Goal: Information Seeking & Learning: Learn about a topic

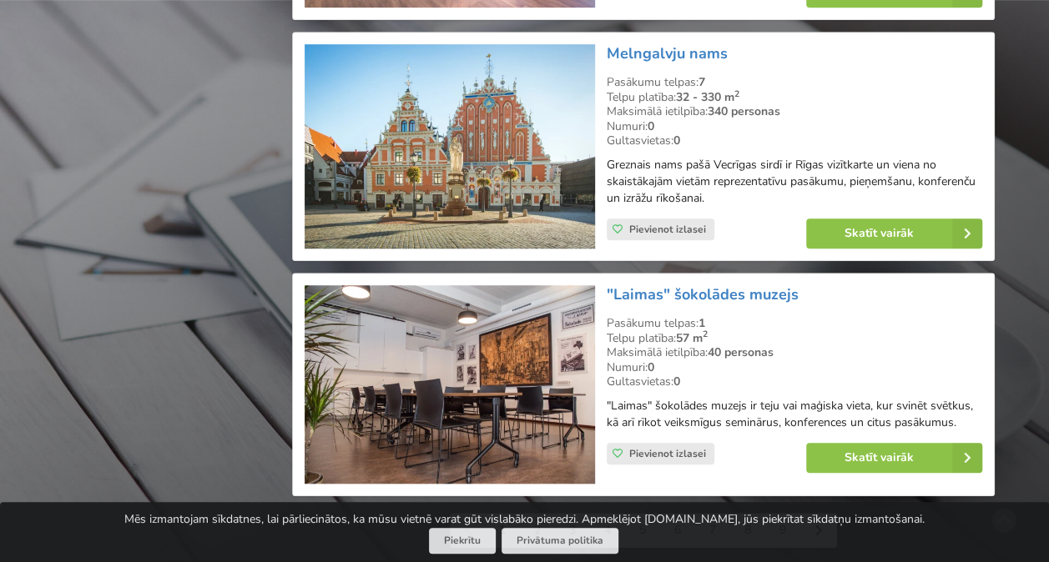
scroll to position [3837, 0]
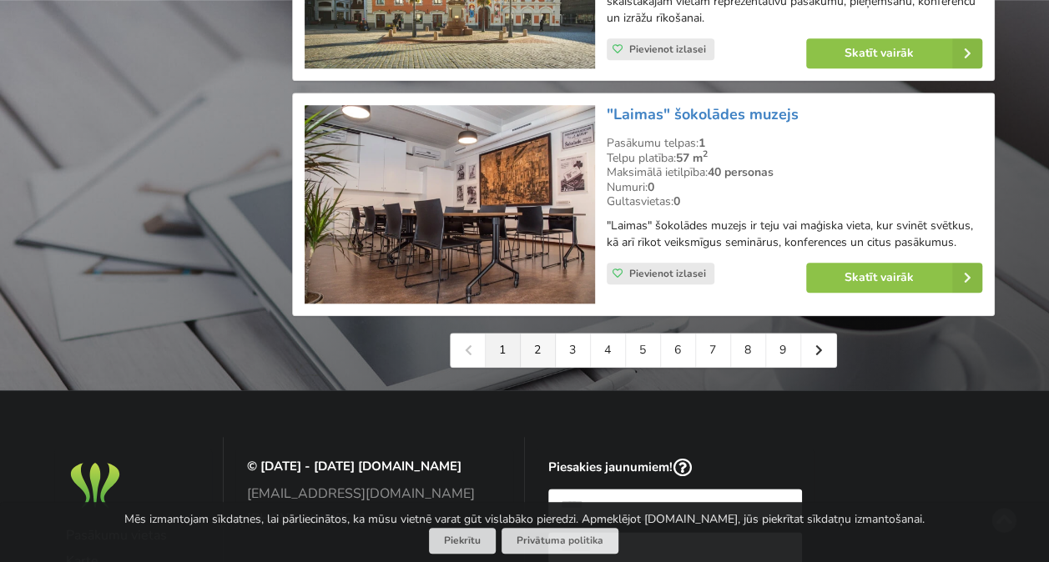
click at [532, 355] on link "2" at bounding box center [537, 350] width 35 height 33
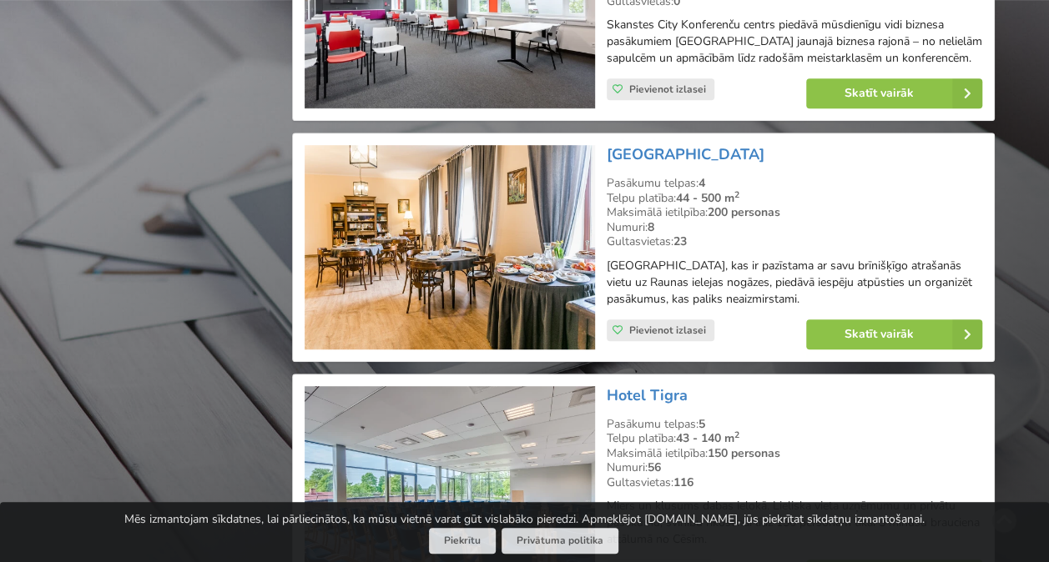
scroll to position [3754, 0]
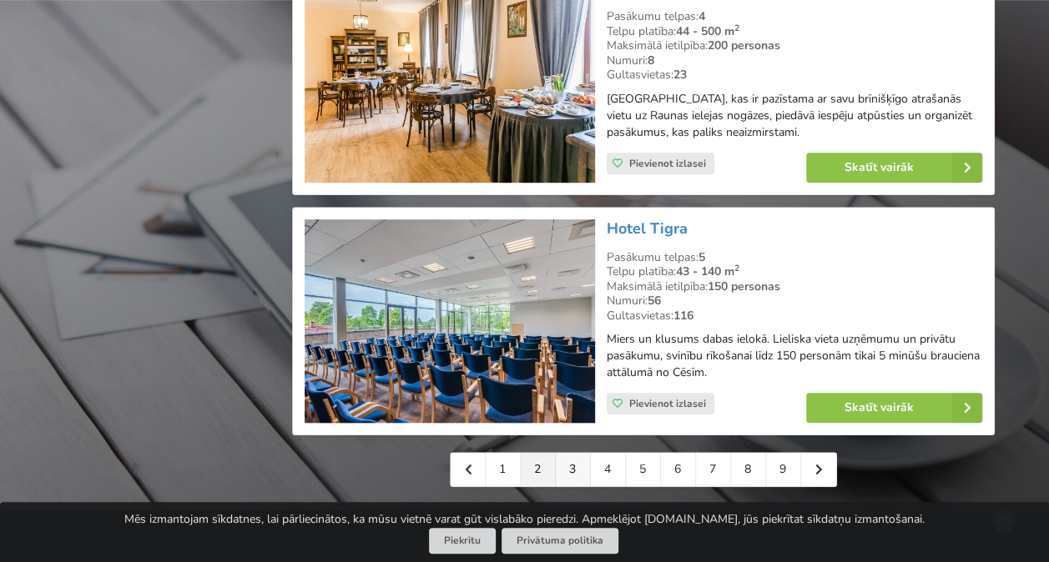
click at [569, 465] on link "3" at bounding box center [573, 469] width 35 height 33
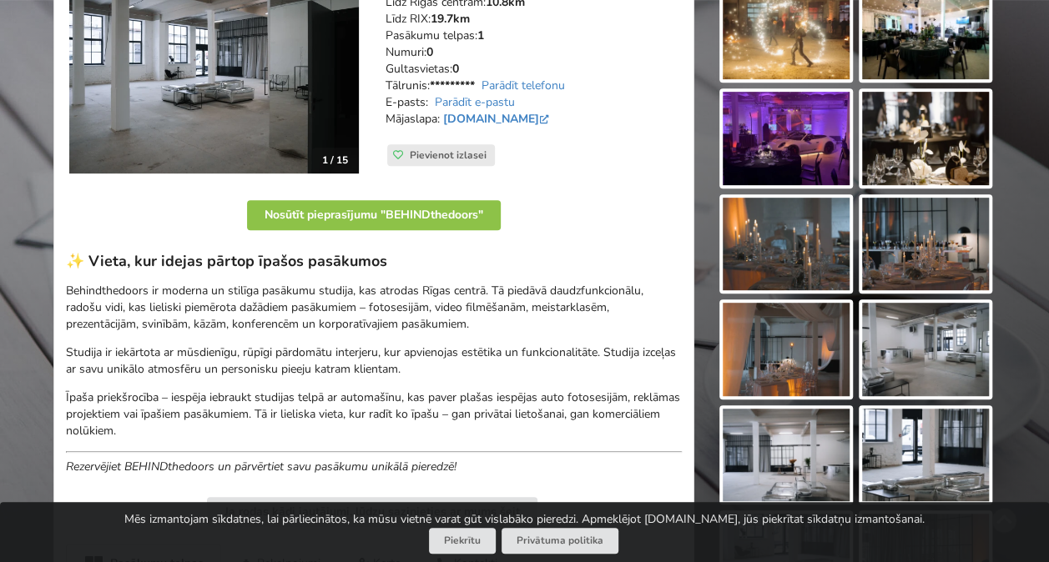
scroll to position [250, 0]
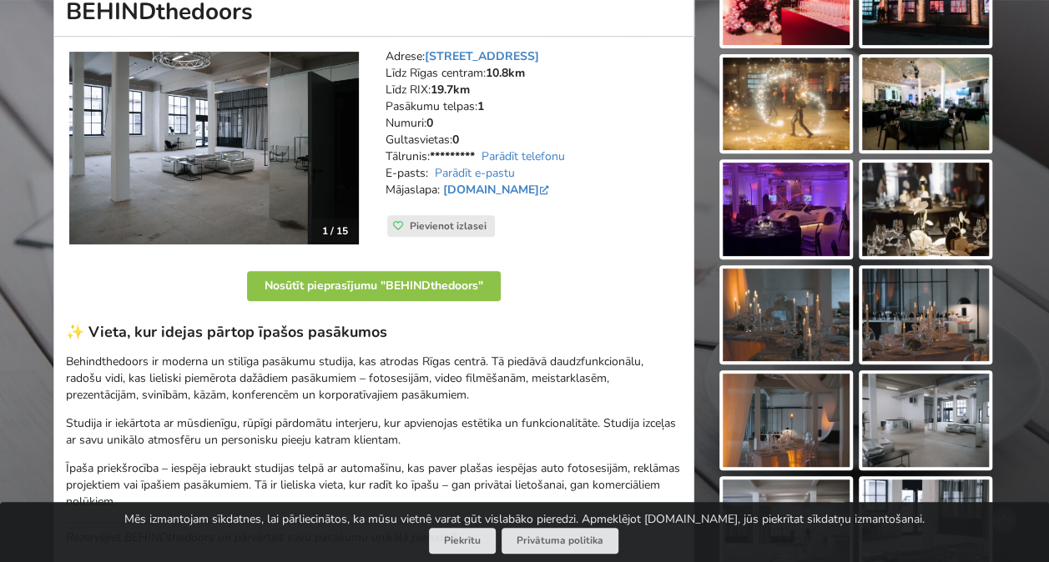
click at [295, 141] on img at bounding box center [213, 148] width 289 height 193
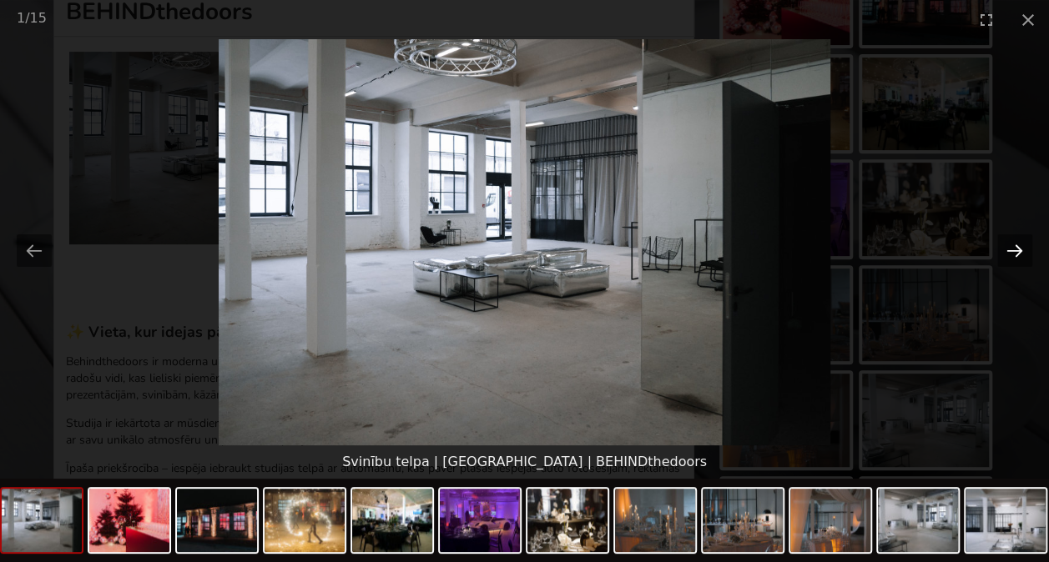
click at [1014, 249] on button "Next slide" at bounding box center [1014, 250] width 35 height 33
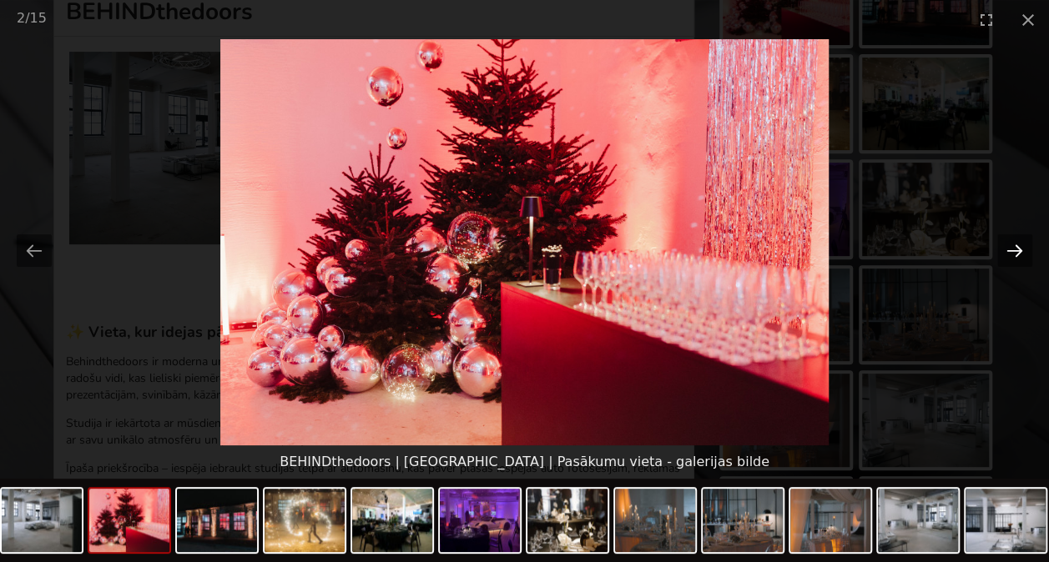
click at [1008, 246] on button "Next slide" at bounding box center [1014, 250] width 35 height 33
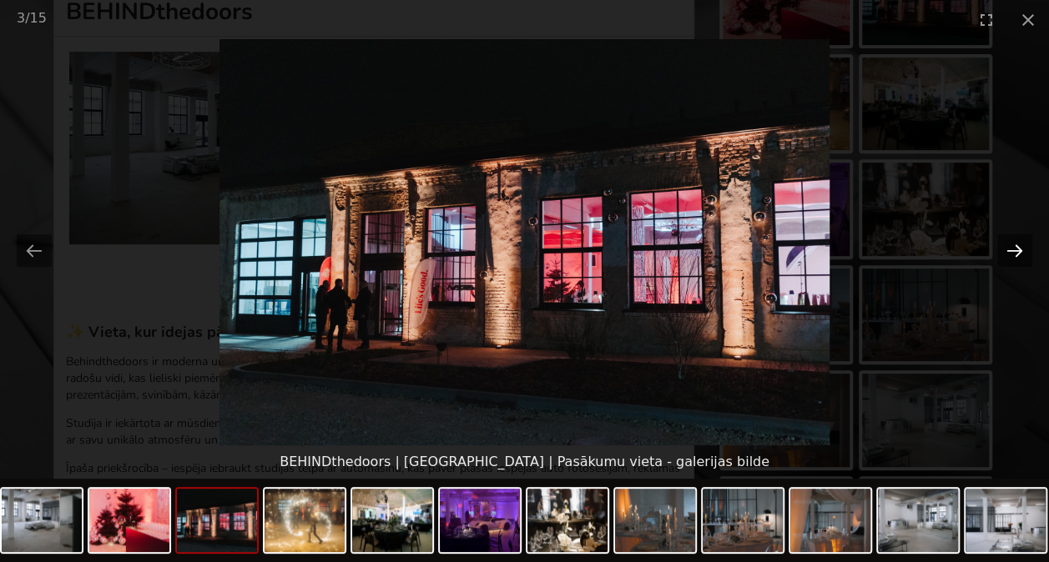
click at [1008, 245] on button "Next slide" at bounding box center [1014, 250] width 35 height 33
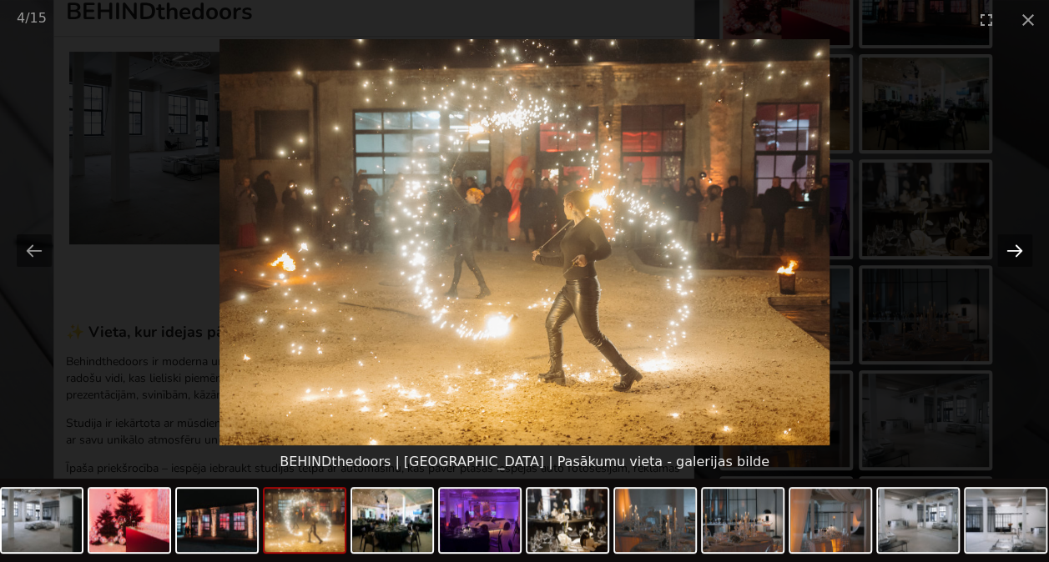
click at [1008, 245] on button "Next slide" at bounding box center [1014, 250] width 35 height 33
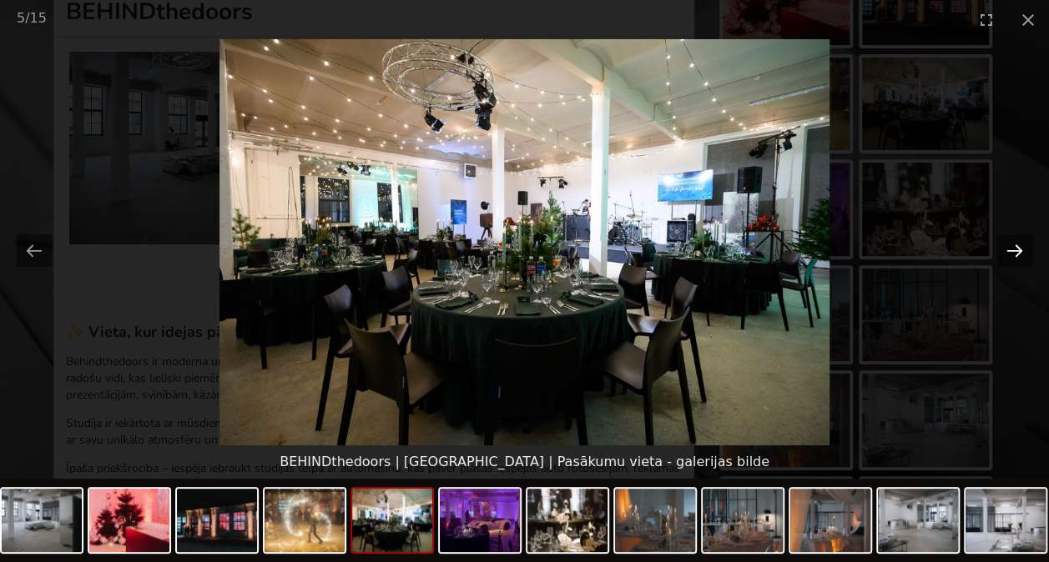
click at [1006, 242] on button "Next slide" at bounding box center [1014, 250] width 35 height 33
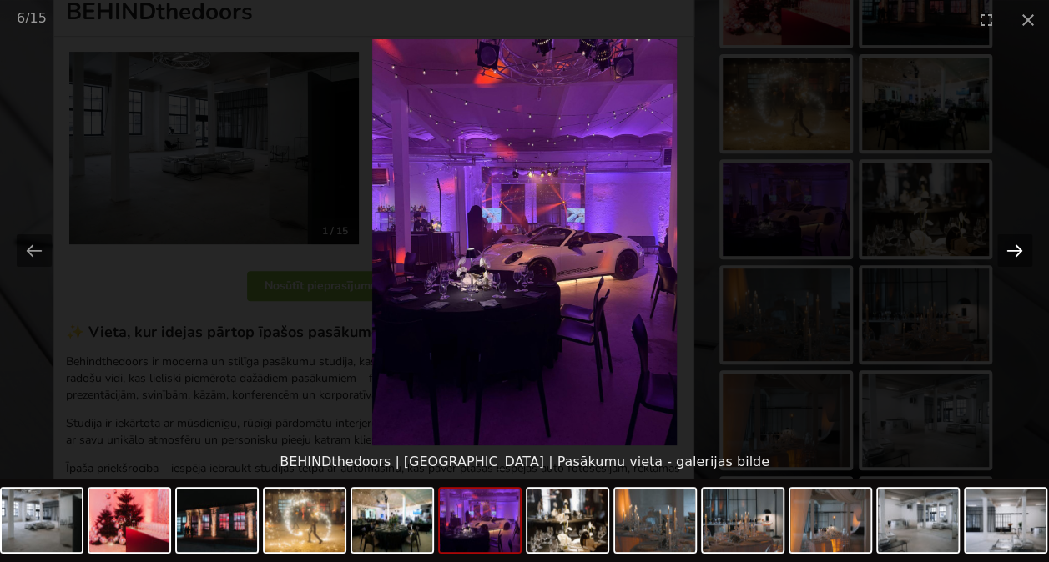
click at [1006, 242] on button "Next slide" at bounding box center [1014, 250] width 35 height 33
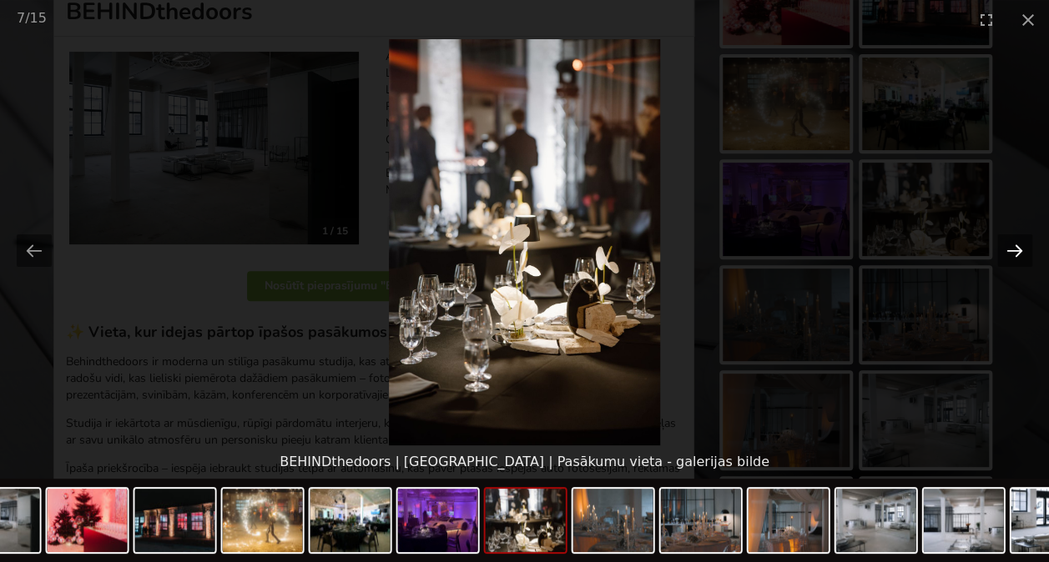
click at [1004, 242] on button "Next slide" at bounding box center [1014, 250] width 35 height 33
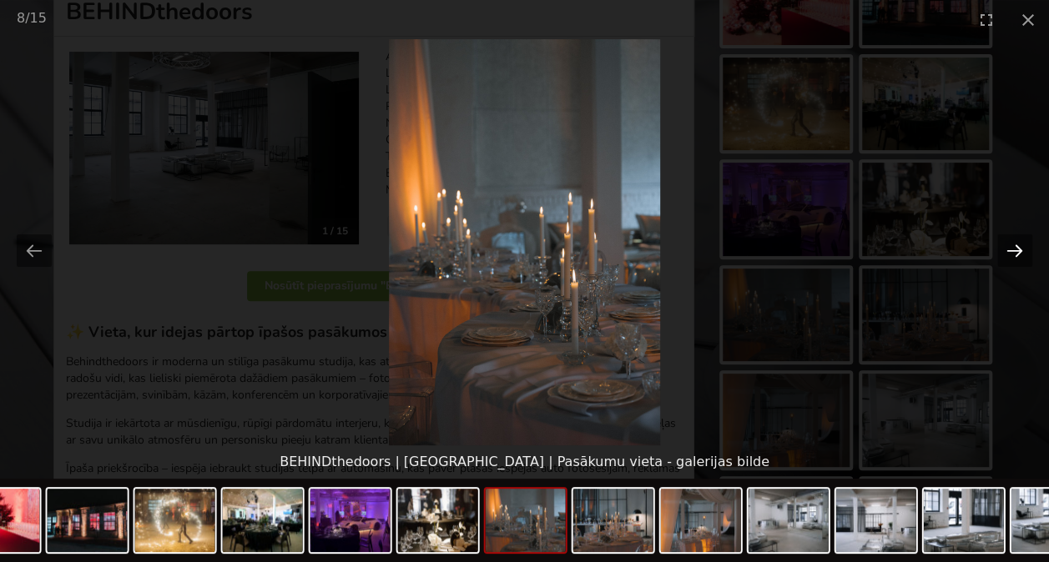
click at [1003, 240] on button "Next slide" at bounding box center [1014, 250] width 35 height 33
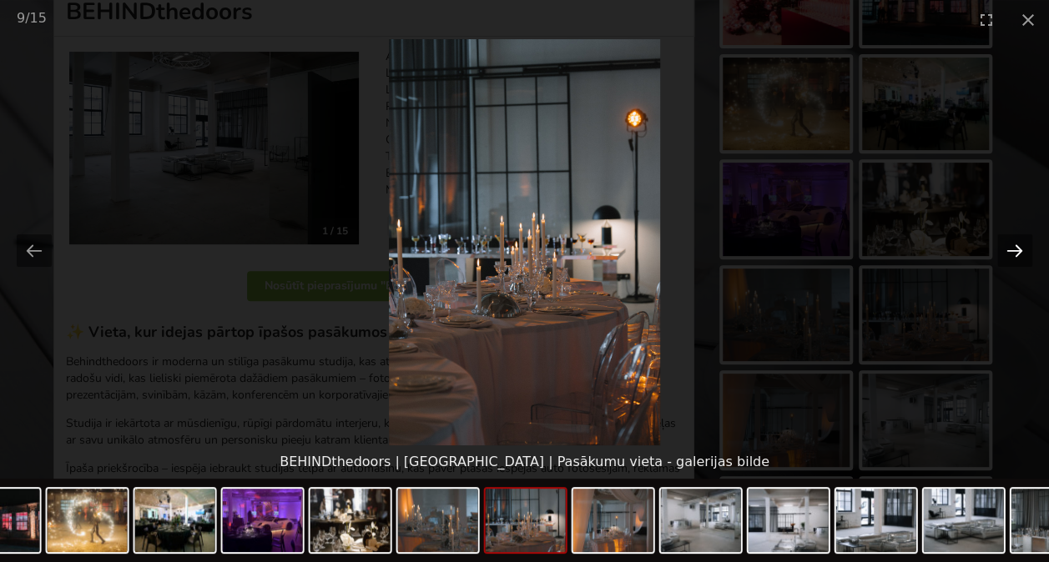
click at [999, 240] on button "Next slide" at bounding box center [1014, 250] width 35 height 33
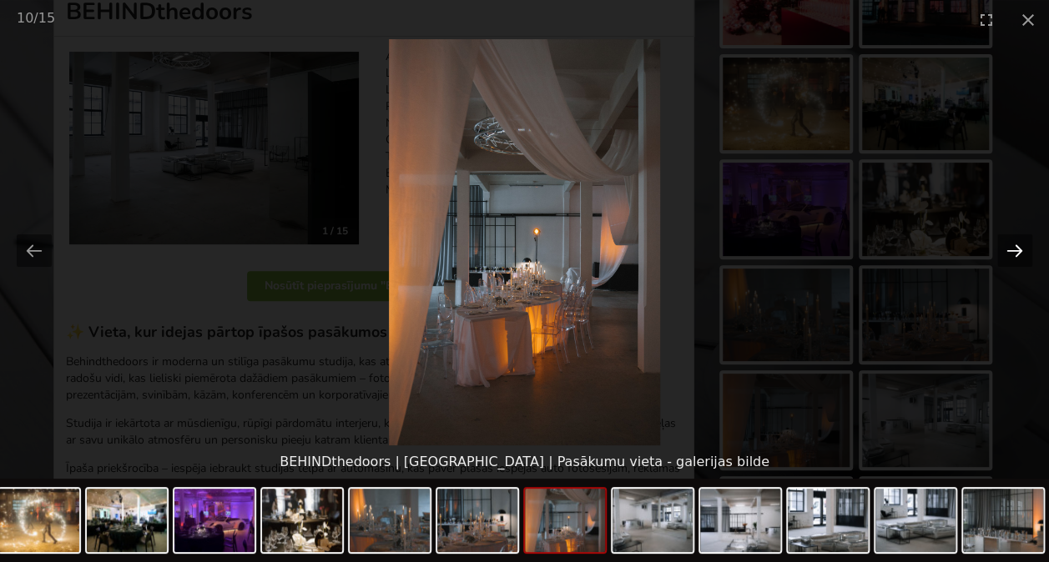
click at [998, 239] on button "Next slide" at bounding box center [1014, 250] width 35 height 33
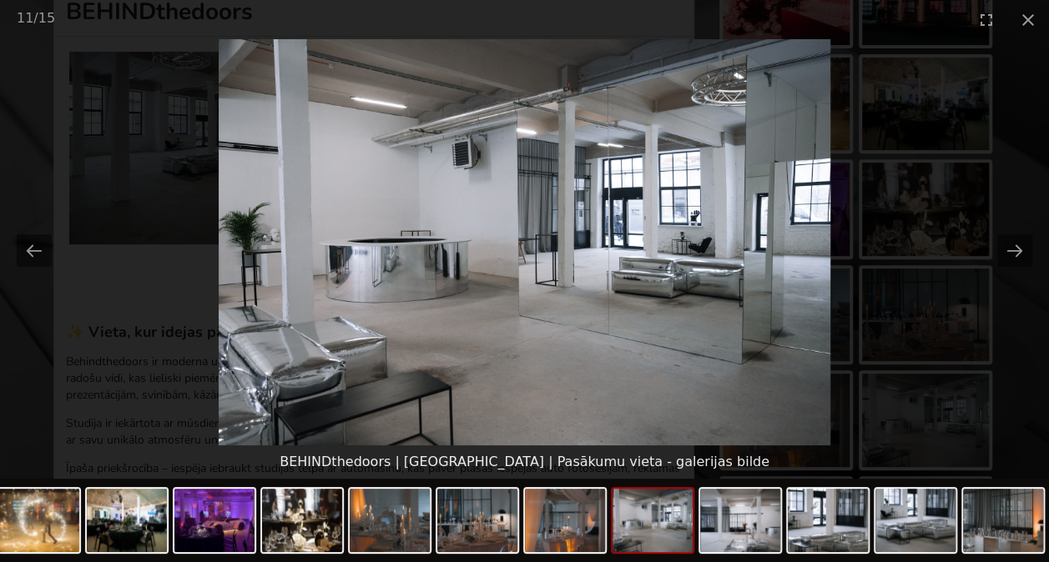
click at [911, 158] on picture at bounding box center [524, 242] width 1049 height 406
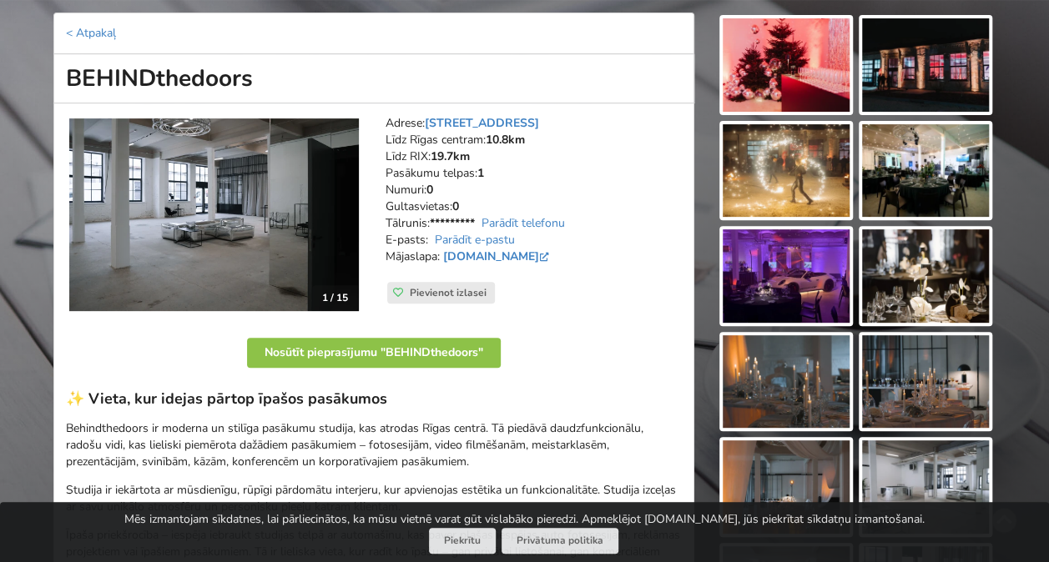
scroll to position [83, 0]
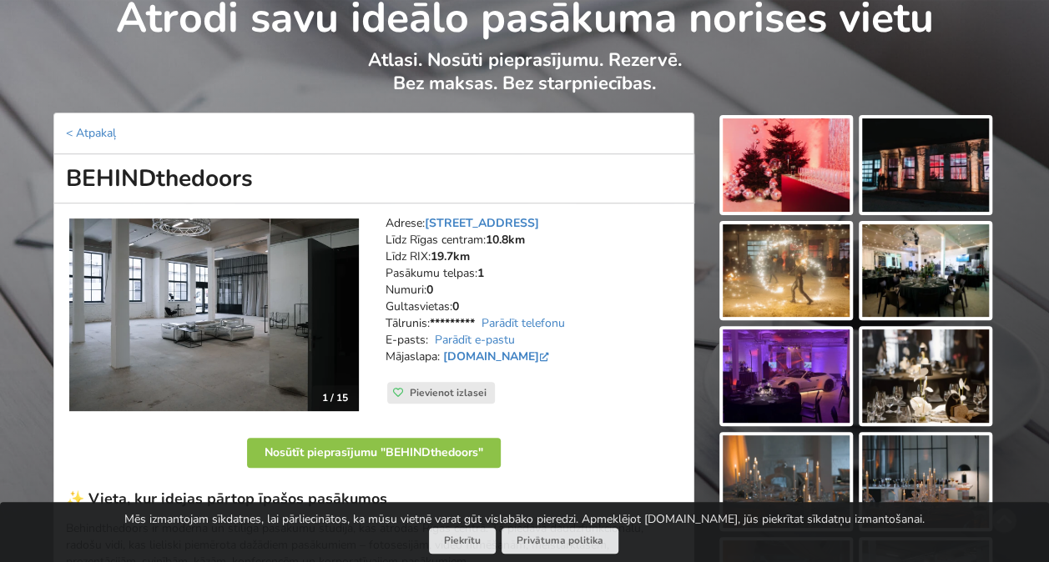
drag, startPoint x: 264, startPoint y: 179, endPoint x: 53, endPoint y: 173, distance: 210.3
click at [53, 173] on h1 "BEHINDthedoors" at bounding box center [373, 178] width 641 height 49
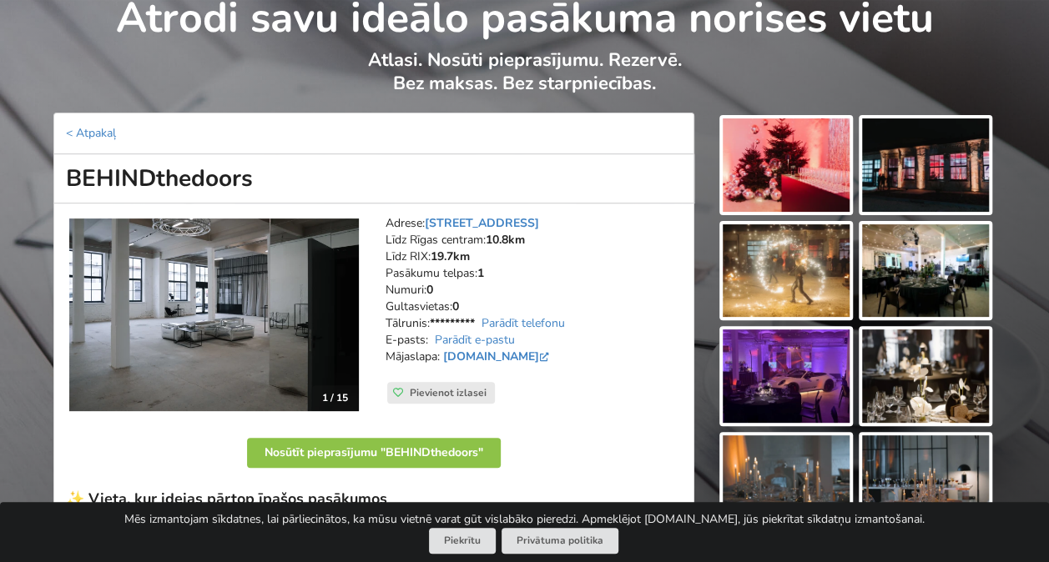
copy h1 "BEHINDthedoors"
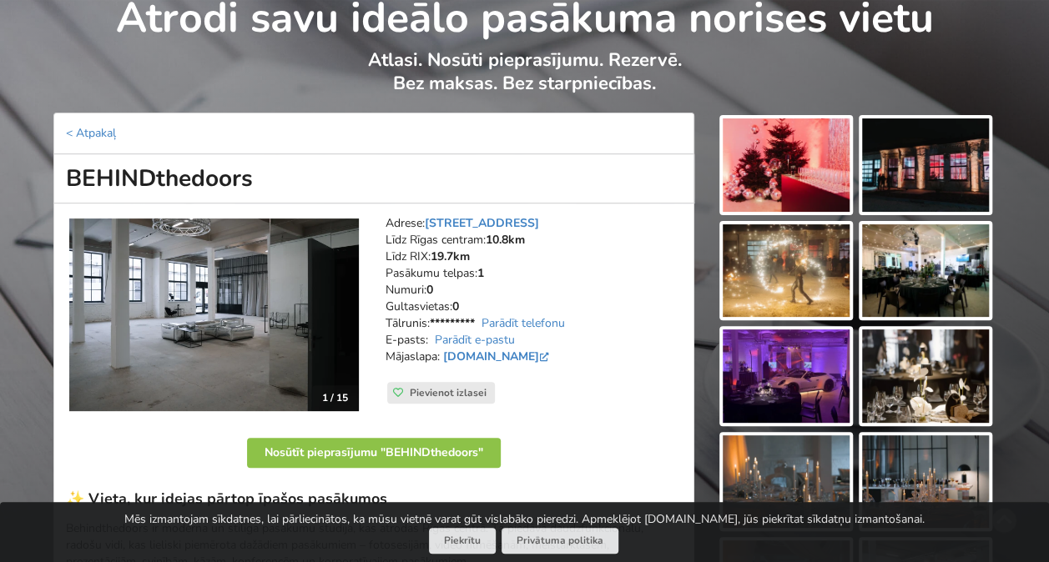
drag, startPoint x: 570, startPoint y: 220, endPoint x: 427, endPoint y: 224, distance: 142.7
click at [427, 224] on address "Adrese: Brīvības gatve 401C, Rīga Līdz Rīgas centram: 10.8km Līdz RIX: 19.7km P…" at bounding box center [533, 298] width 296 height 167
copy link "Brīvības gatve 401C, Rīga"
click at [414, 183] on h1 "BEHINDthedoors" at bounding box center [373, 178] width 641 height 49
click at [510, 334] on link "Parādīt e-pastu" at bounding box center [475, 340] width 80 height 16
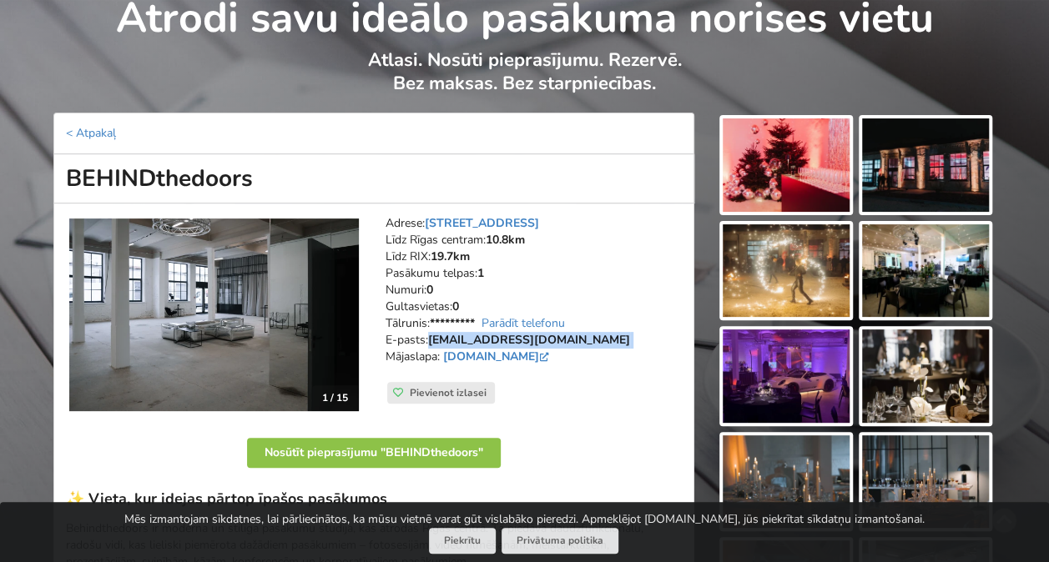
drag, startPoint x: 576, startPoint y: 334, endPoint x: 430, endPoint y: 342, distance: 146.2
click at [430, 342] on address "Adrese: Brīvības gatve 401C, Rīga Līdz Rīgas centram: 10.8km Līdz RIX: 19.7km P…" at bounding box center [533, 298] width 296 height 167
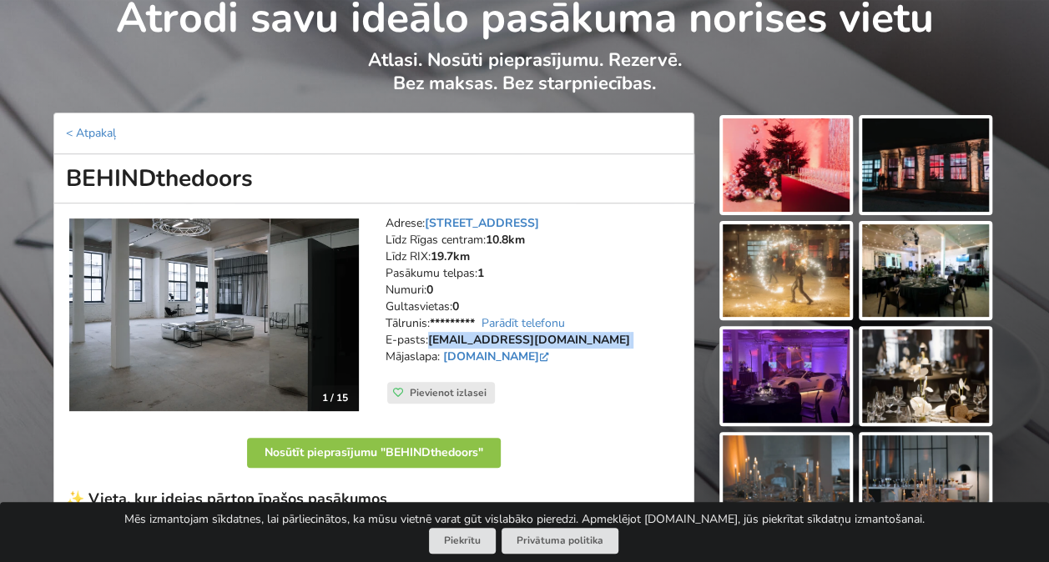
copy address "info@behindthedoors.lv"
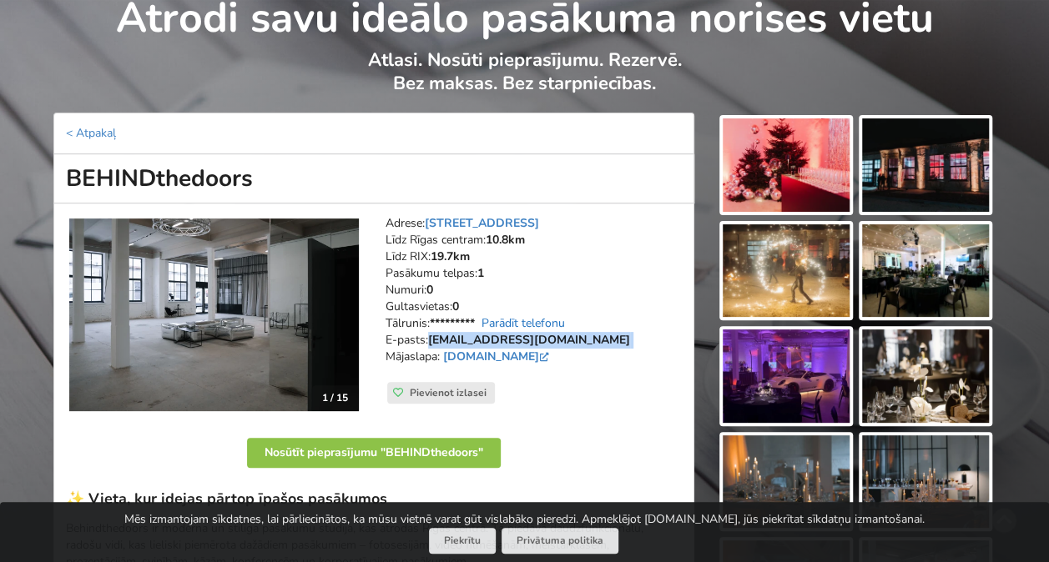
click at [523, 316] on link "Parādīt telefonu" at bounding box center [522, 323] width 83 height 16
drag, startPoint x: 539, startPoint y: 317, endPoint x: 465, endPoint y: 319, distance: 74.3
click at [465, 319] on address "Adrese: Brīvības gatve 401C, Rīga Līdz Rīgas centram: 10.8km Līdz RIX: 19.7km P…" at bounding box center [533, 298] width 296 height 167
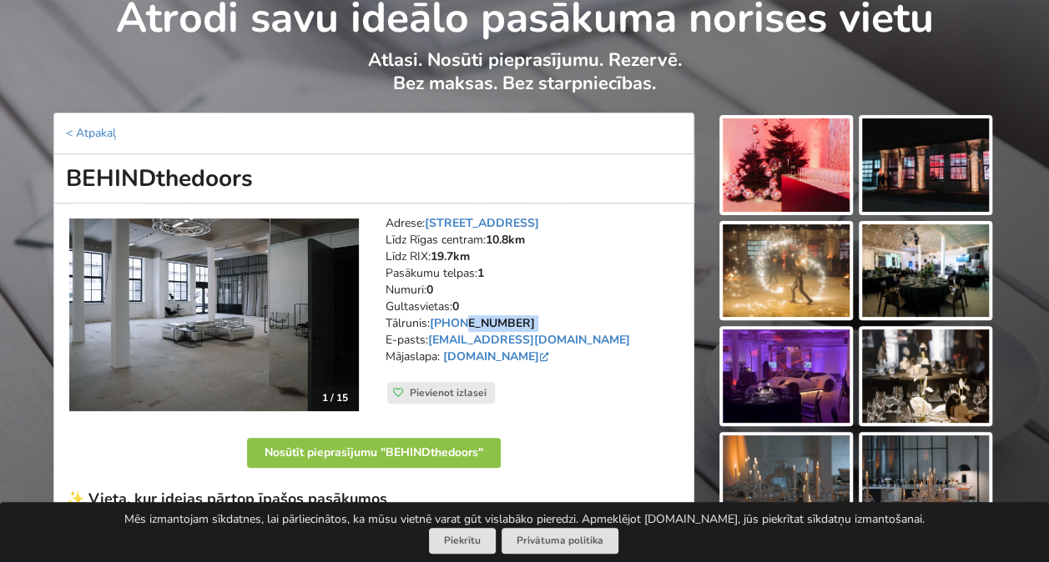
copy address "22125252"
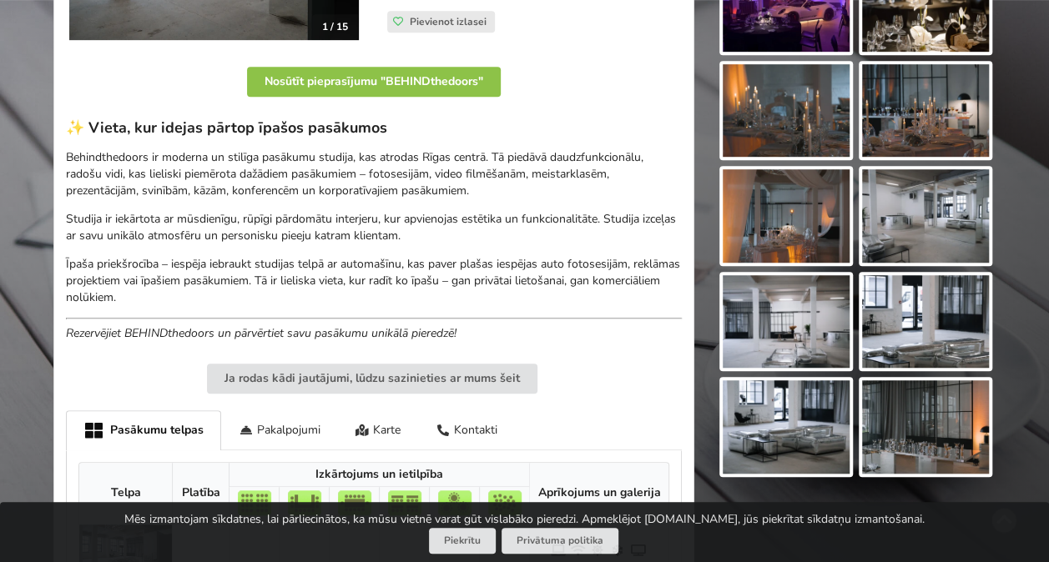
scroll to position [417, 0]
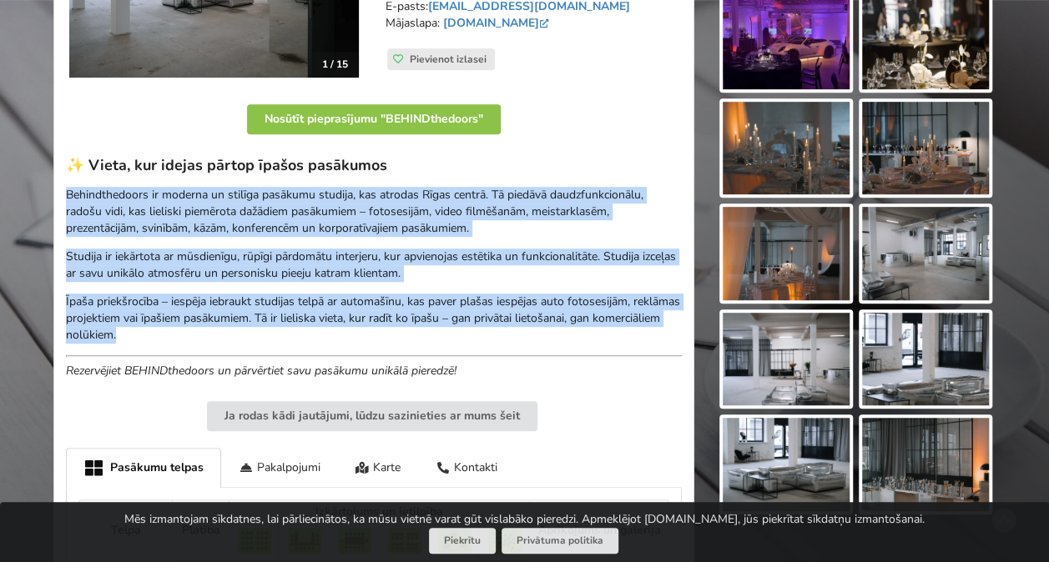
drag, startPoint x: 64, startPoint y: 187, endPoint x: 467, endPoint y: 334, distance: 429.1
click at [467, 334] on div "1 / 15 Adrese: Brīvības gatve 401C, Rīga Līdz Rīgas centram: 10.8km Līdz RIX: 1…" at bounding box center [373, 315] width 641 height 890
copy div "Behindthedoors ir moderna un stilīga pasākumu studija, kas atrodas Rīgas centrā…"
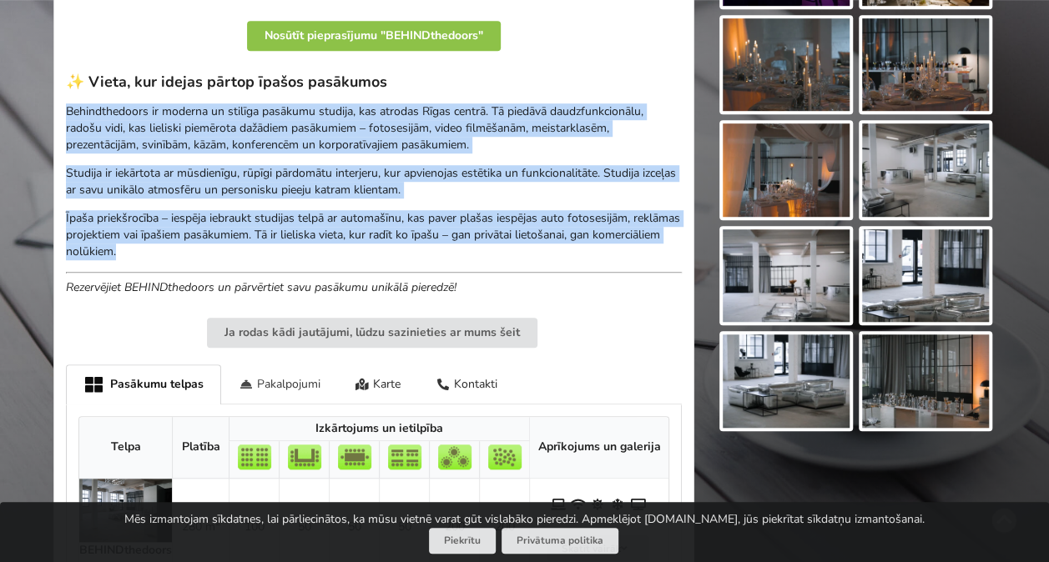
click at [257, 384] on div "Pakalpojumi" at bounding box center [279, 384] width 117 height 39
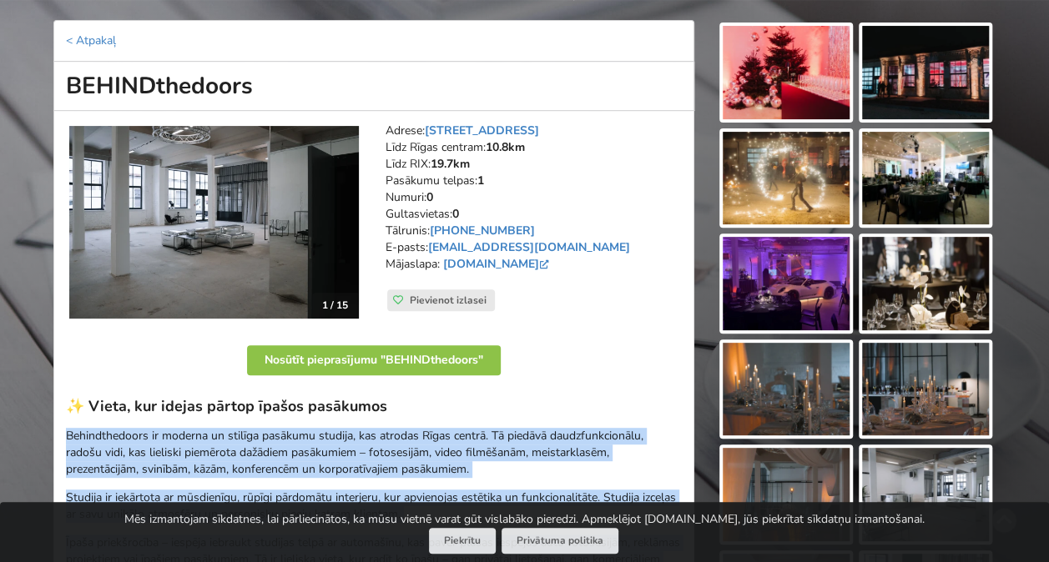
scroll to position [167, 0]
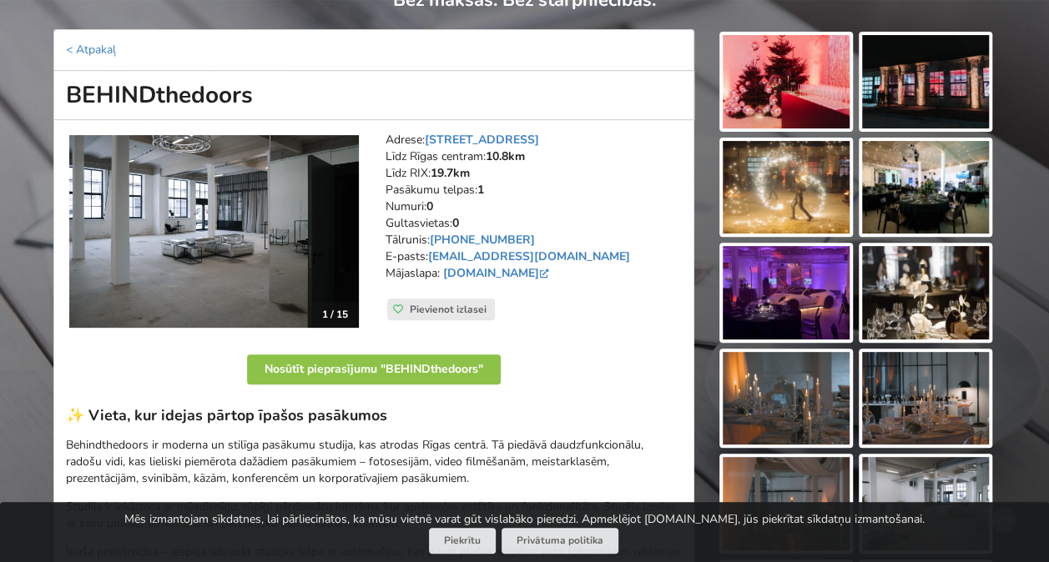
click at [179, 380] on p "Nosūtīt pieprasījumu "BEHINDthedoors"" at bounding box center [374, 373] width 616 height 43
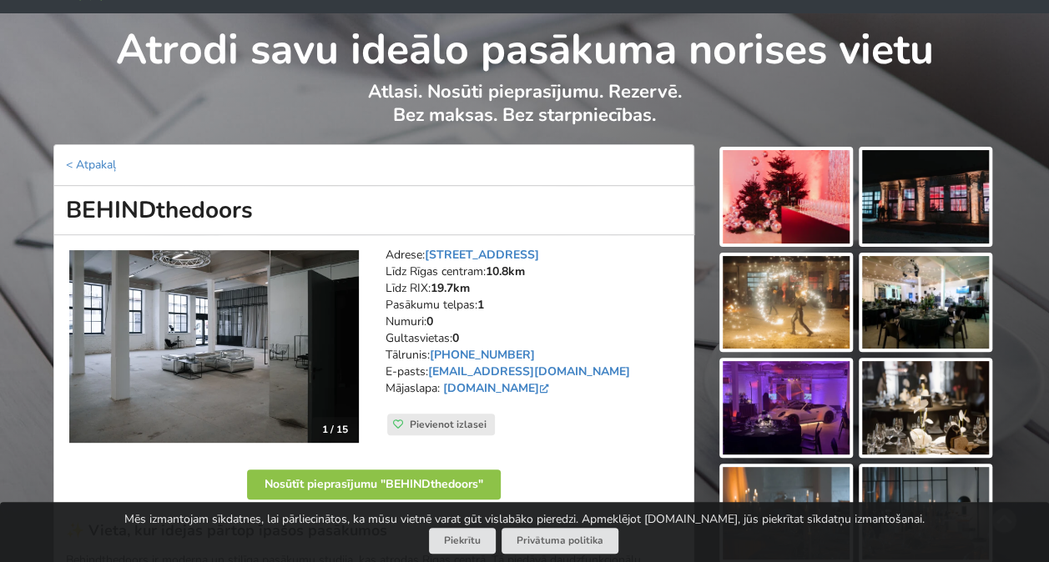
scroll to position [0, 0]
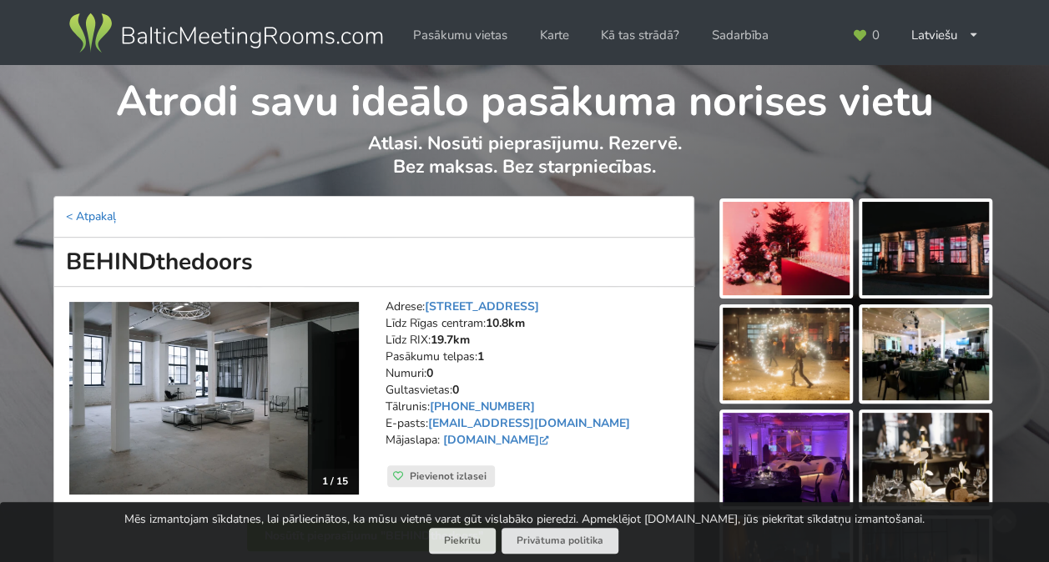
click at [87, 214] on link "< Atpakaļ" at bounding box center [91, 217] width 50 height 16
click at [94, 215] on link "< Atpakaļ" at bounding box center [91, 217] width 50 height 16
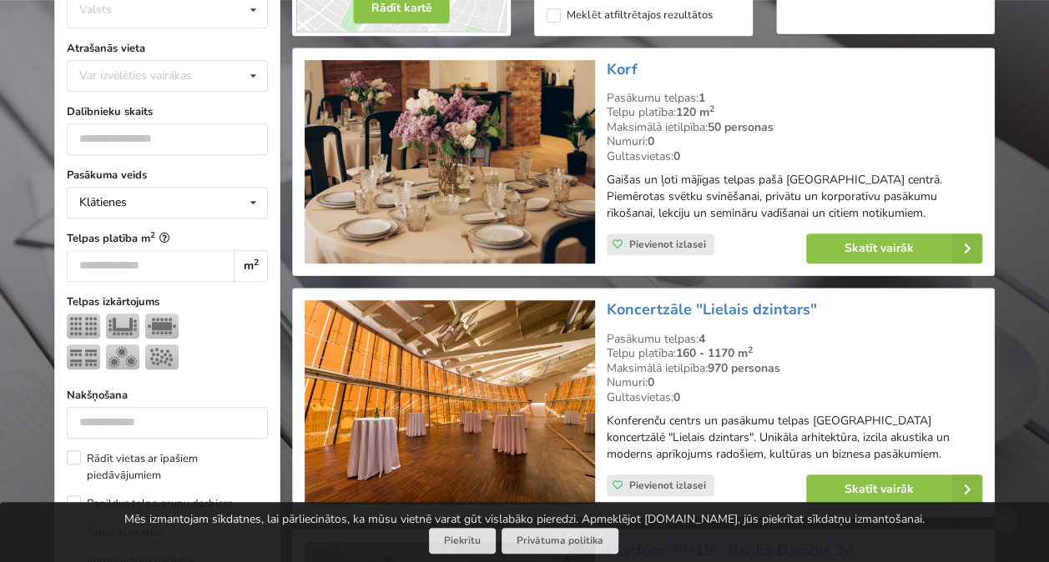
scroll to position [334, 0]
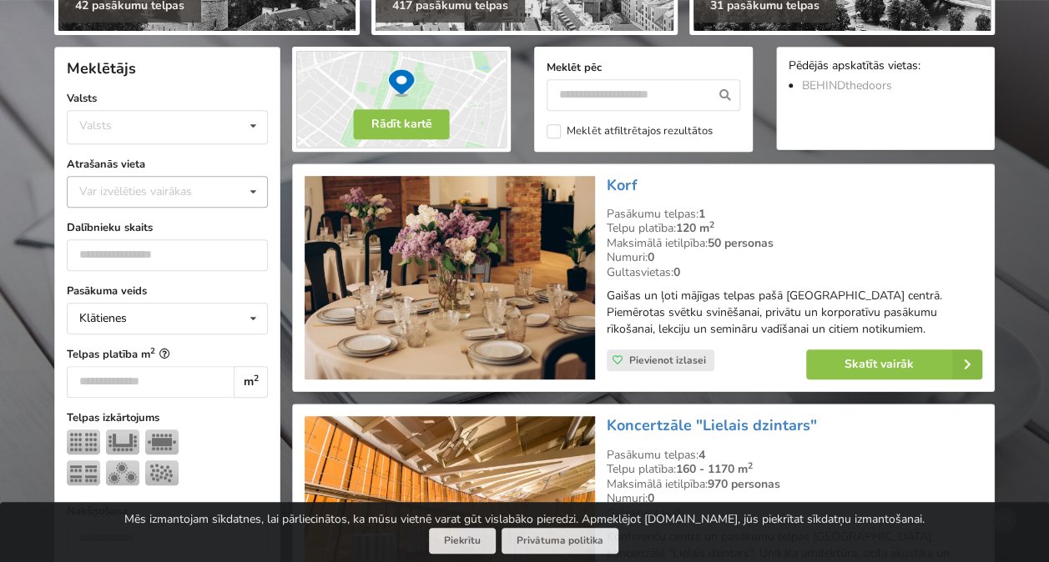
click at [249, 187] on icon at bounding box center [253, 192] width 24 height 31
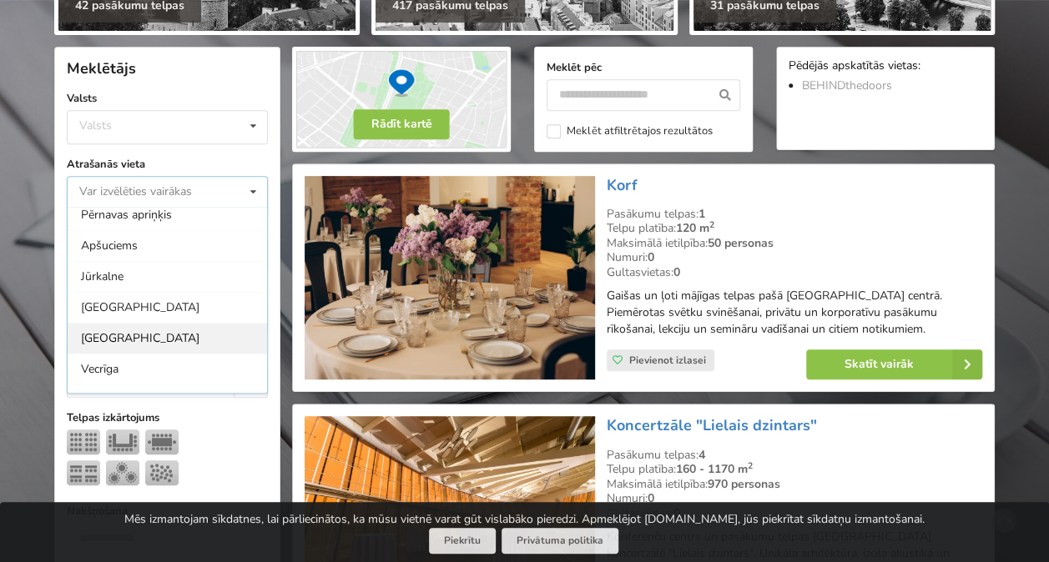
scroll to position [167, 0]
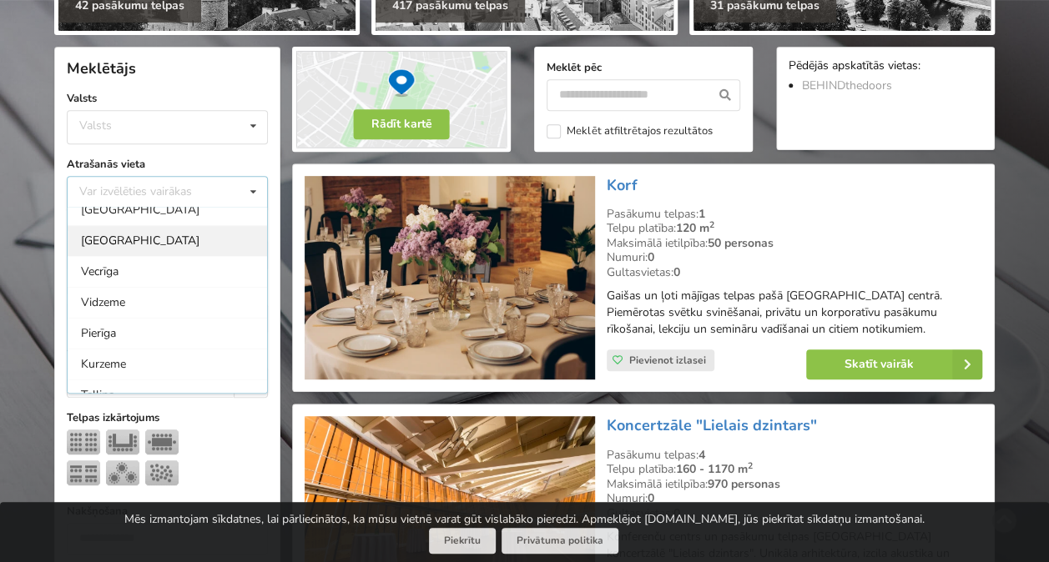
click at [173, 246] on div "[GEOGRAPHIC_DATA]" at bounding box center [167, 240] width 199 height 31
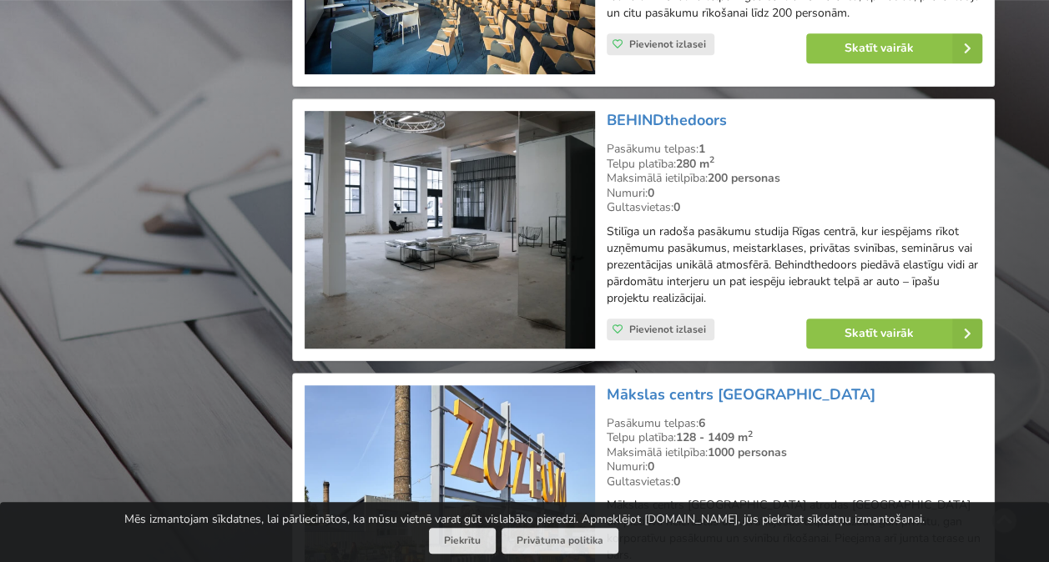
scroll to position [3794, 0]
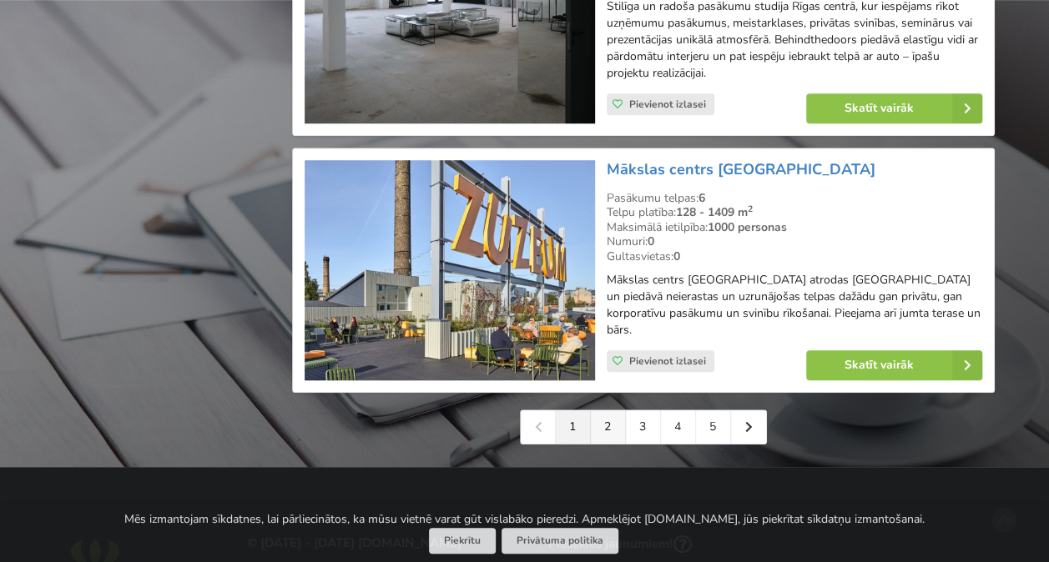
click at [606, 410] on link "2" at bounding box center [608, 426] width 35 height 33
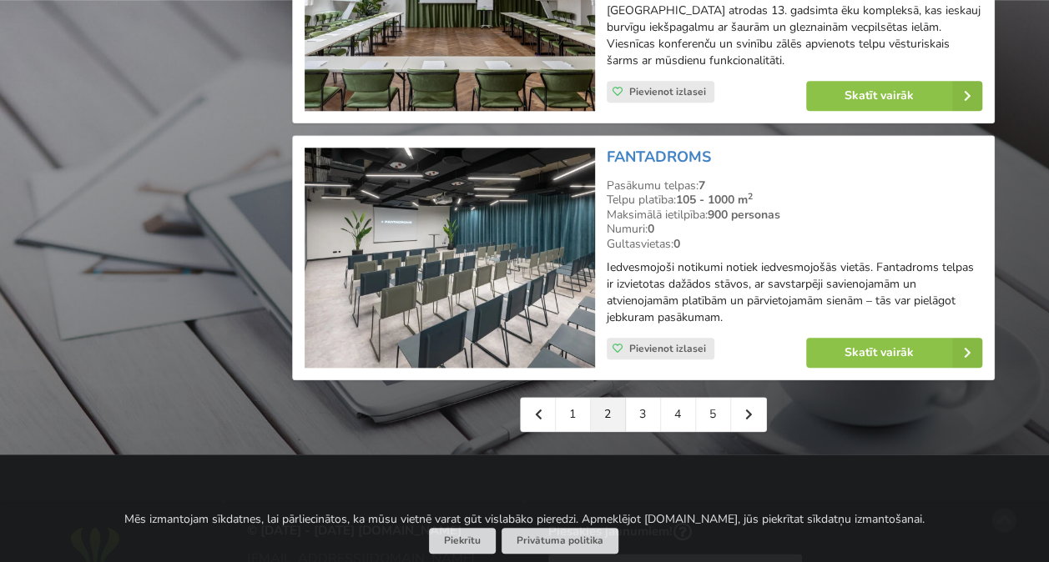
scroll to position [3920, 0]
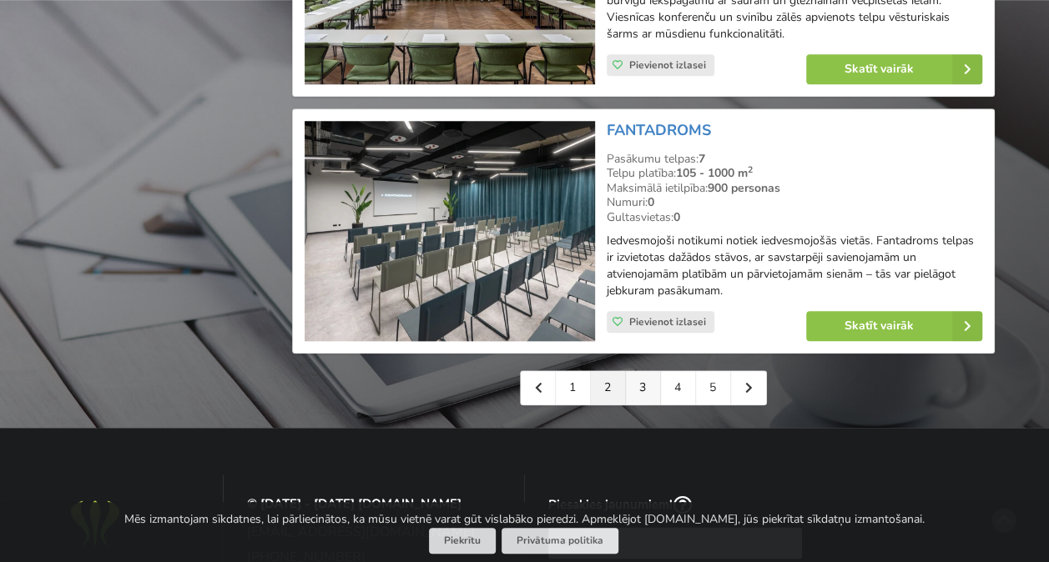
click at [640, 371] on link "3" at bounding box center [643, 387] width 35 height 33
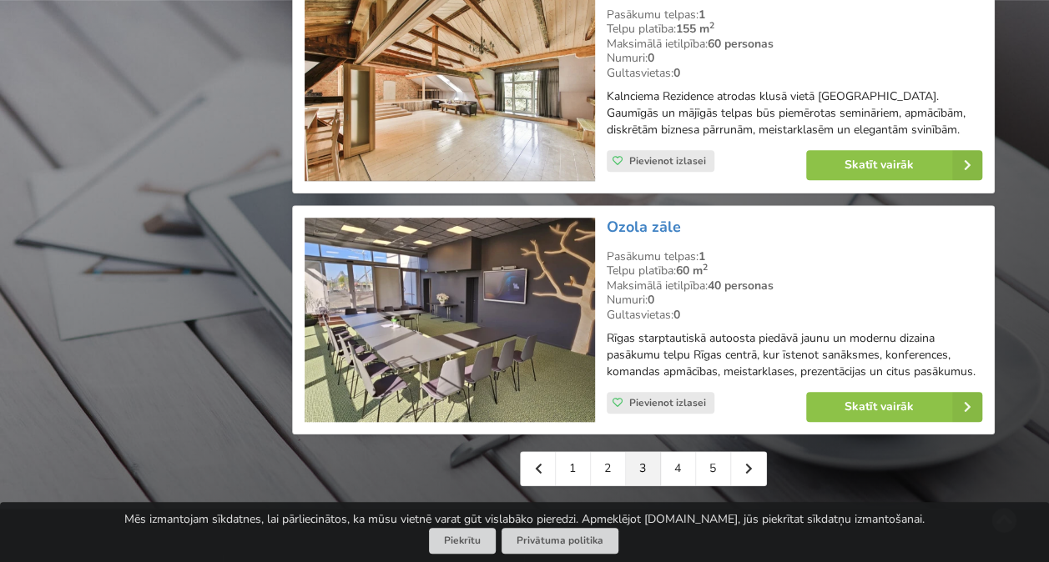
scroll to position [3754, 0]
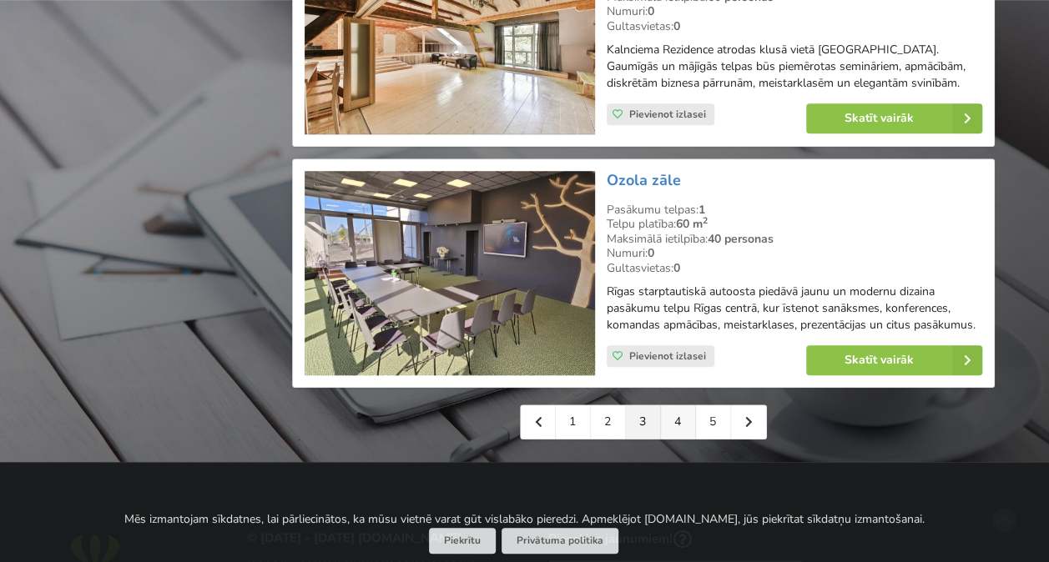
click at [670, 427] on link "4" at bounding box center [678, 421] width 35 height 33
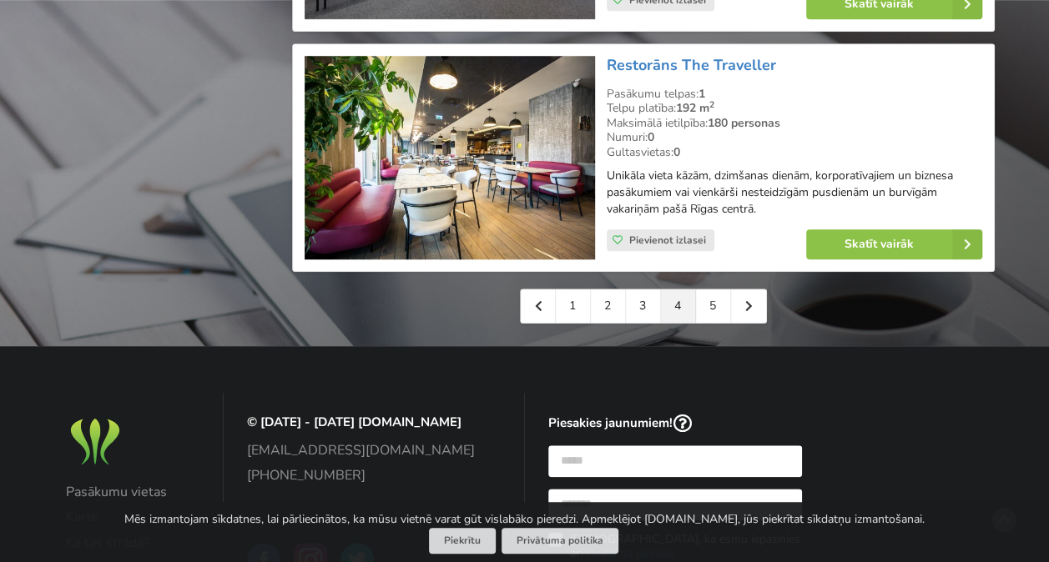
scroll to position [3837, 0]
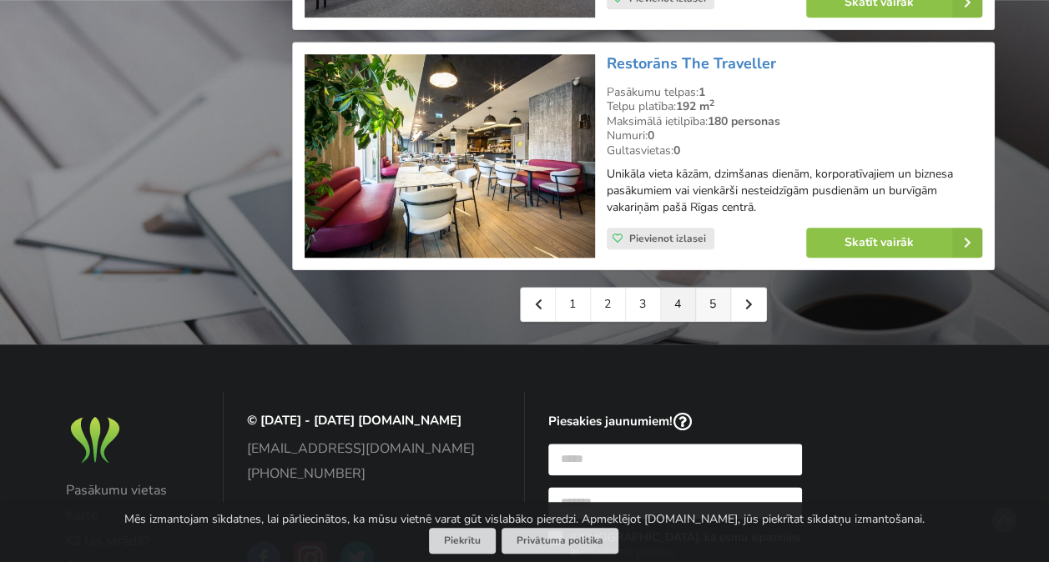
click at [707, 321] on link "5" at bounding box center [713, 304] width 35 height 33
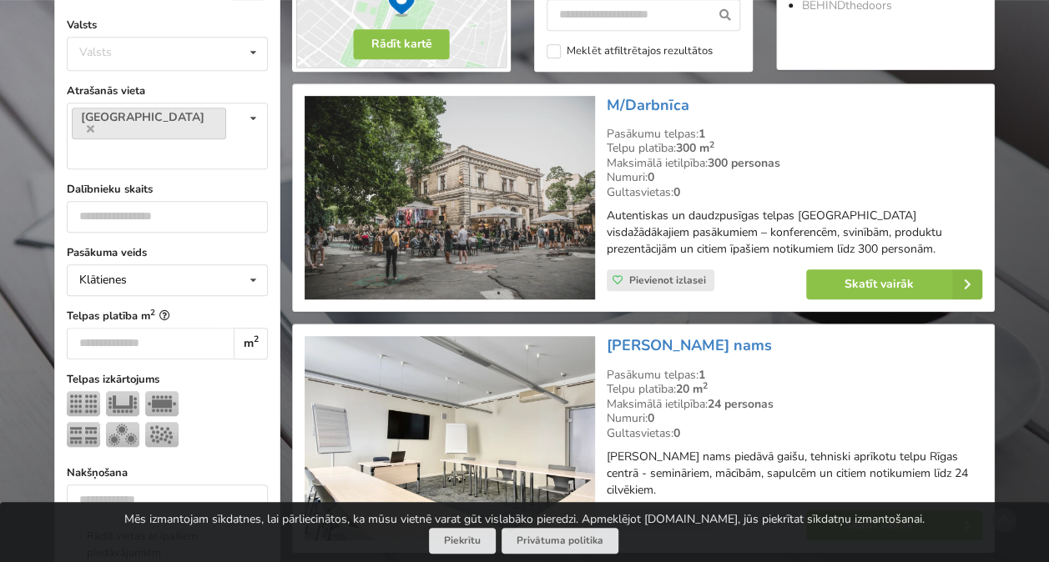
scroll to position [417, 0]
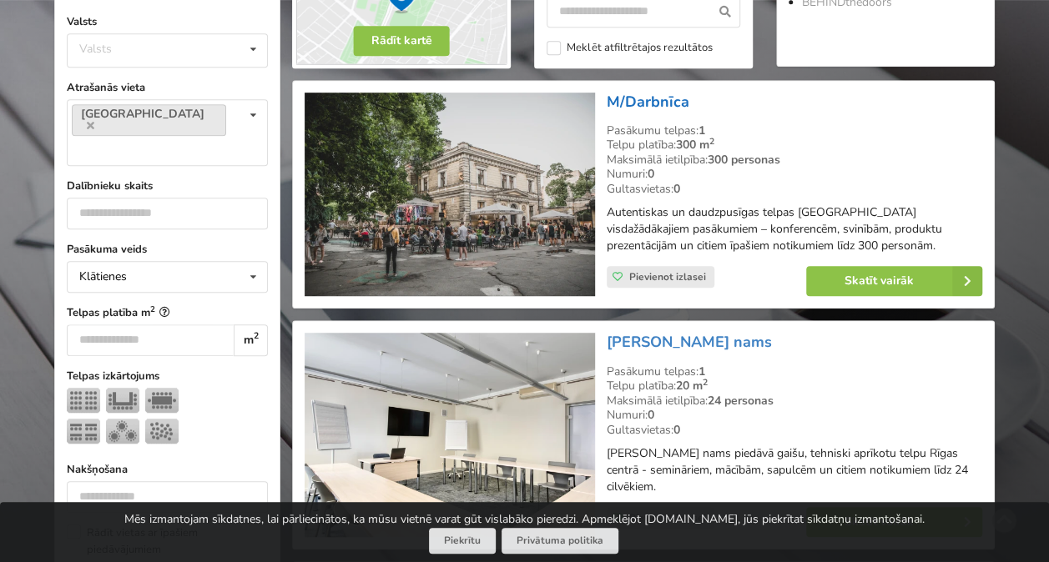
click at [629, 102] on link "M/Darbnīca" at bounding box center [647, 102] width 83 height 20
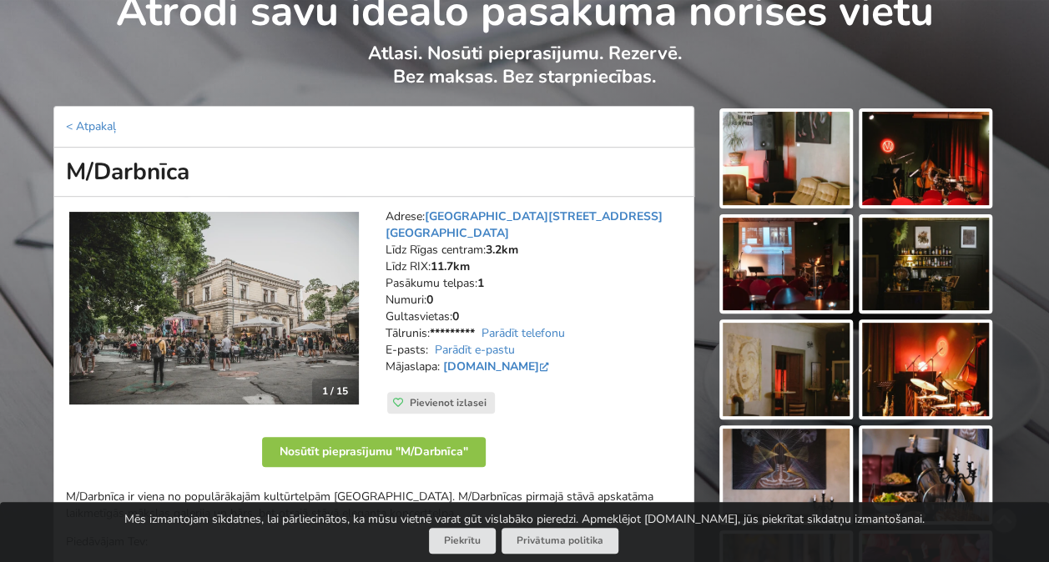
scroll to position [334, 0]
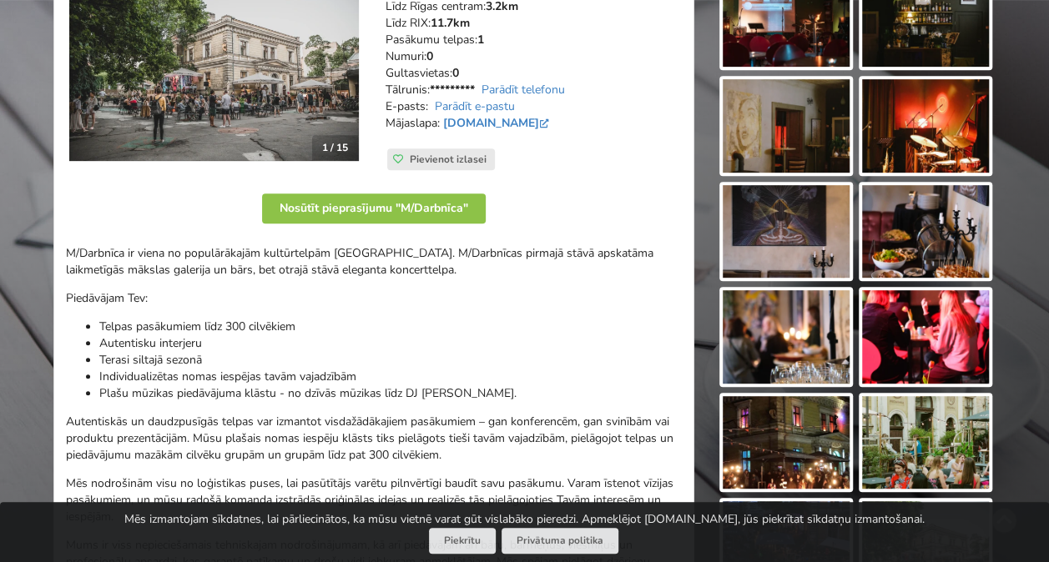
click at [281, 151] on img at bounding box center [213, 65] width 289 height 194
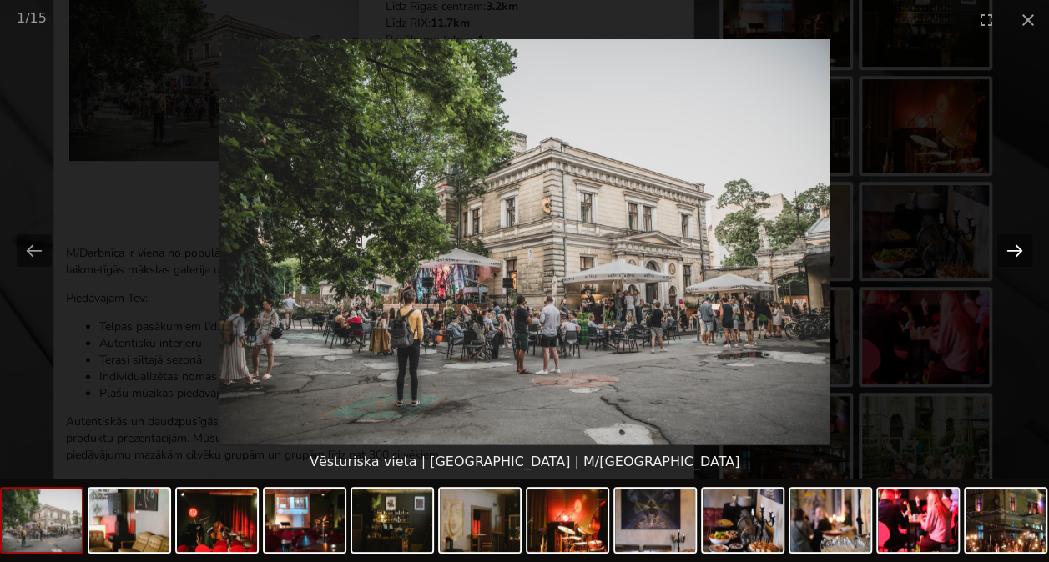
click at [1016, 255] on button "Next slide" at bounding box center [1014, 250] width 35 height 33
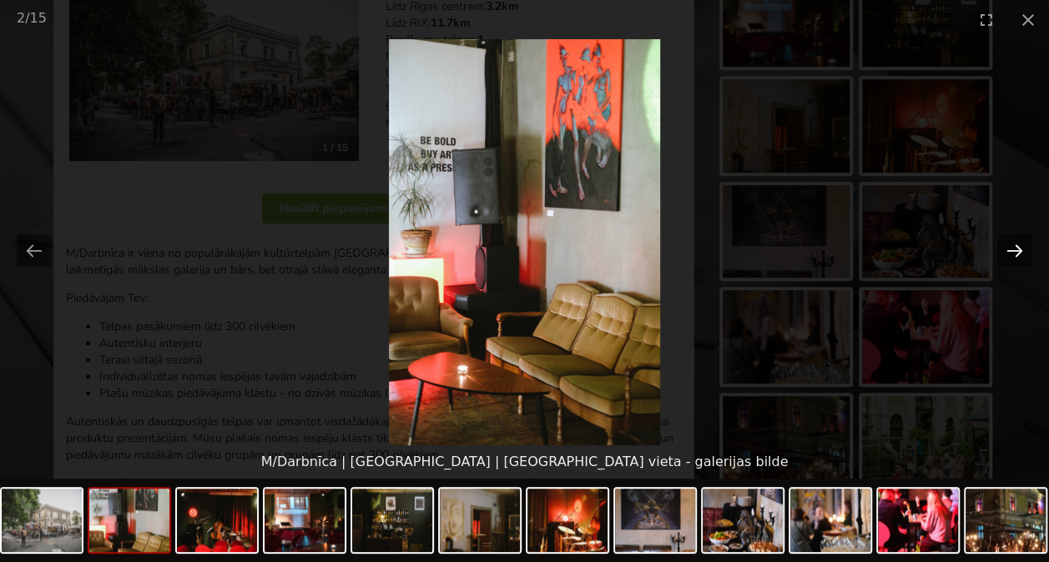
click at [1014, 254] on button "Next slide" at bounding box center [1014, 250] width 35 height 33
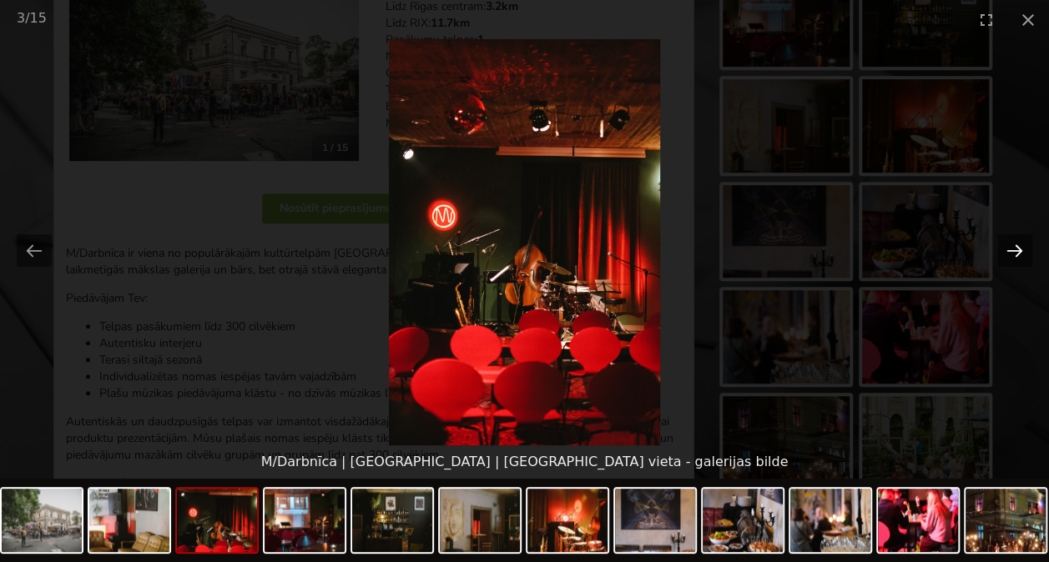
click at [1012, 252] on button "Next slide" at bounding box center [1014, 250] width 35 height 33
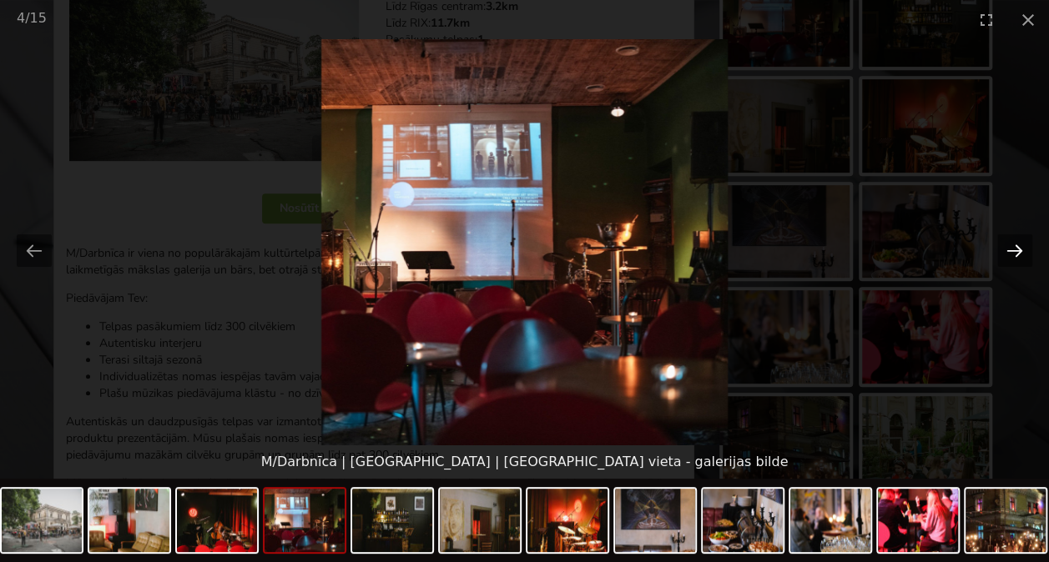
click at [1011, 252] on button "Next slide" at bounding box center [1014, 250] width 35 height 33
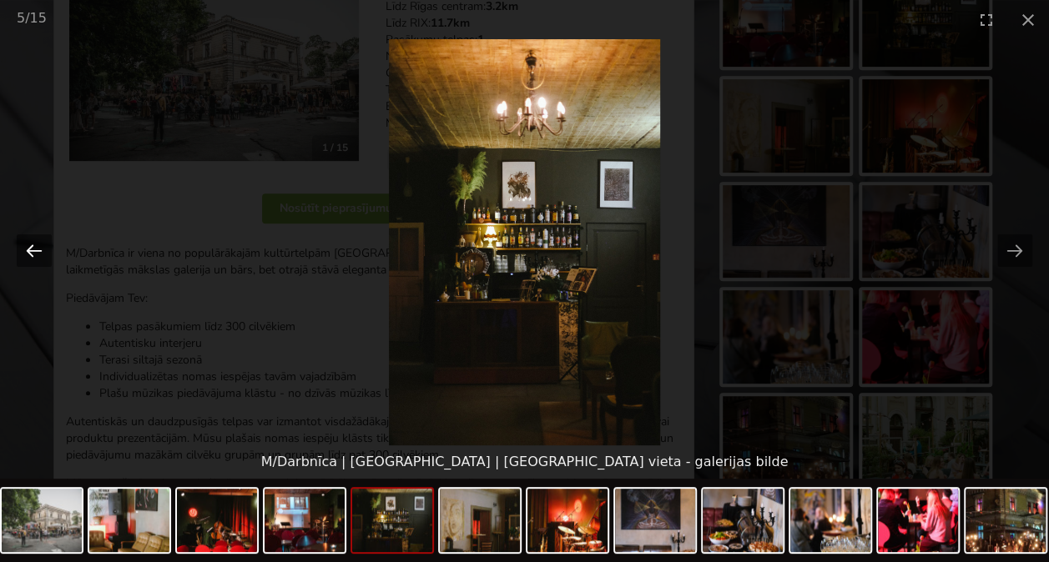
click at [23, 248] on button "Previous slide" at bounding box center [34, 250] width 35 height 33
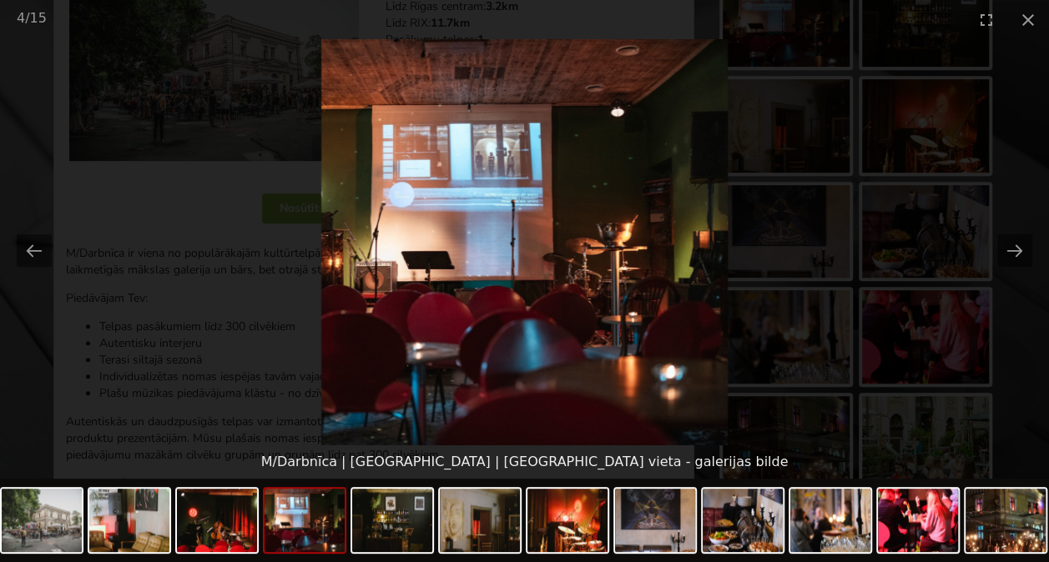
scroll to position [0, 0]
click at [891, 165] on picture at bounding box center [524, 242] width 1049 height 406
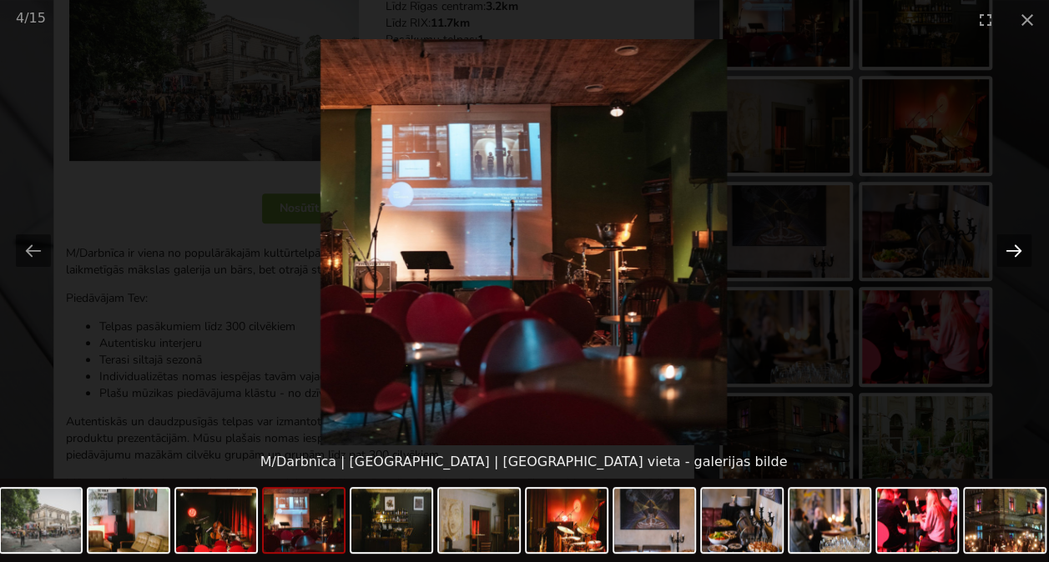
click at [1016, 257] on button "Next slide" at bounding box center [1013, 250] width 35 height 33
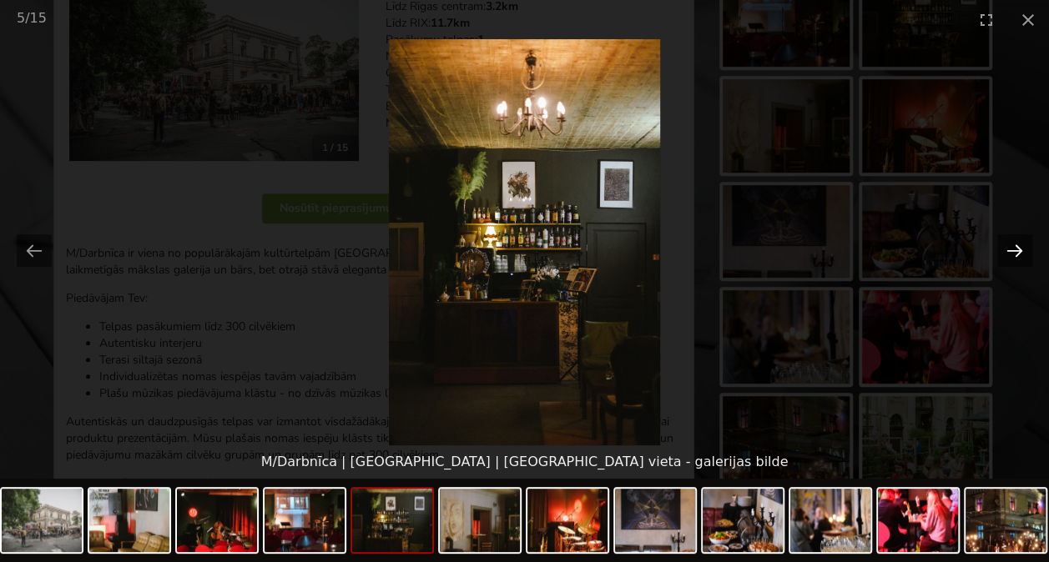
scroll to position [0, 0]
click at [1013, 251] on button "Next slide" at bounding box center [1014, 250] width 35 height 33
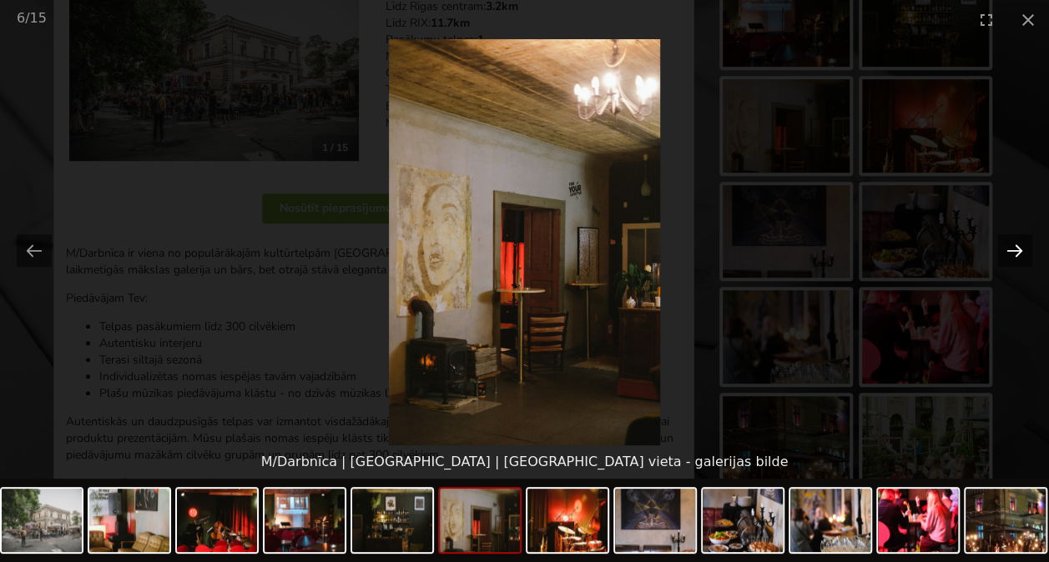
click at [1012, 251] on button "Next slide" at bounding box center [1014, 250] width 35 height 33
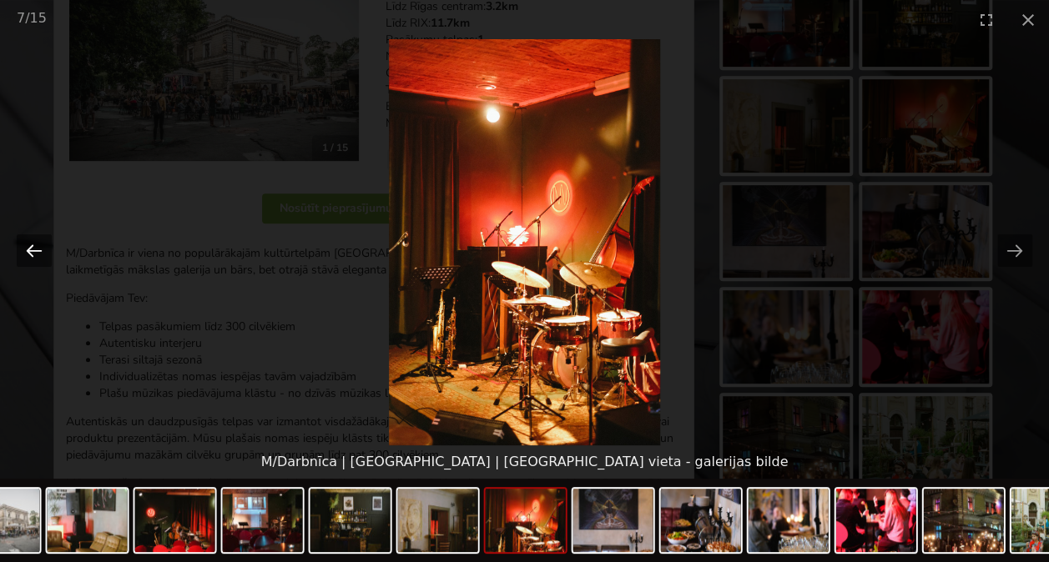
click at [43, 255] on button "Previous slide" at bounding box center [34, 250] width 35 height 33
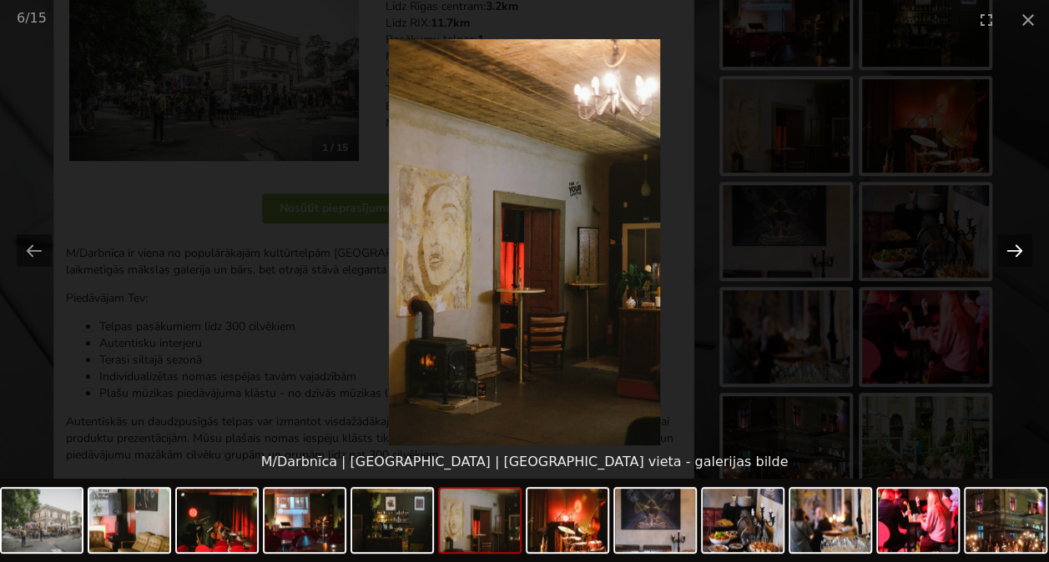
click at [1023, 247] on button "Next slide" at bounding box center [1014, 250] width 35 height 33
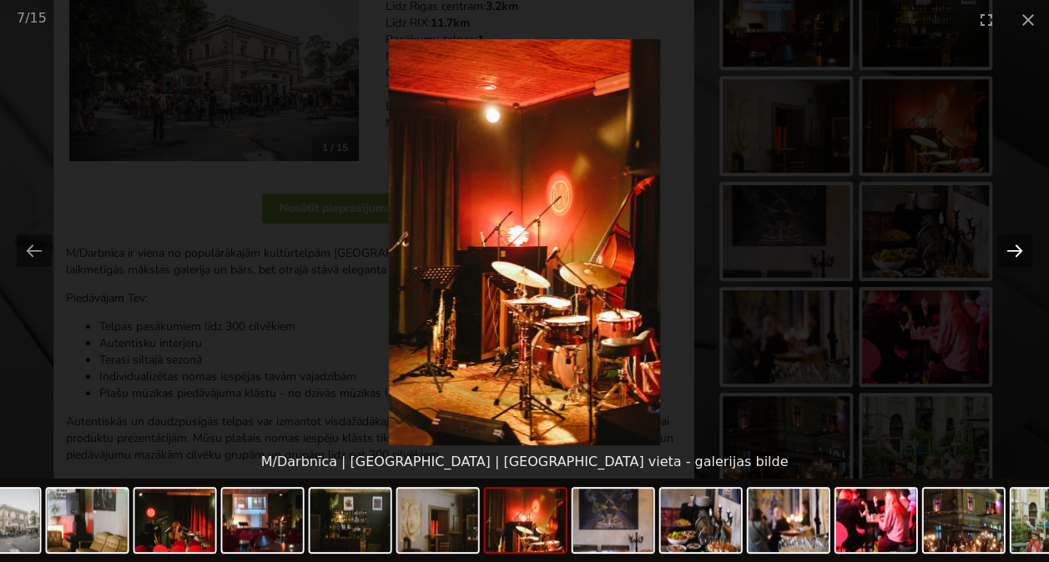
click at [1017, 249] on button "Next slide" at bounding box center [1014, 250] width 35 height 33
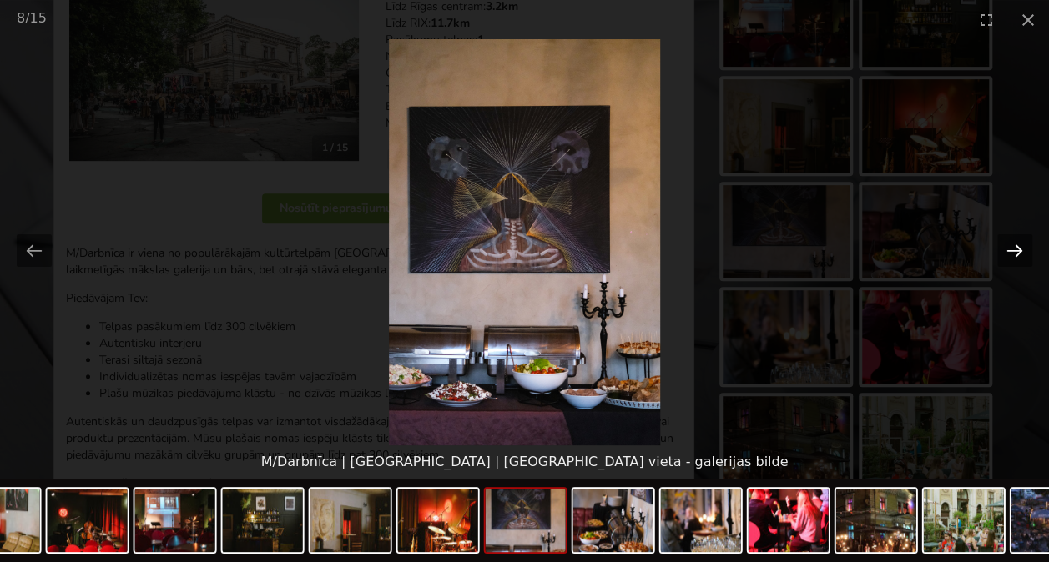
click at [1013, 252] on button "Next slide" at bounding box center [1014, 250] width 35 height 33
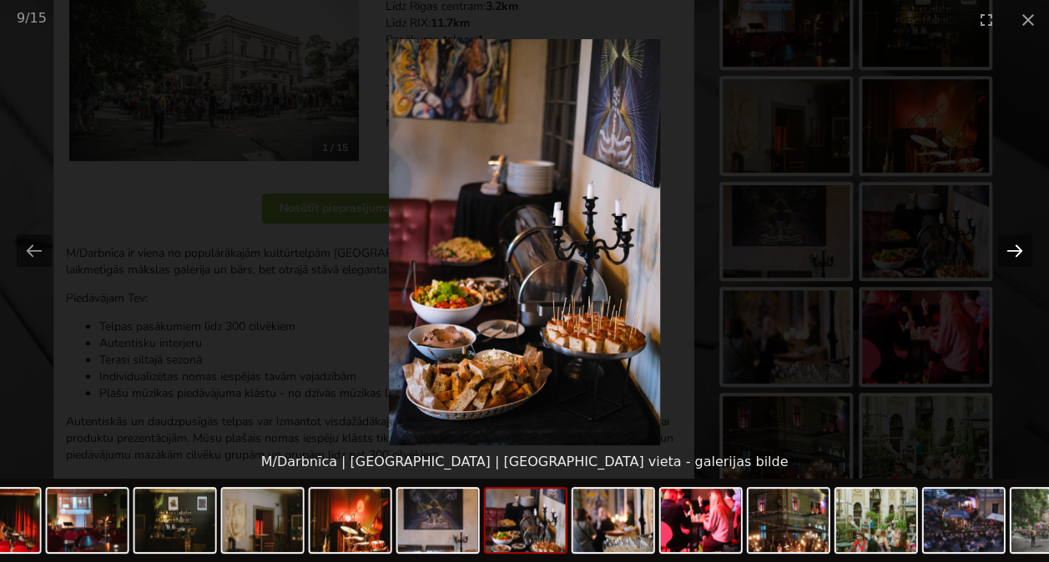
click at [1013, 252] on button "Next slide" at bounding box center [1014, 250] width 35 height 33
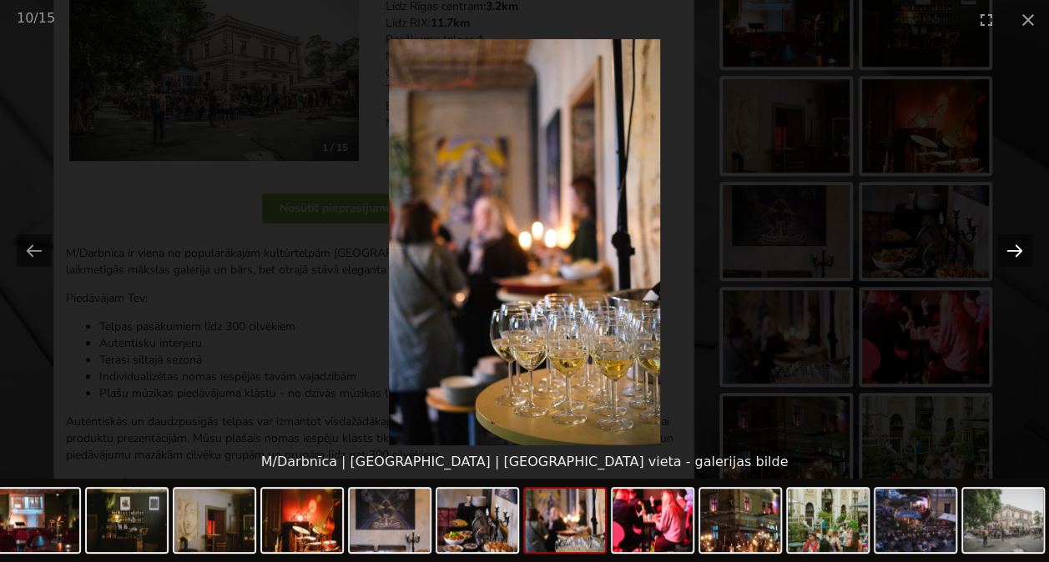
click at [1013, 254] on button "Next slide" at bounding box center [1014, 250] width 35 height 33
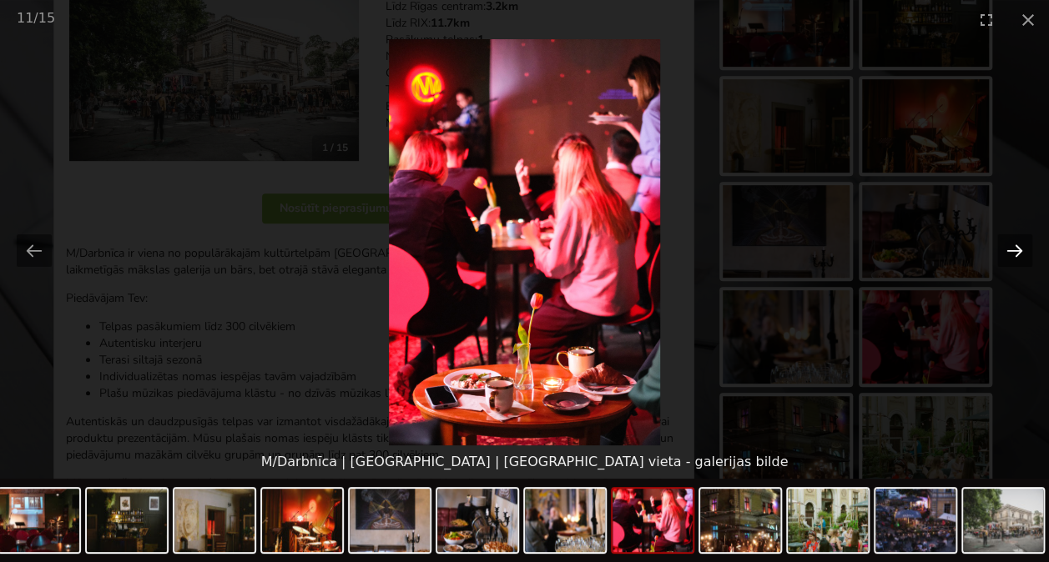
click at [1013, 254] on button "Next slide" at bounding box center [1014, 250] width 35 height 33
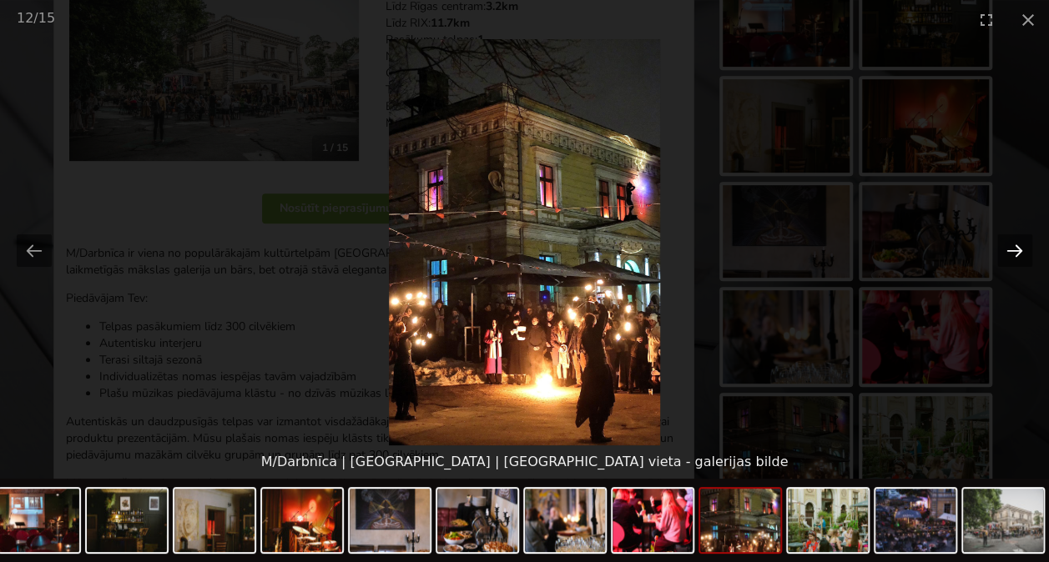
click at [1013, 254] on button "Next slide" at bounding box center [1014, 250] width 35 height 33
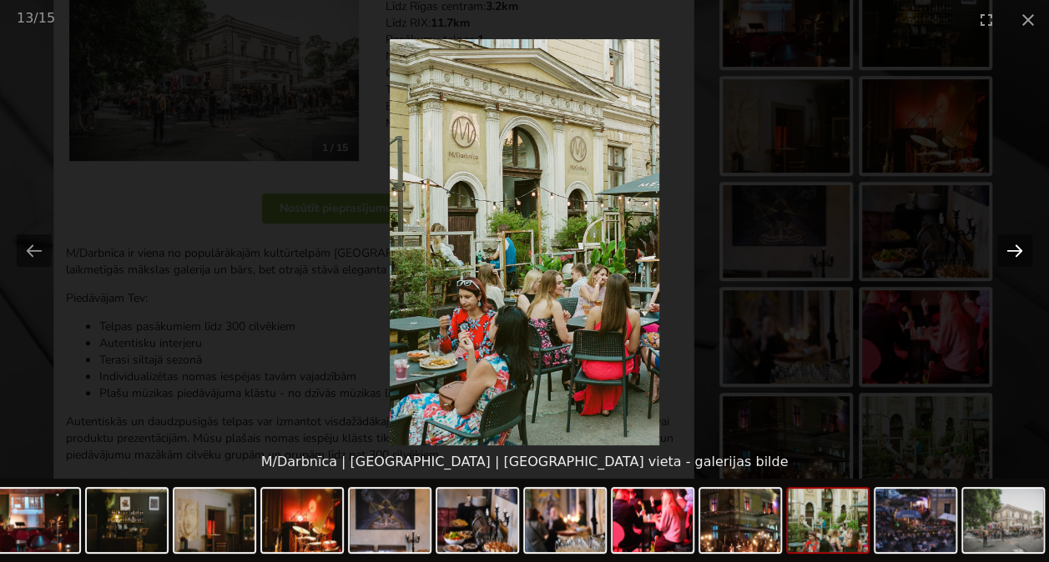
click at [1013, 255] on button "Next slide" at bounding box center [1014, 250] width 35 height 33
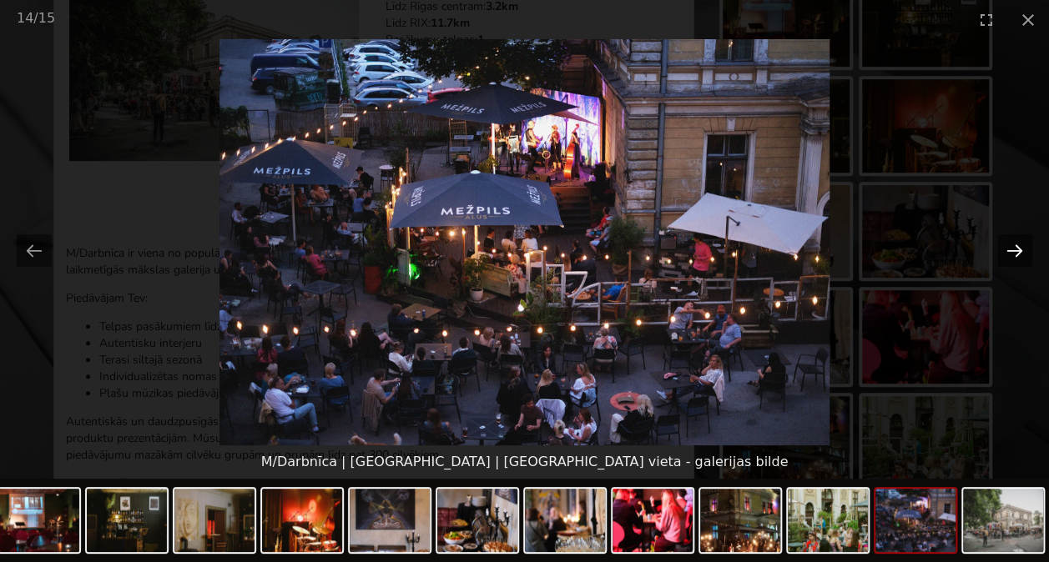
click at [1009, 256] on button "Next slide" at bounding box center [1014, 250] width 35 height 33
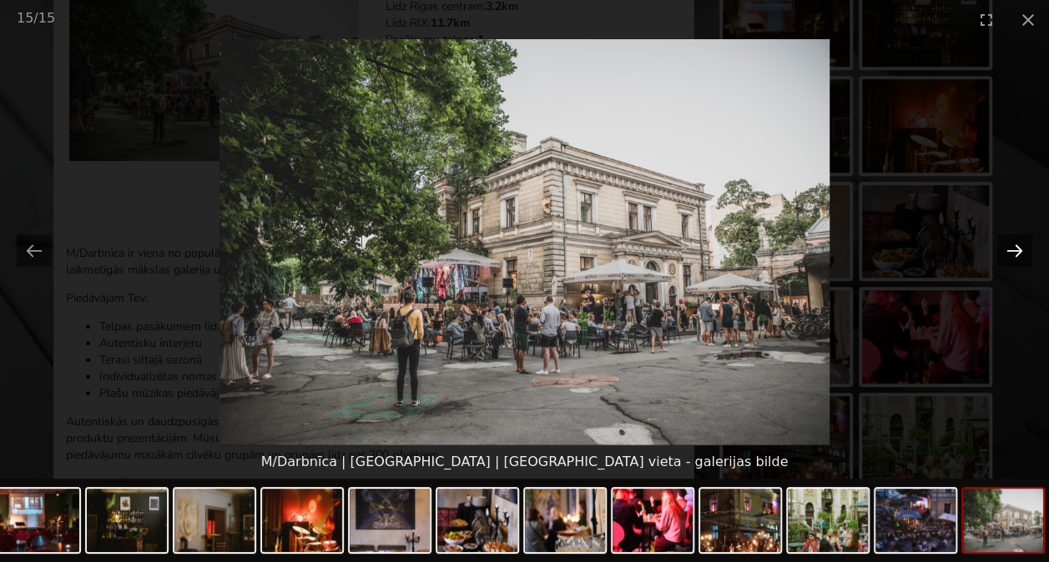
click at [1009, 256] on button "Next slide" at bounding box center [1014, 250] width 35 height 33
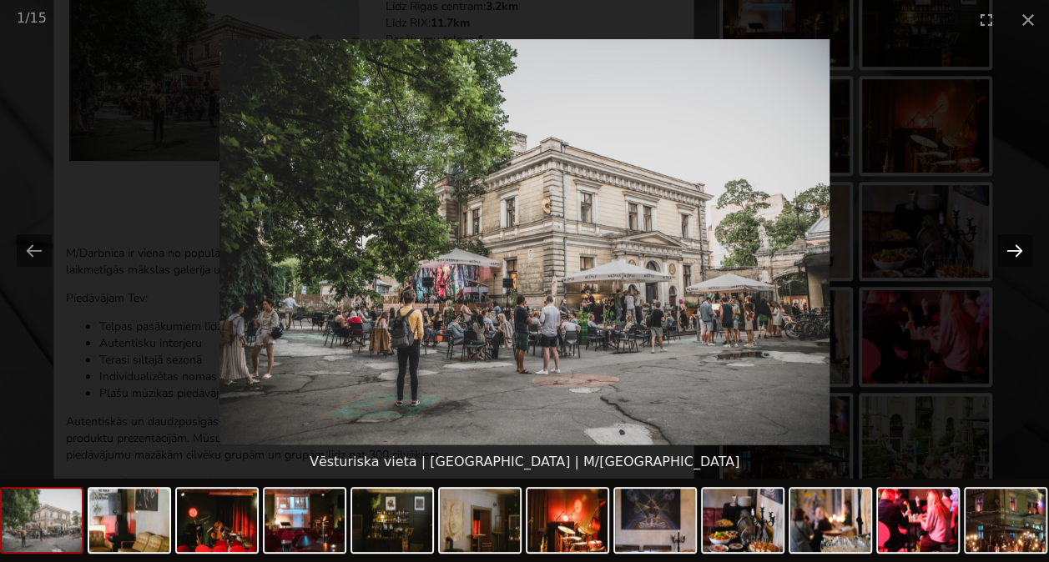
click at [1013, 256] on button "Next slide" at bounding box center [1014, 250] width 35 height 33
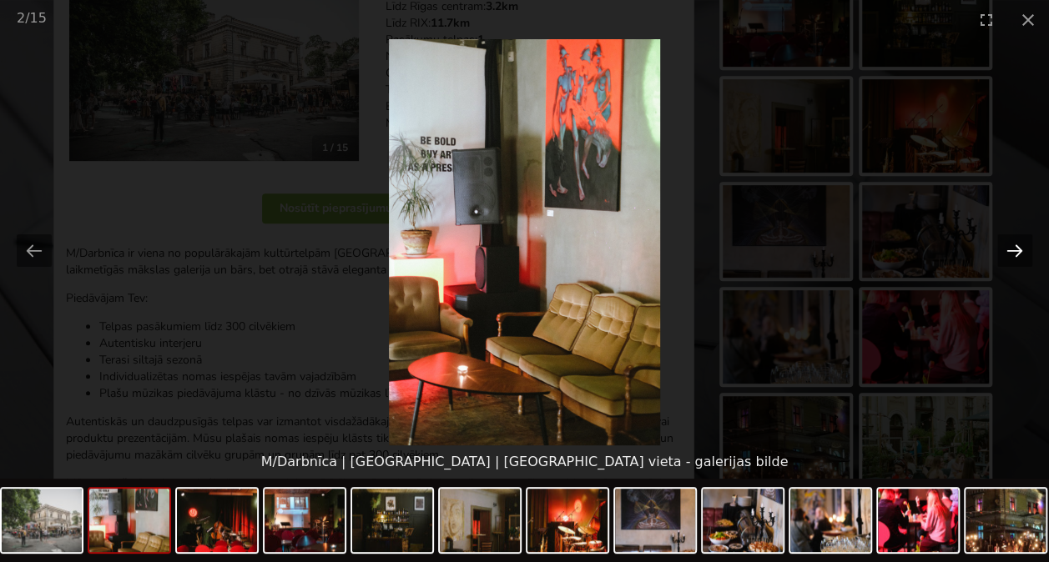
click at [1004, 254] on button "Next slide" at bounding box center [1014, 250] width 35 height 33
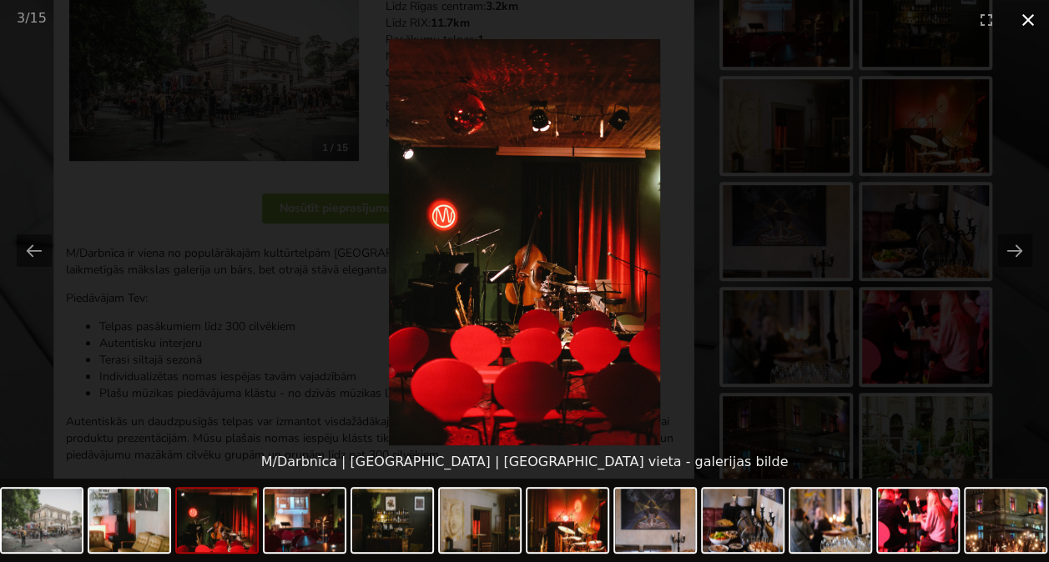
click at [1027, 26] on button "Close gallery" at bounding box center [1028, 19] width 42 height 39
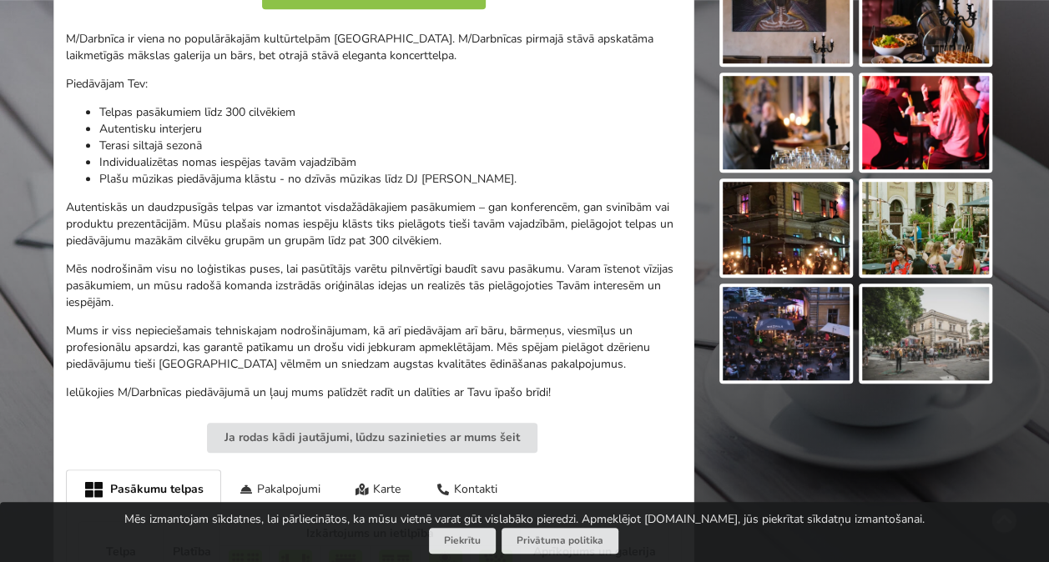
scroll to position [584, 0]
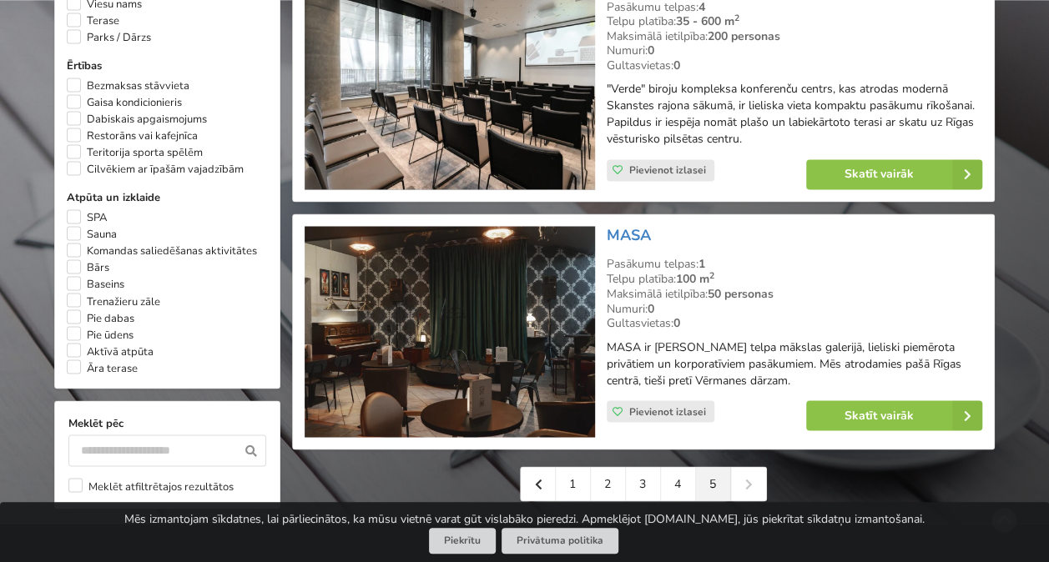
scroll to position [1335, 0]
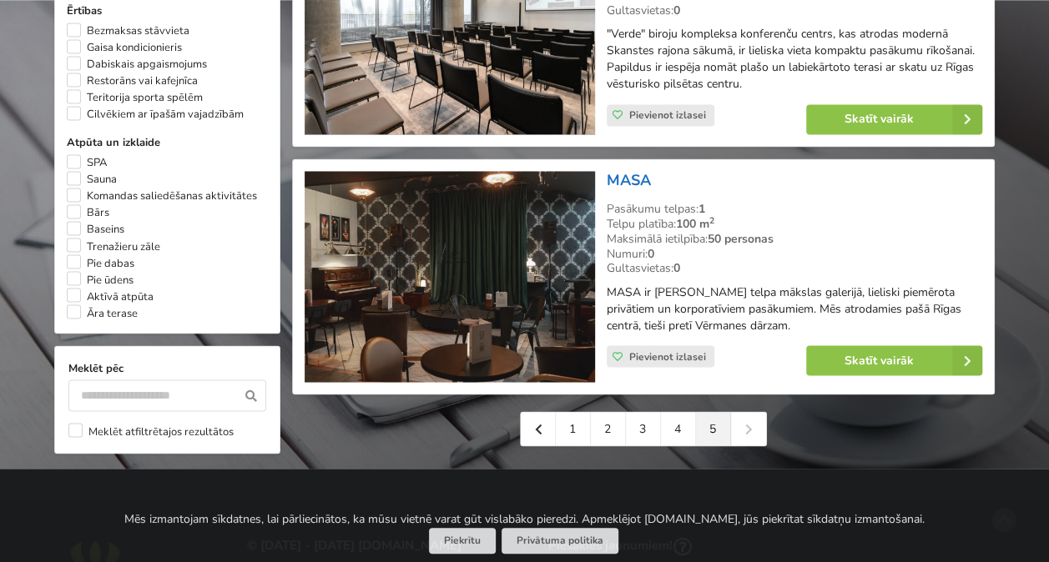
click at [620, 181] on link "MASA" at bounding box center [628, 180] width 44 height 20
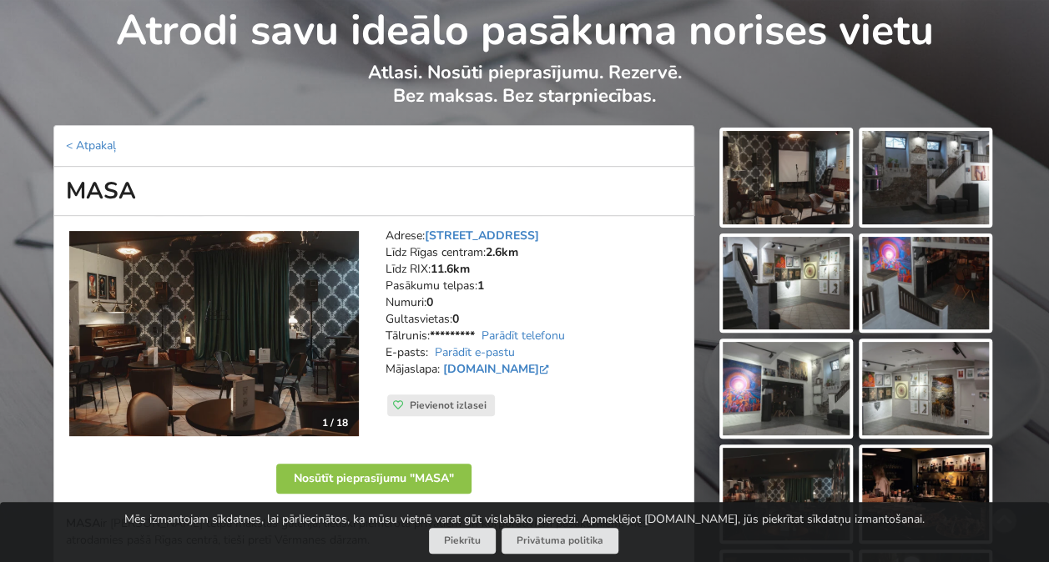
scroll to position [167, 0]
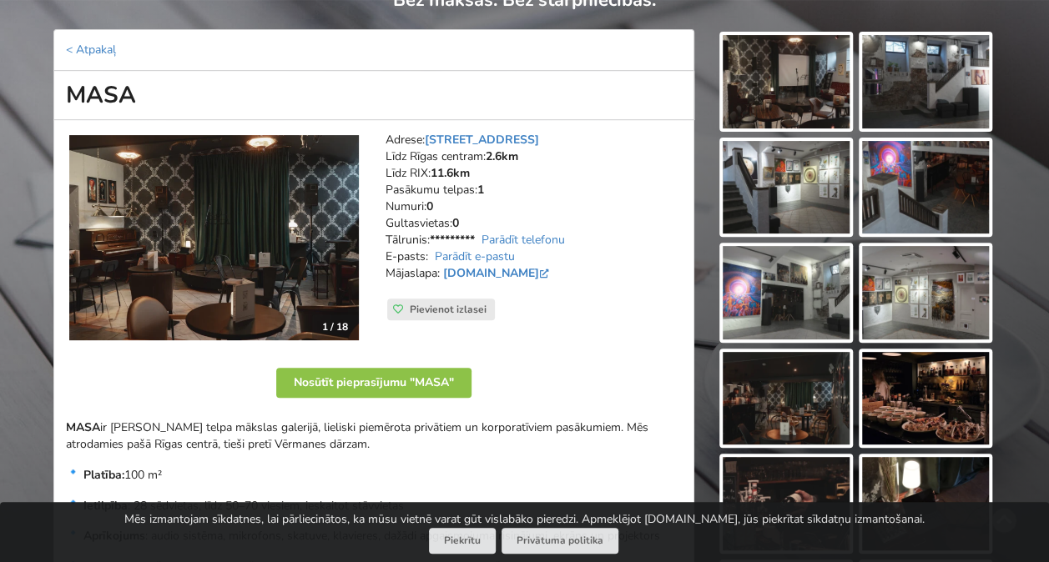
click at [195, 221] on img at bounding box center [213, 238] width 289 height 206
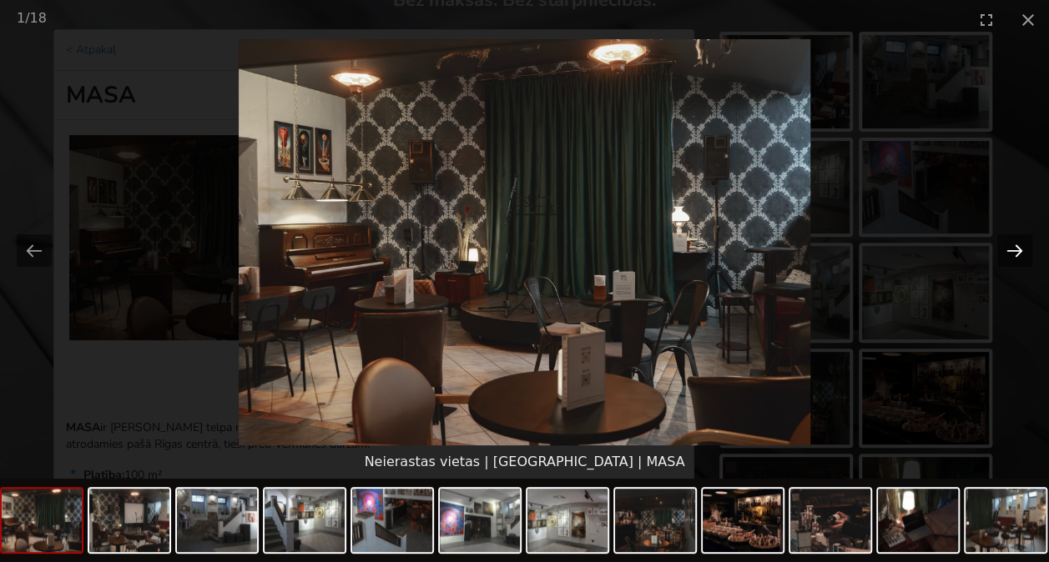
click at [1028, 255] on button "Next slide" at bounding box center [1014, 250] width 35 height 33
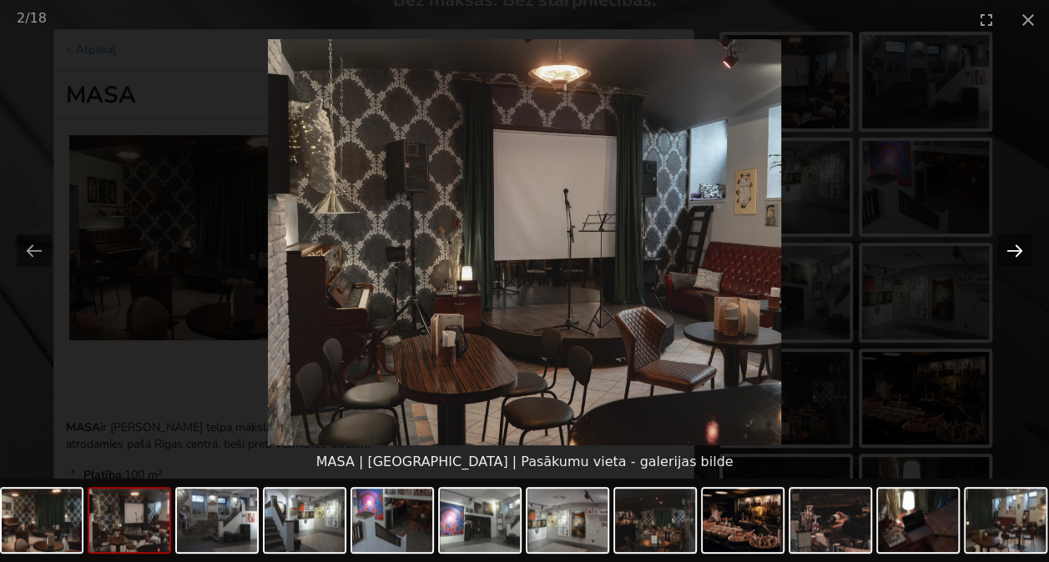
click at [1028, 255] on button "Next slide" at bounding box center [1014, 250] width 35 height 33
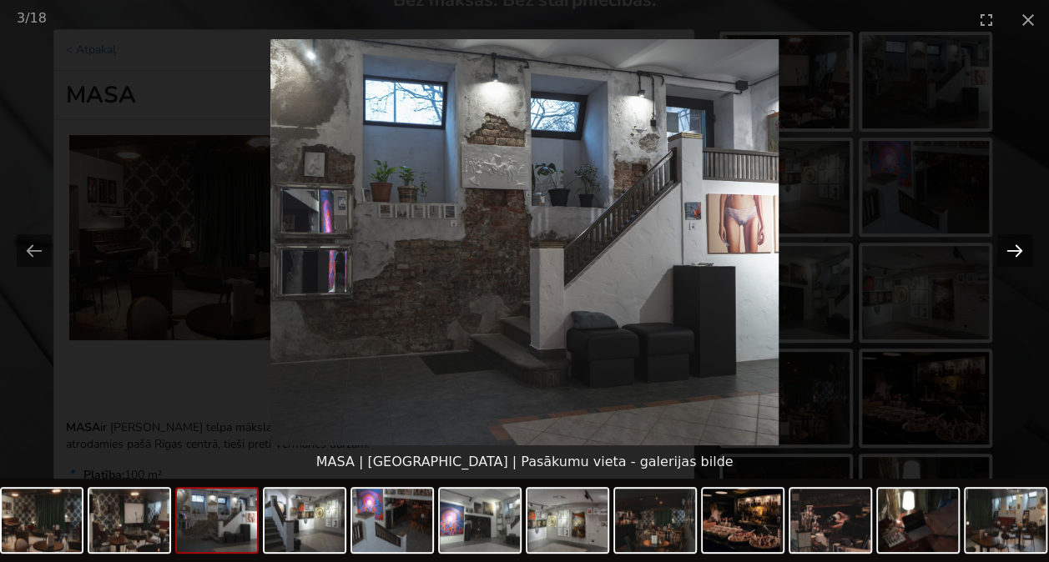
click at [1028, 255] on button "Next slide" at bounding box center [1014, 250] width 35 height 33
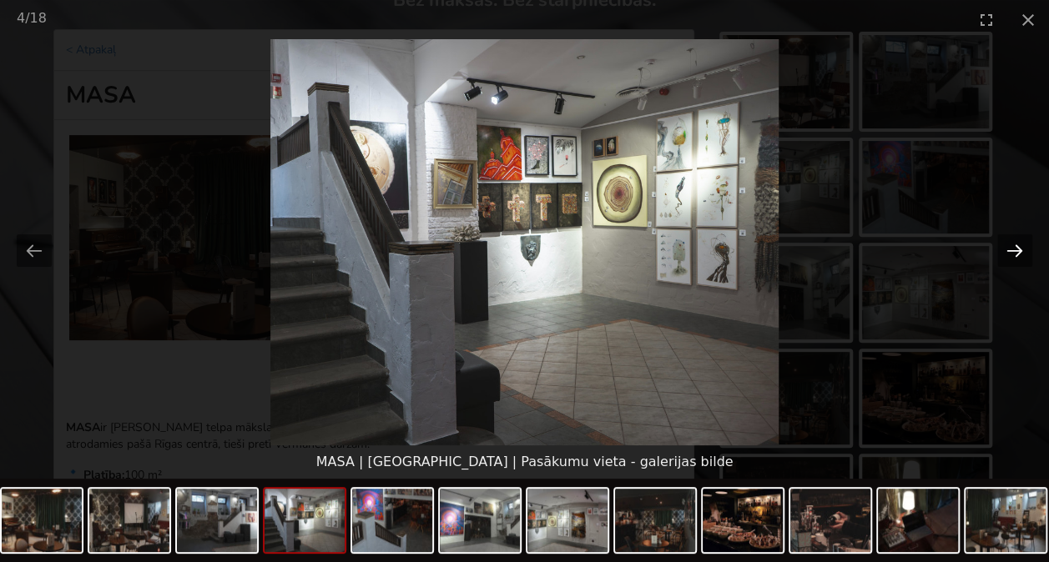
click at [1028, 255] on button "Next slide" at bounding box center [1014, 250] width 35 height 33
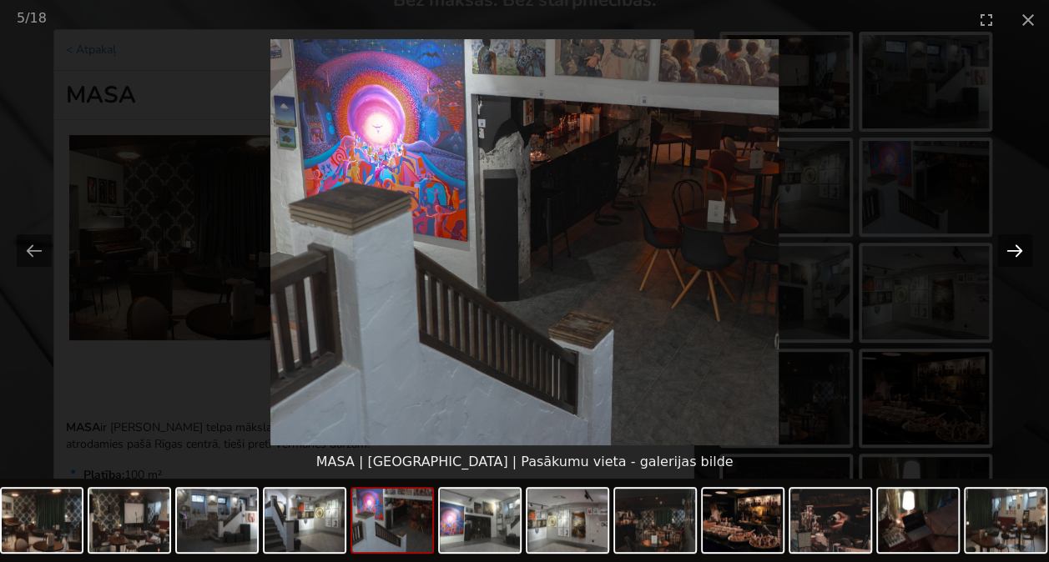
click at [1026, 254] on button "Next slide" at bounding box center [1014, 250] width 35 height 33
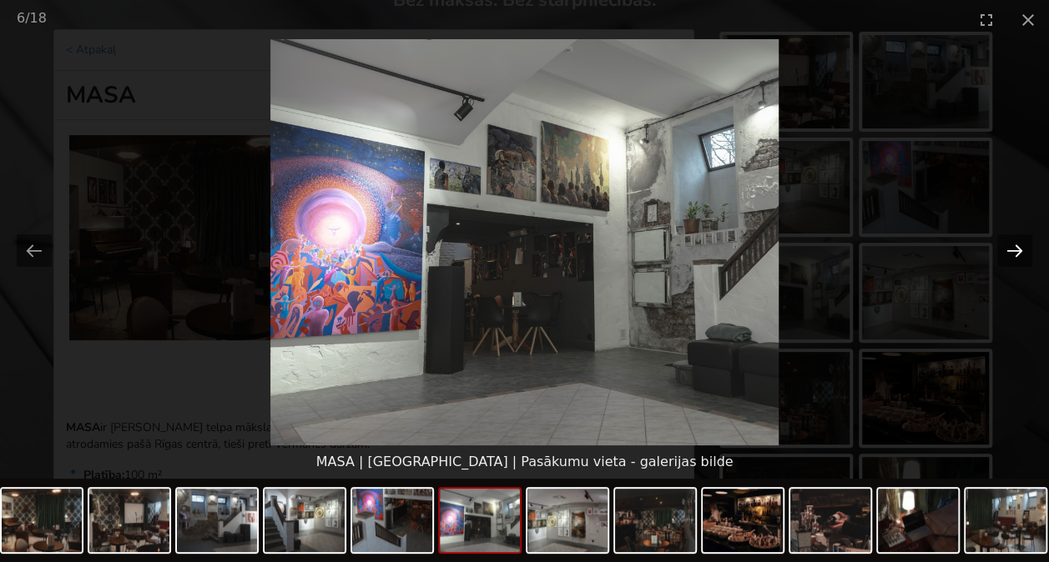
click at [1026, 254] on button "Next slide" at bounding box center [1014, 250] width 35 height 33
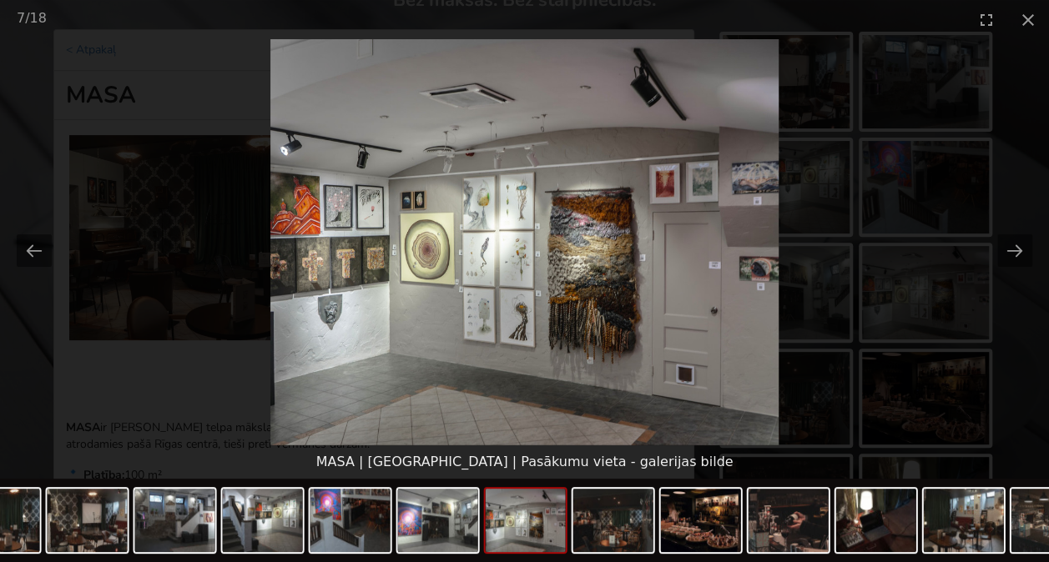
click at [878, 192] on picture at bounding box center [524, 242] width 1049 height 406
click at [1006, 252] on button "Next slide" at bounding box center [1014, 250] width 35 height 33
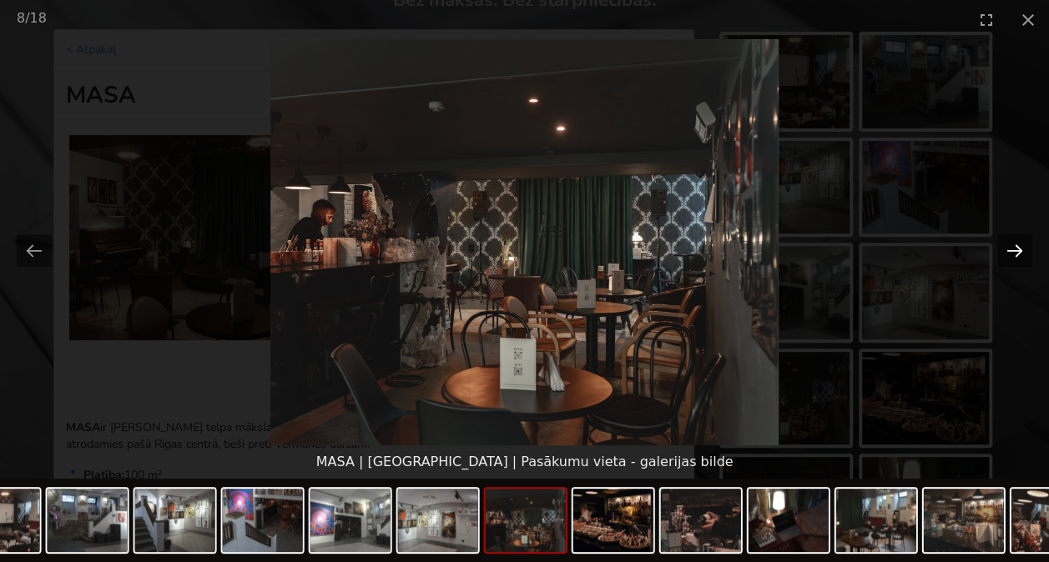
click at [1006, 252] on button "Next slide" at bounding box center [1014, 250] width 35 height 33
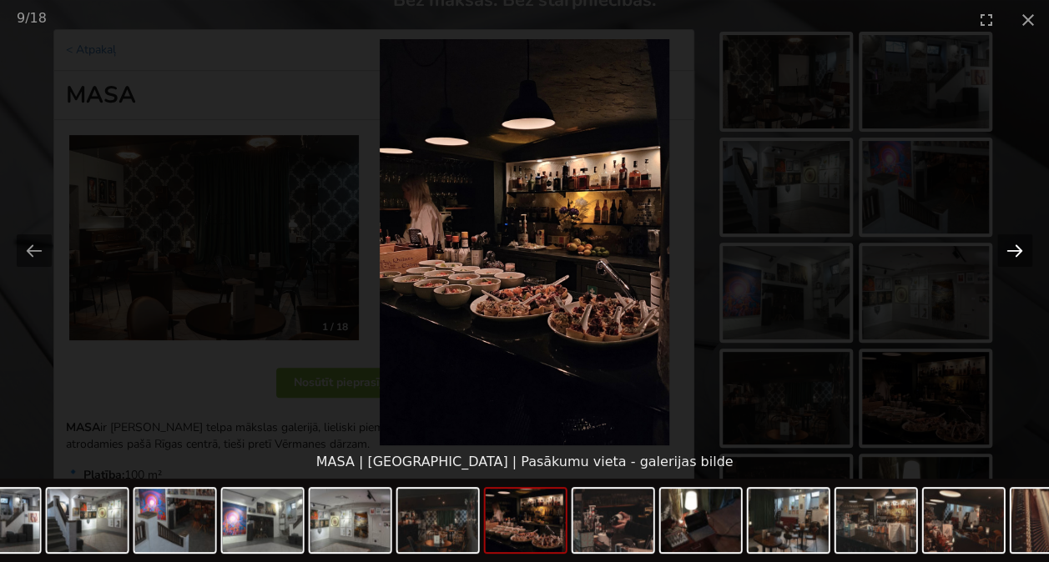
click at [1006, 252] on button "Next slide" at bounding box center [1014, 250] width 35 height 33
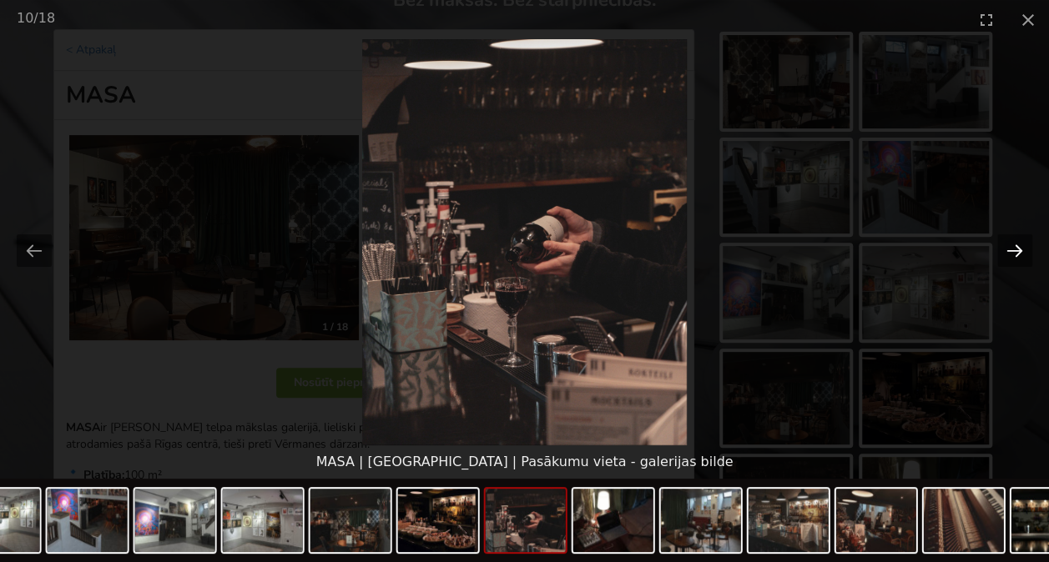
click at [1006, 252] on button "Next slide" at bounding box center [1014, 250] width 35 height 33
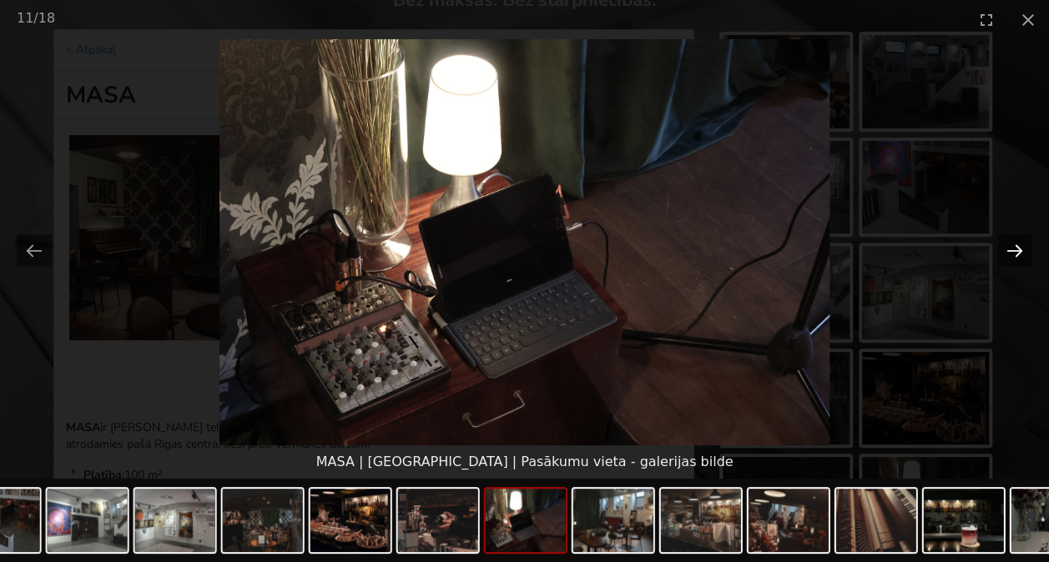
click at [1006, 252] on button "Next slide" at bounding box center [1014, 250] width 35 height 33
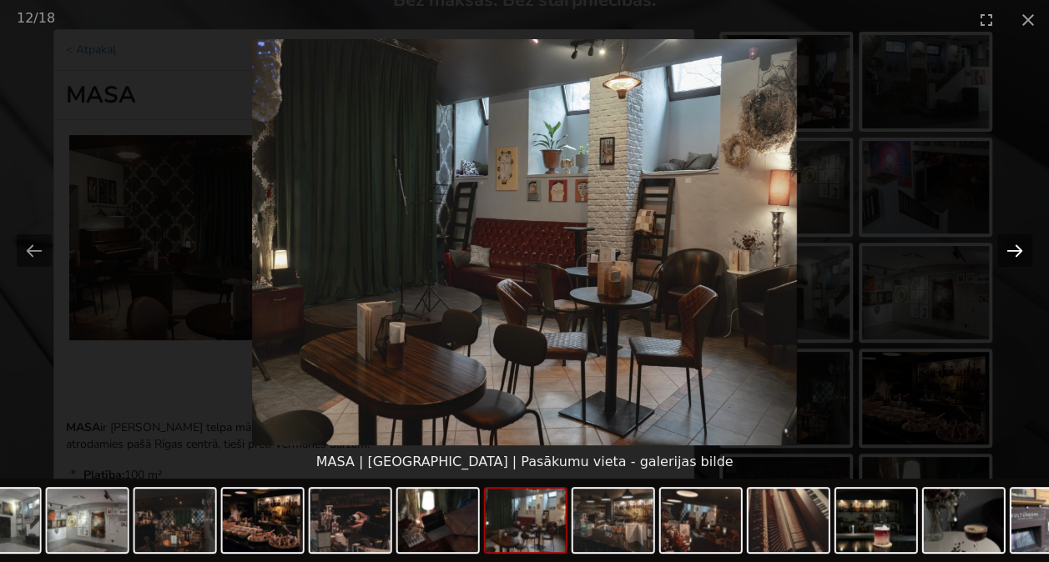
click at [1006, 252] on button "Next slide" at bounding box center [1014, 250] width 35 height 33
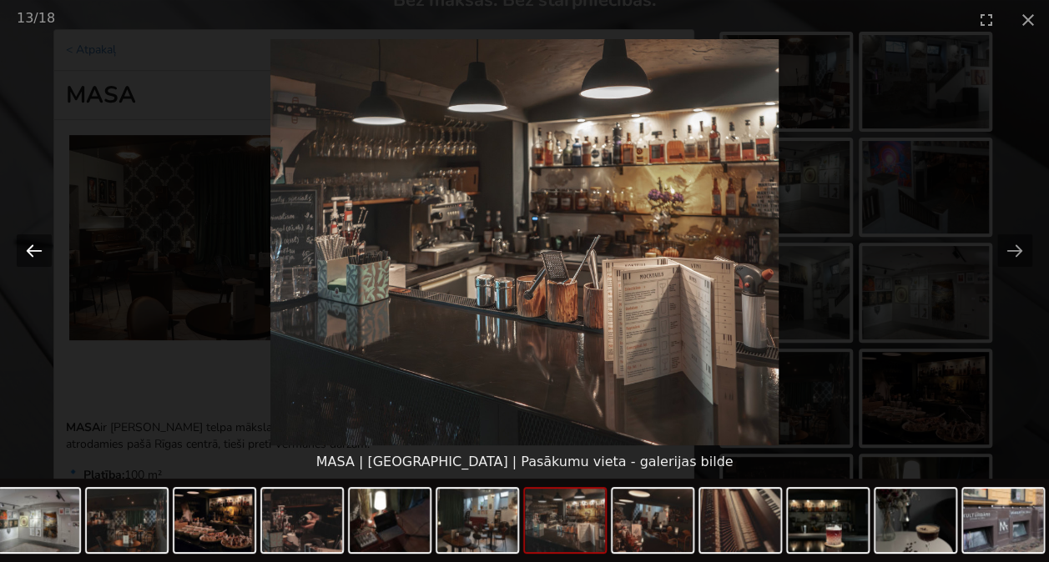
click at [31, 254] on button "Previous slide" at bounding box center [34, 250] width 35 height 33
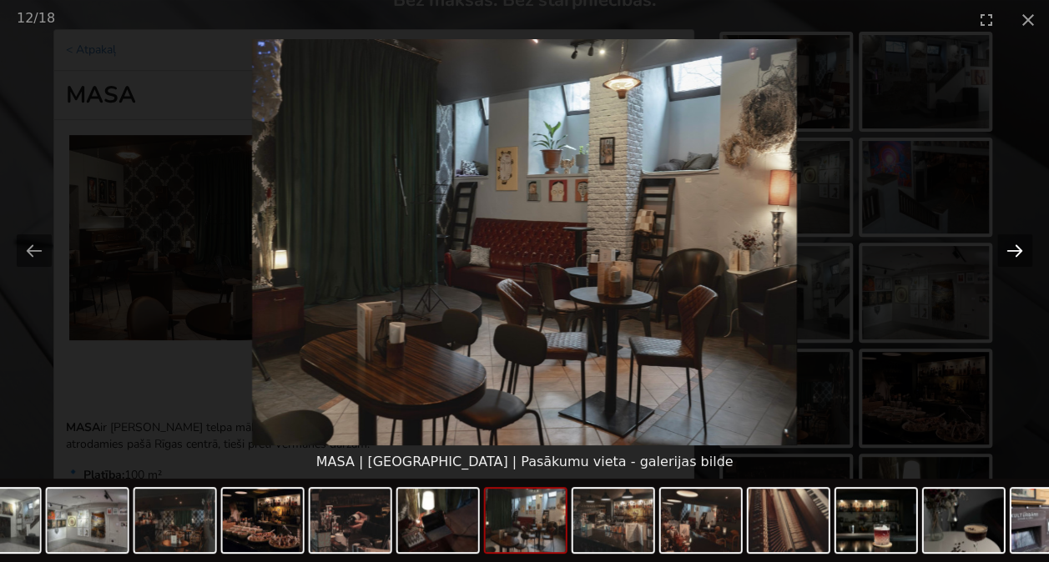
click at [1003, 237] on button "Next slide" at bounding box center [1014, 250] width 35 height 33
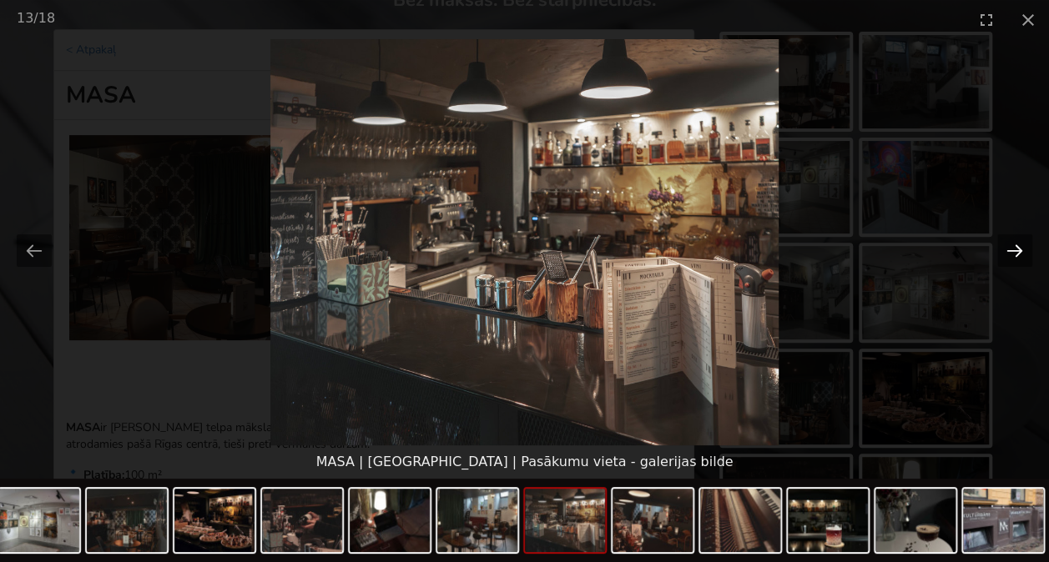
click at [1002, 235] on button "Next slide" at bounding box center [1014, 250] width 35 height 33
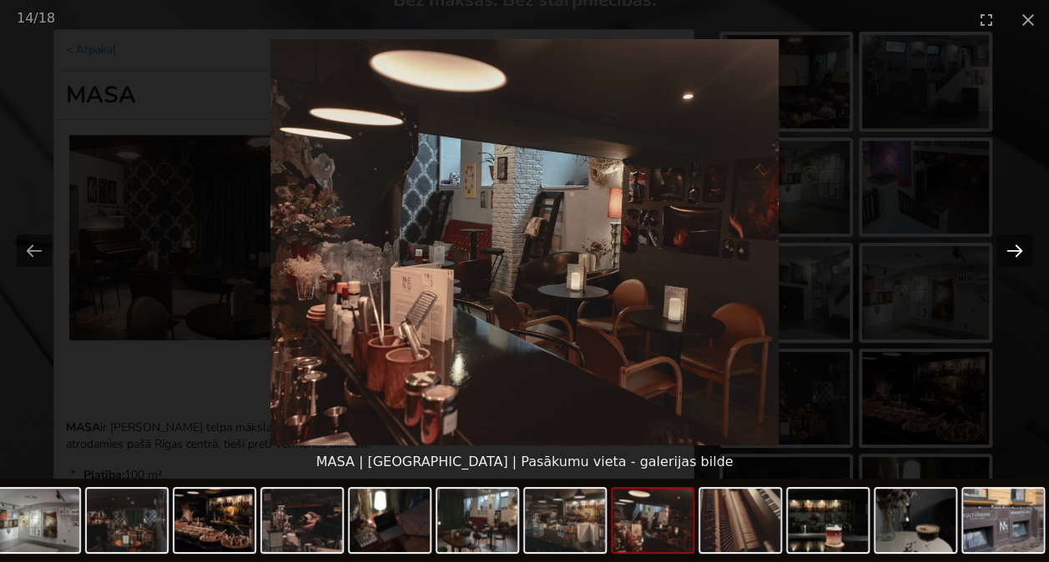
click at [1001, 235] on button "Next slide" at bounding box center [1014, 250] width 35 height 33
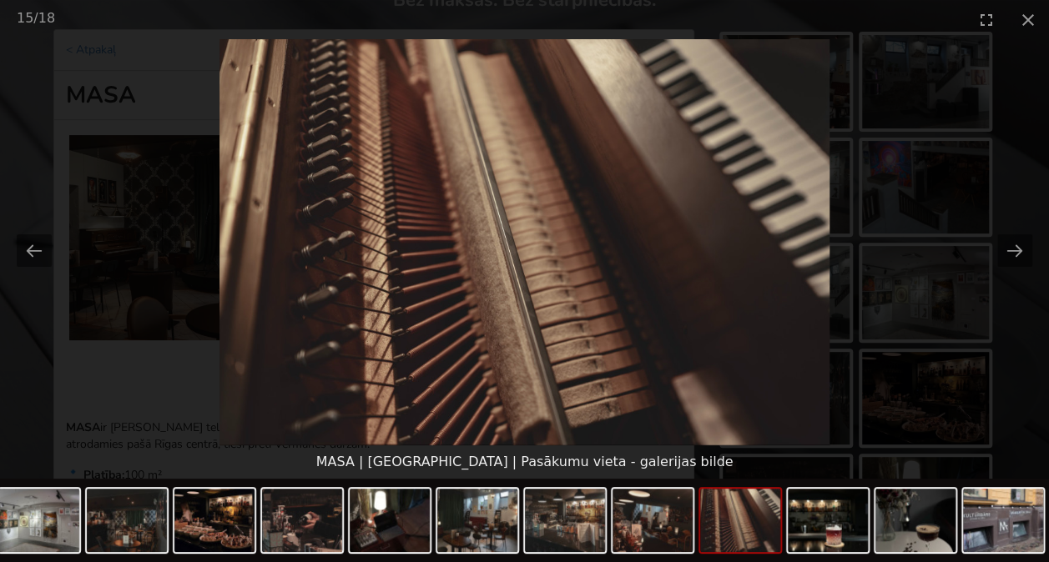
click at [999, 233] on picture at bounding box center [524, 242] width 1049 height 406
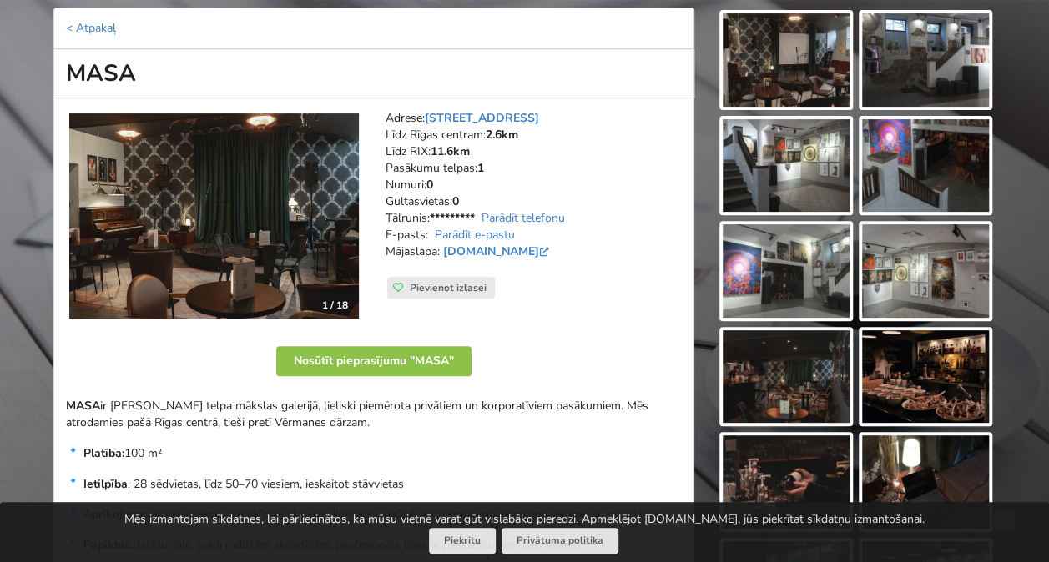
scroll to position [334, 0]
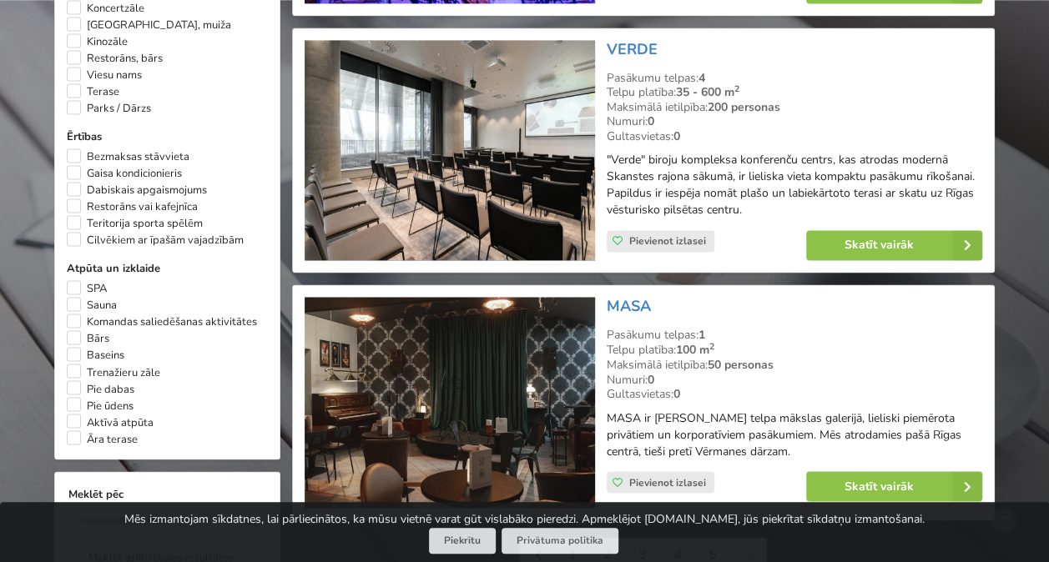
scroll to position [1335, 0]
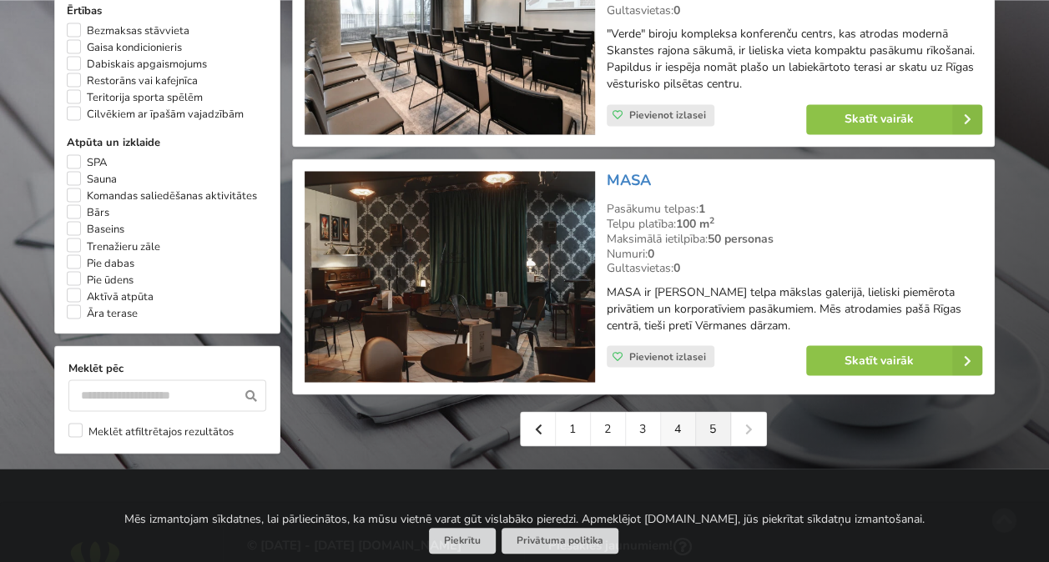
click at [674, 433] on link "4" at bounding box center [678, 428] width 35 height 33
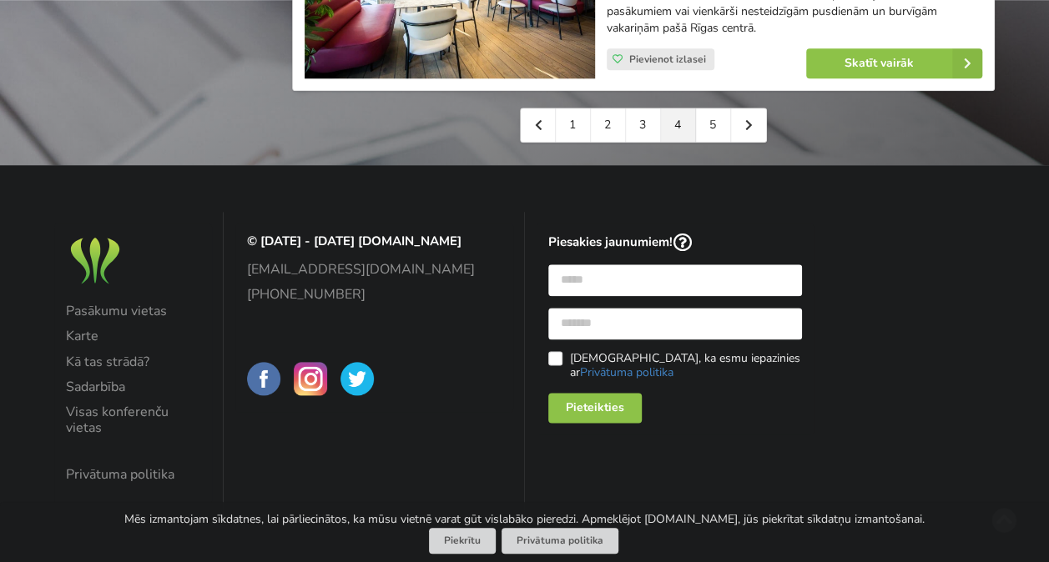
scroll to position [4040, 0]
click at [583, 124] on link "1" at bounding box center [573, 124] width 35 height 33
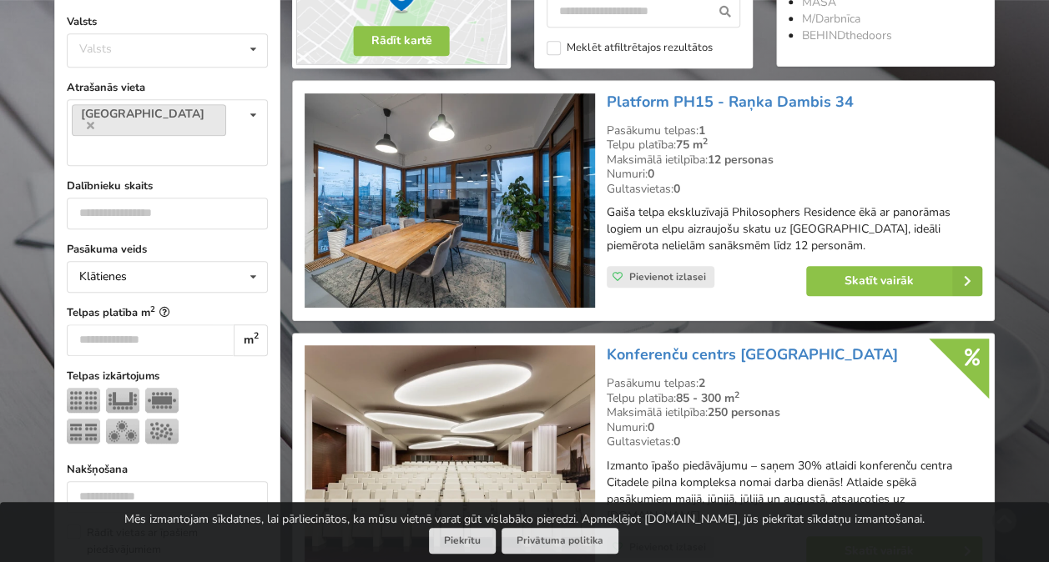
scroll to position [667, 0]
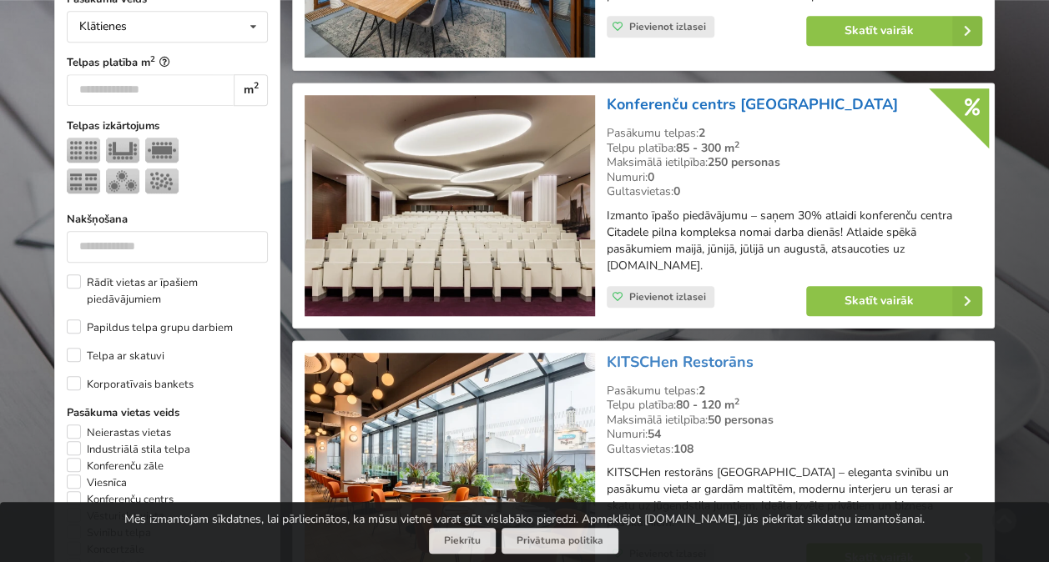
drag, startPoint x: 809, startPoint y: 96, endPoint x: 606, endPoint y: 103, distance: 202.8
click at [606, 103] on h3 "Konferenču centrs [GEOGRAPHIC_DATA]" at bounding box center [793, 104] width 375 height 19
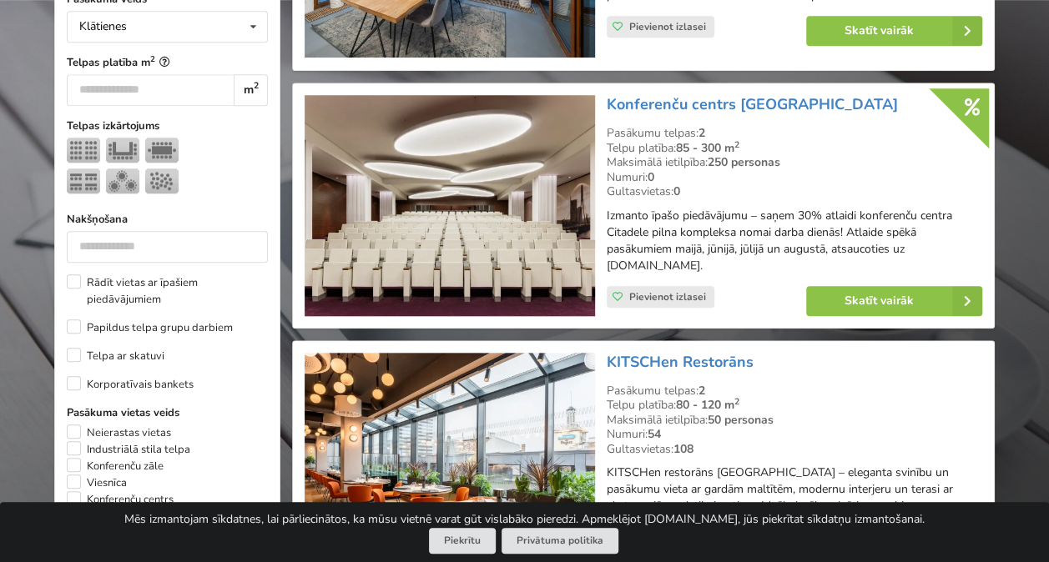
copy link "Konferenču centrs [GEOGRAPHIC_DATA]"
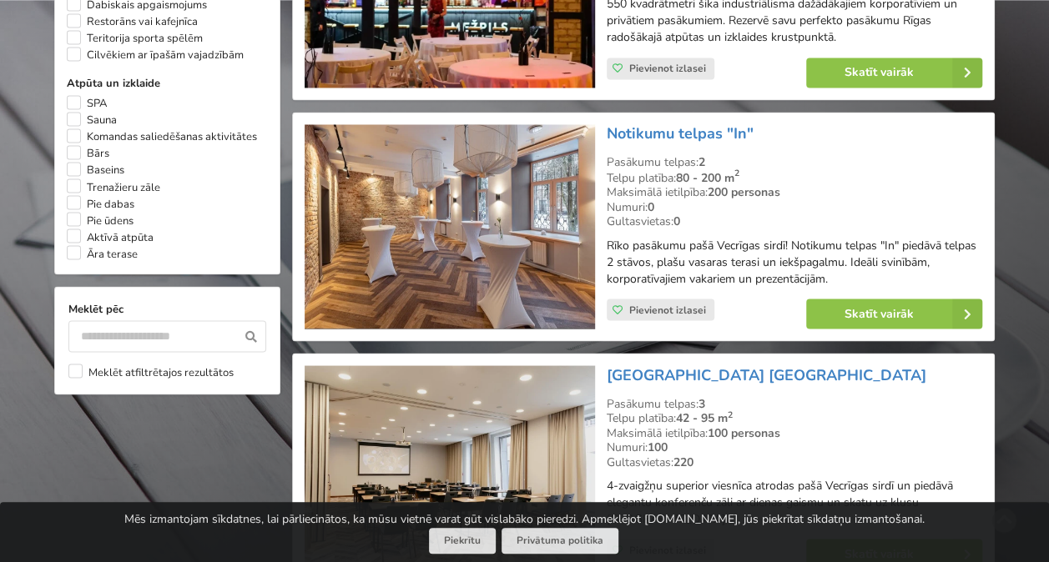
scroll to position [1418, 0]
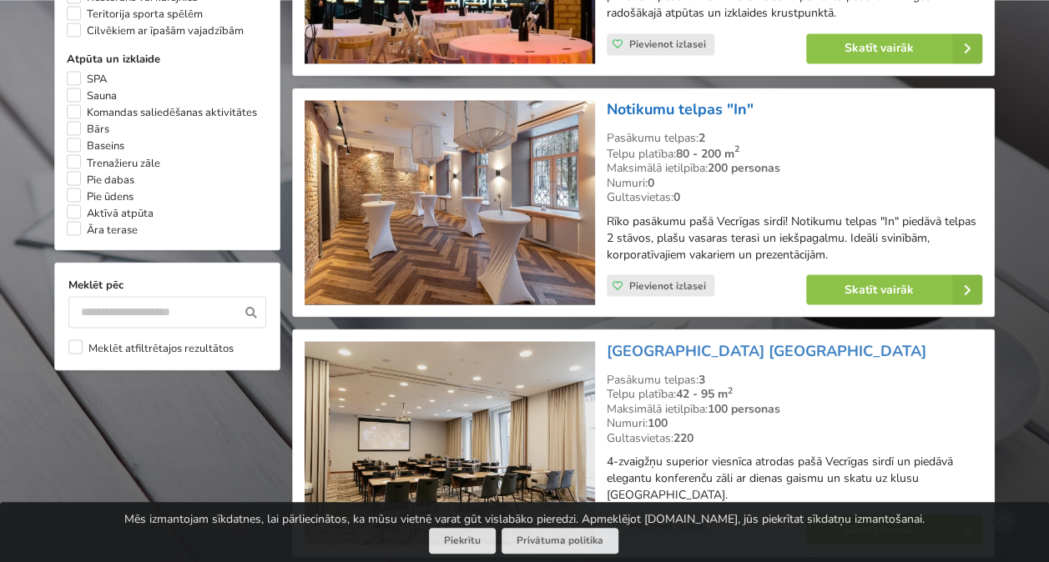
click at [711, 99] on link "Notikumu telpas "In"" at bounding box center [679, 109] width 147 height 20
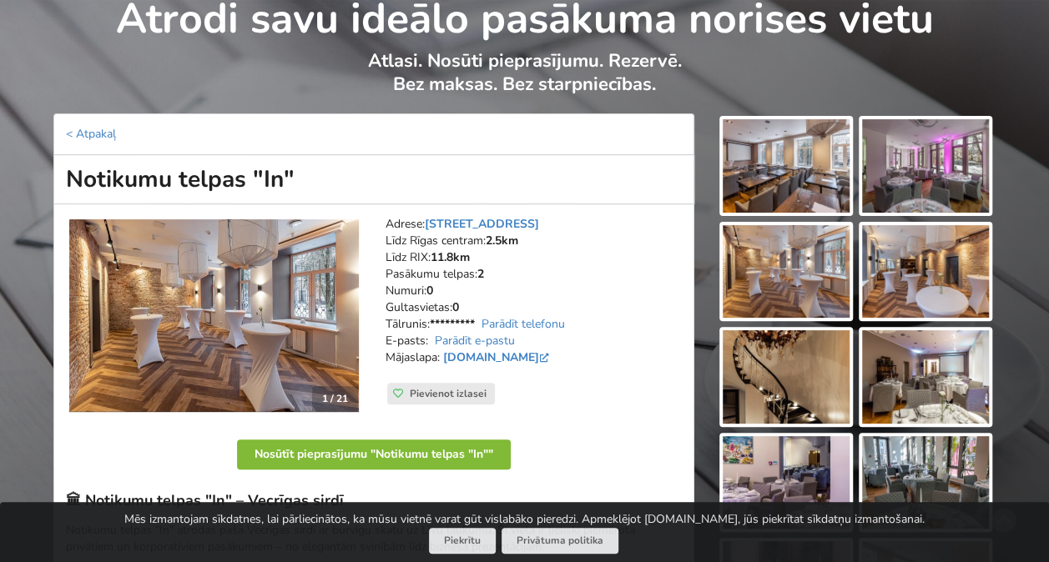
scroll to position [250, 0]
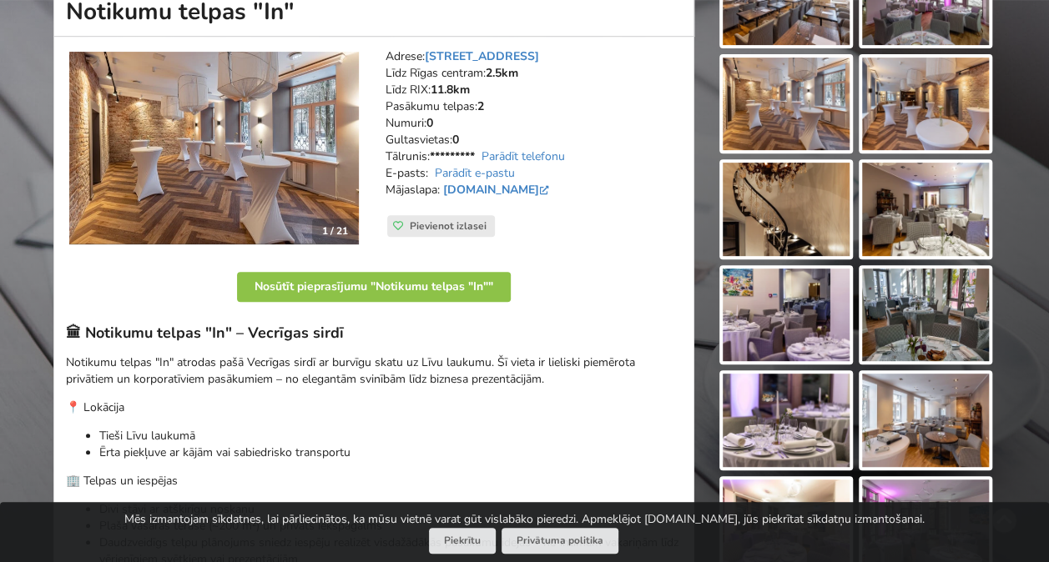
click at [315, 202] on img at bounding box center [213, 149] width 289 height 194
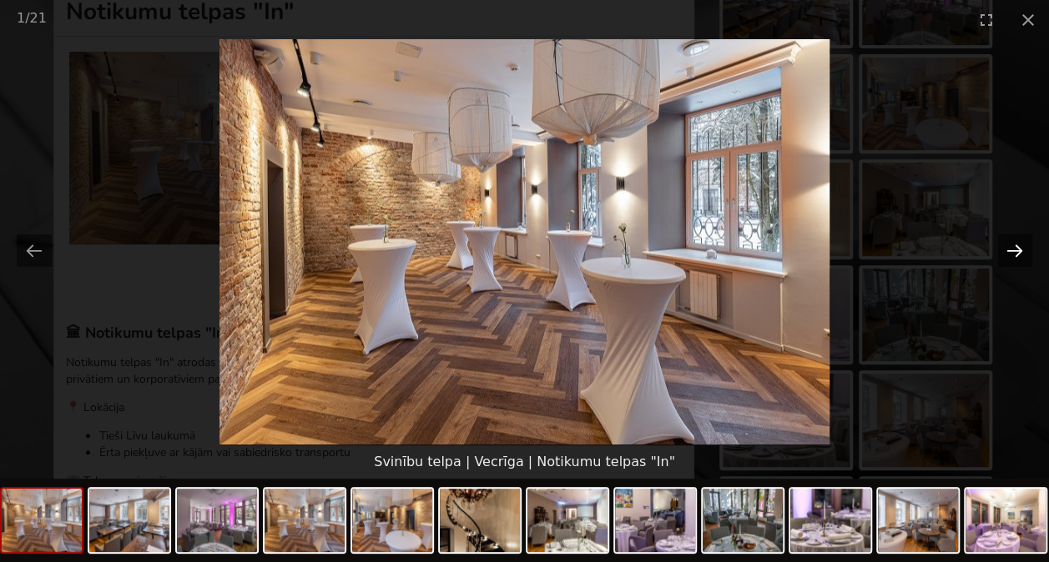
click at [1008, 250] on button "Next slide" at bounding box center [1014, 250] width 35 height 33
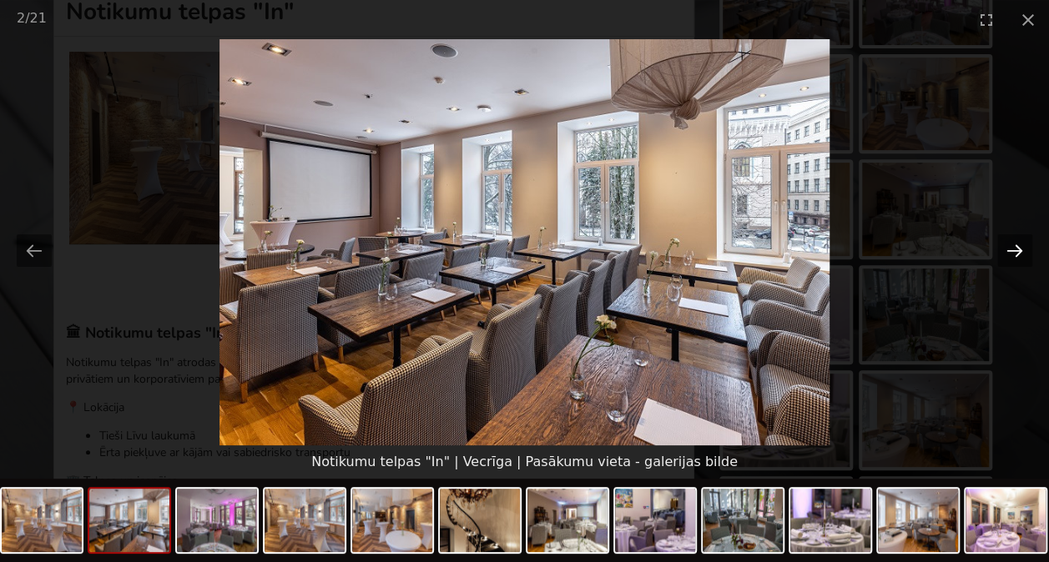
click at [1008, 250] on button "Next slide" at bounding box center [1014, 250] width 35 height 33
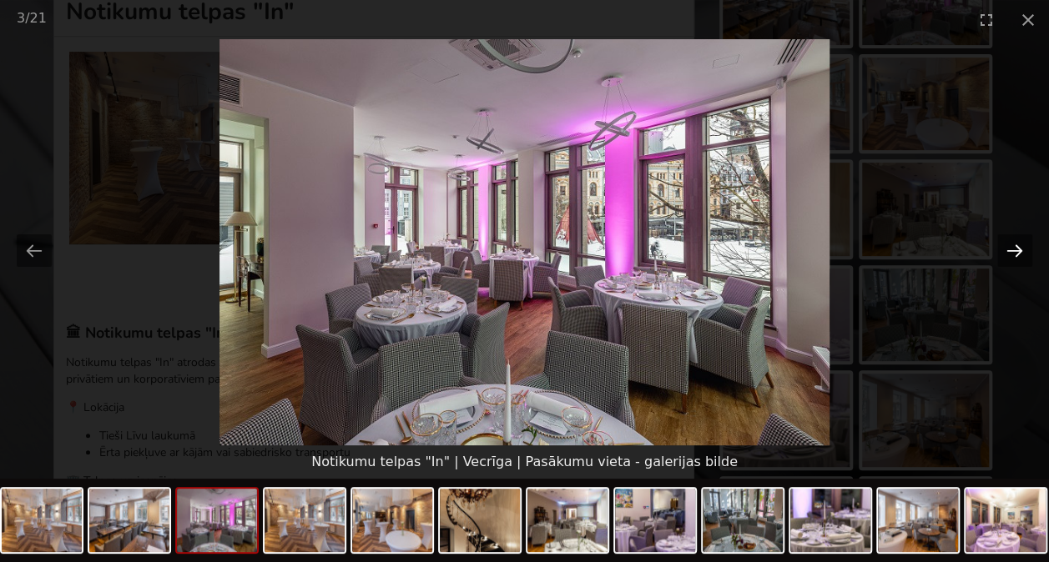
click at [1008, 250] on button "Next slide" at bounding box center [1014, 250] width 35 height 33
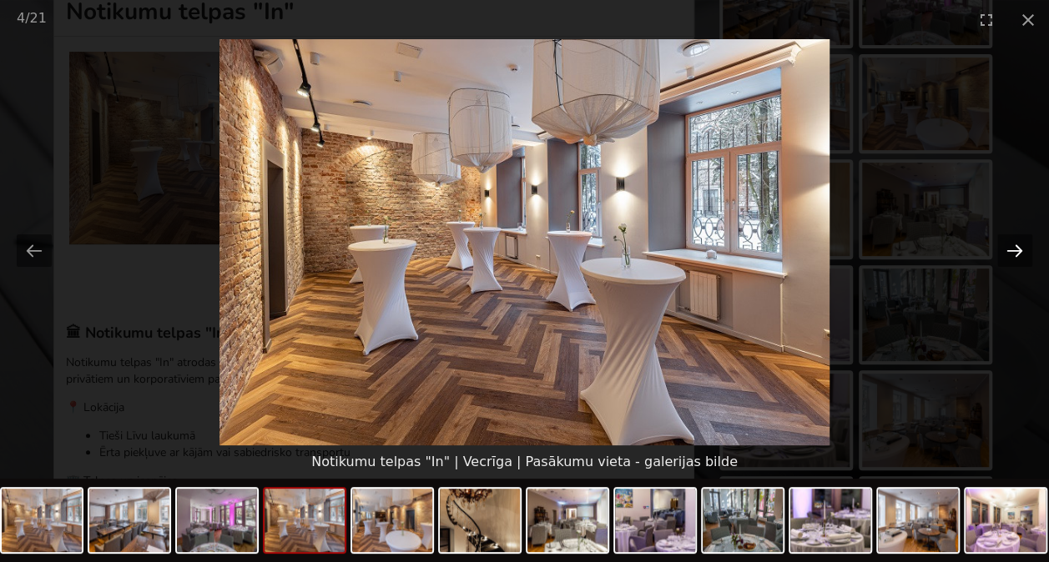
click at [1008, 250] on button "Next slide" at bounding box center [1014, 250] width 35 height 33
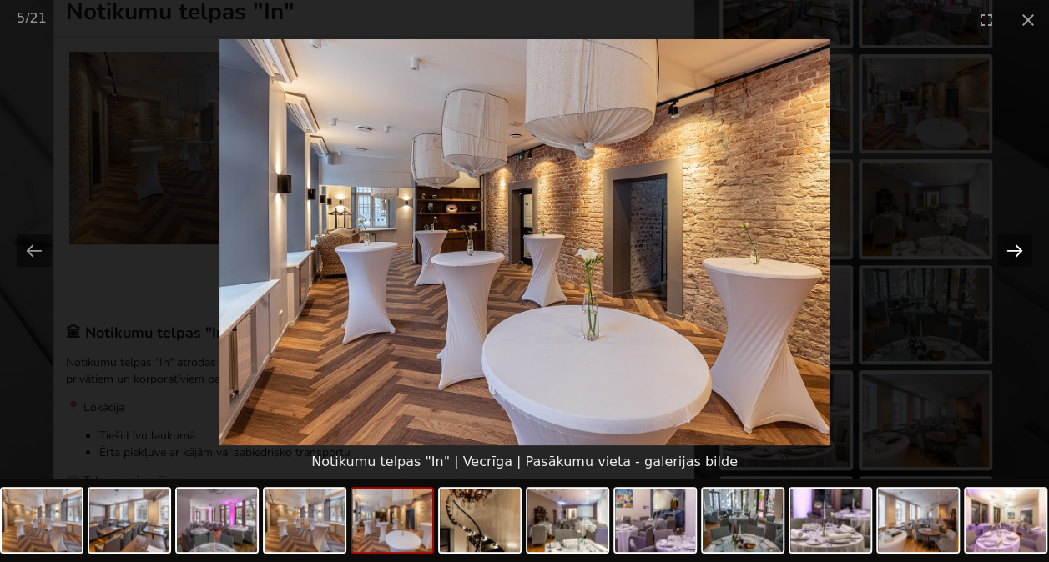
click at [1008, 250] on button "Next slide" at bounding box center [1014, 250] width 35 height 33
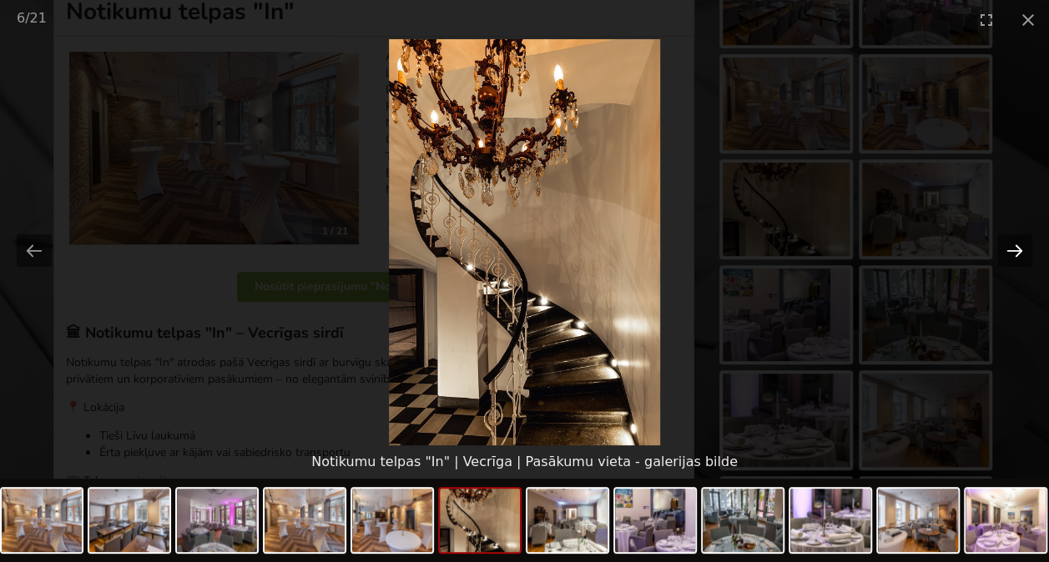
click at [1008, 250] on button "Next slide" at bounding box center [1014, 250] width 35 height 33
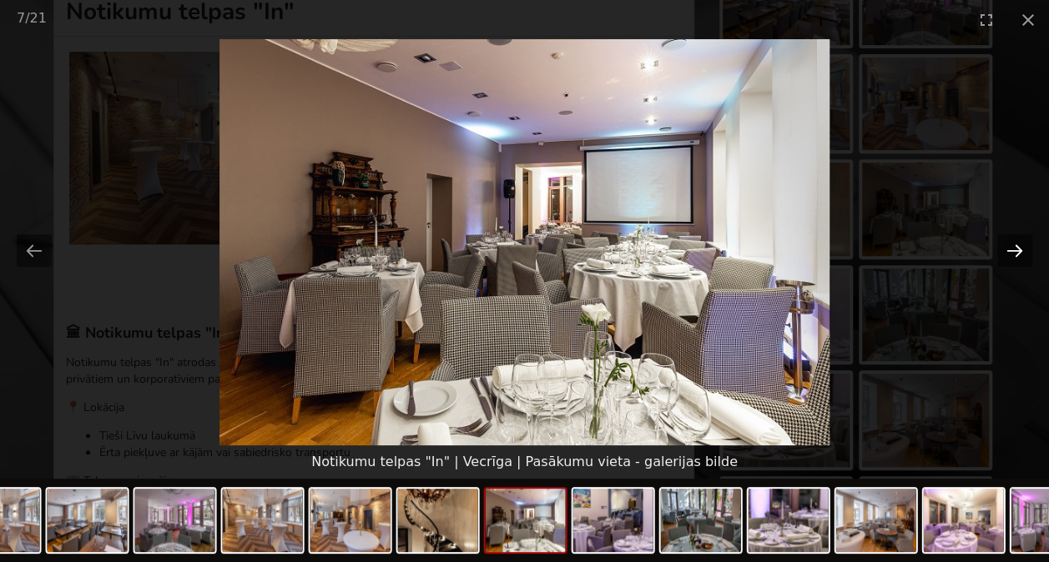
click at [1008, 250] on button "Next slide" at bounding box center [1014, 250] width 35 height 33
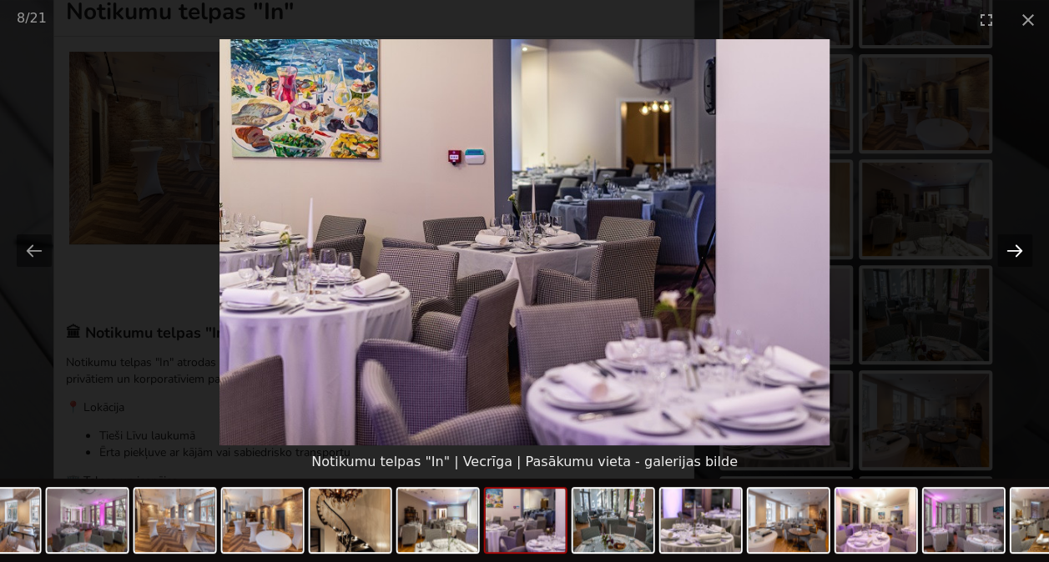
click at [1008, 250] on button "Next slide" at bounding box center [1014, 250] width 35 height 33
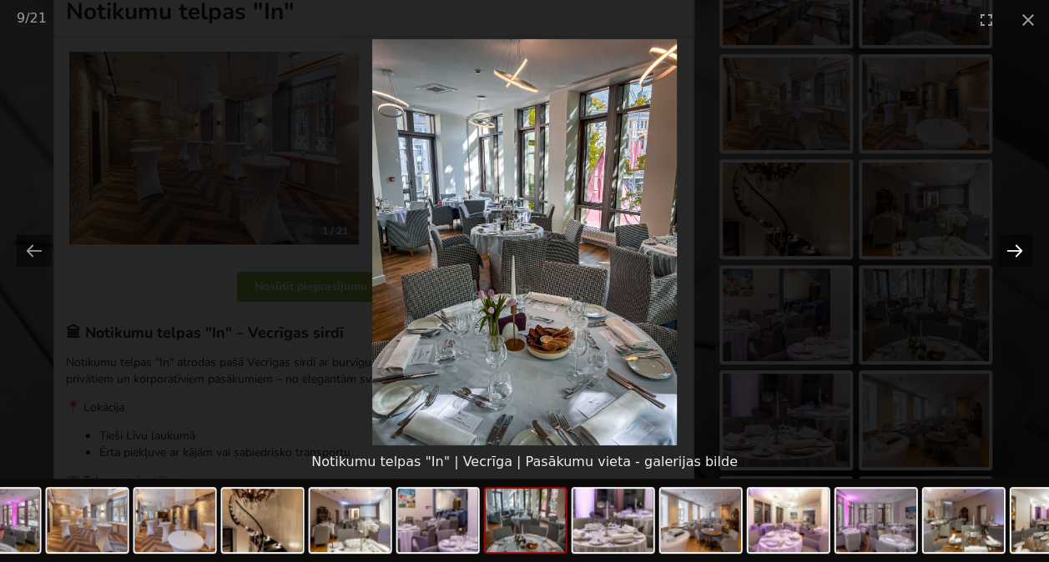
click at [1008, 250] on button "Next slide" at bounding box center [1014, 250] width 35 height 33
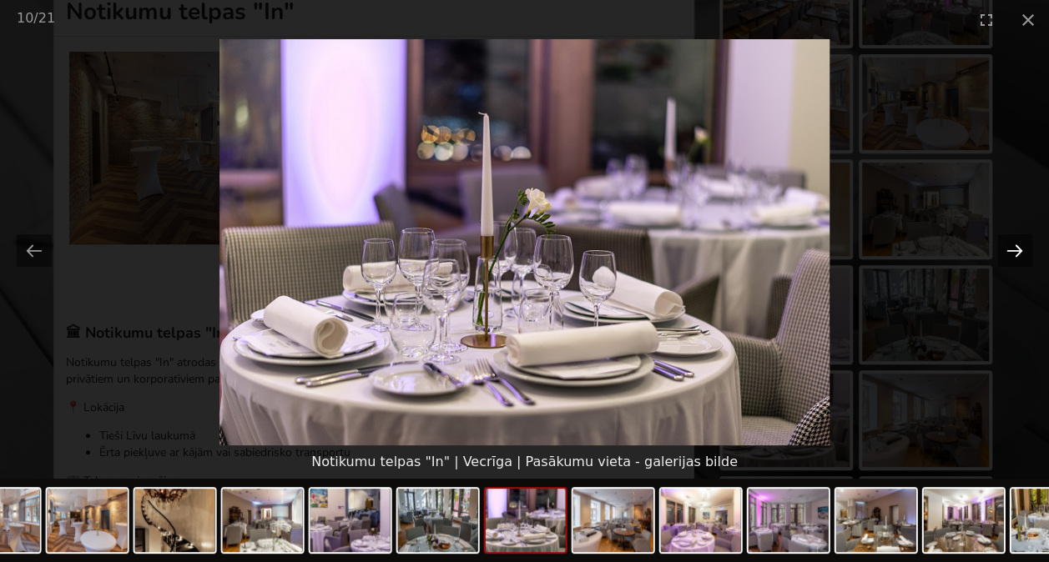
click at [1008, 250] on button "Next slide" at bounding box center [1014, 250] width 35 height 33
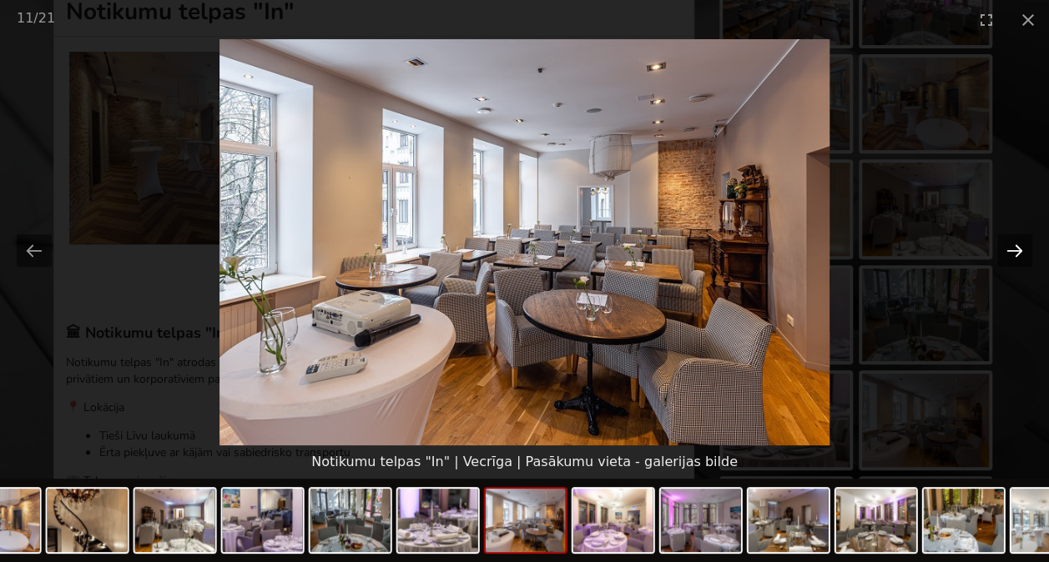
click at [1008, 250] on button "Next slide" at bounding box center [1014, 250] width 35 height 33
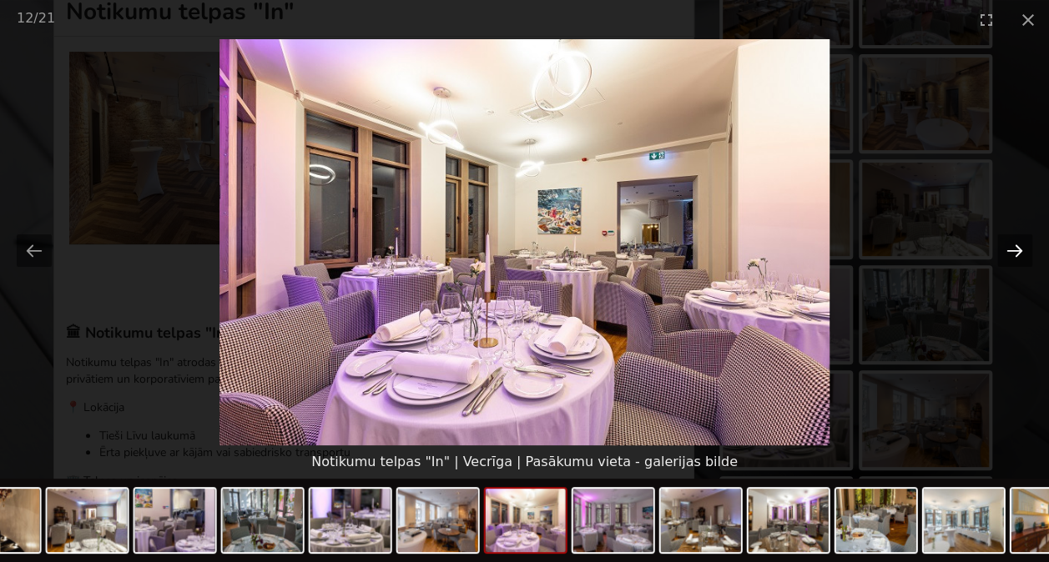
click at [1008, 250] on button "Next slide" at bounding box center [1014, 250] width 35 height 33
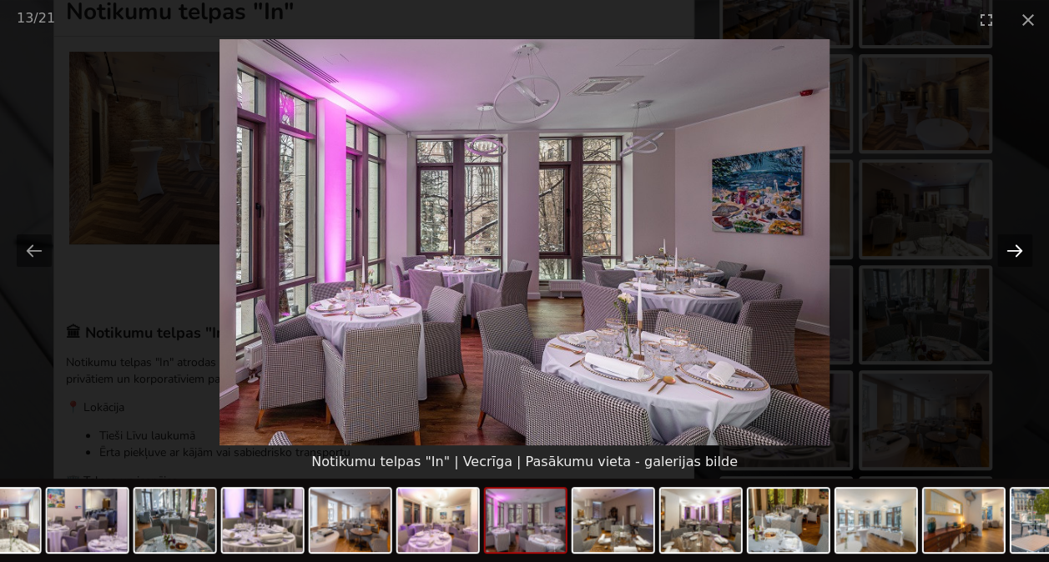
click at [1008, 250] on button "Next slide" at bounding box center [1014, 250] width 35 height 33
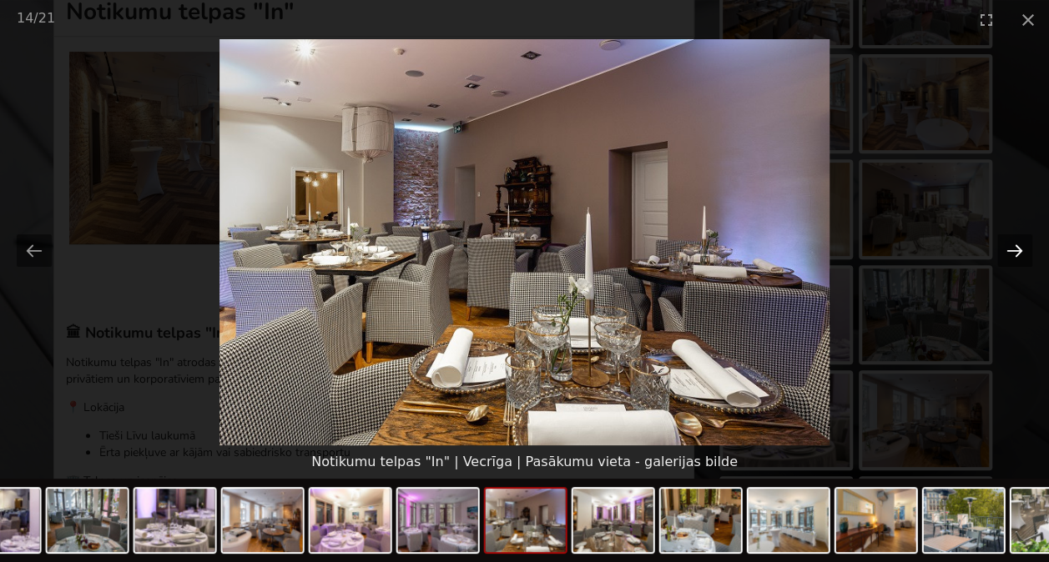
click at [1008, 250] on button "Next slide" at bounding box center [1014, 250] width 35 height 33
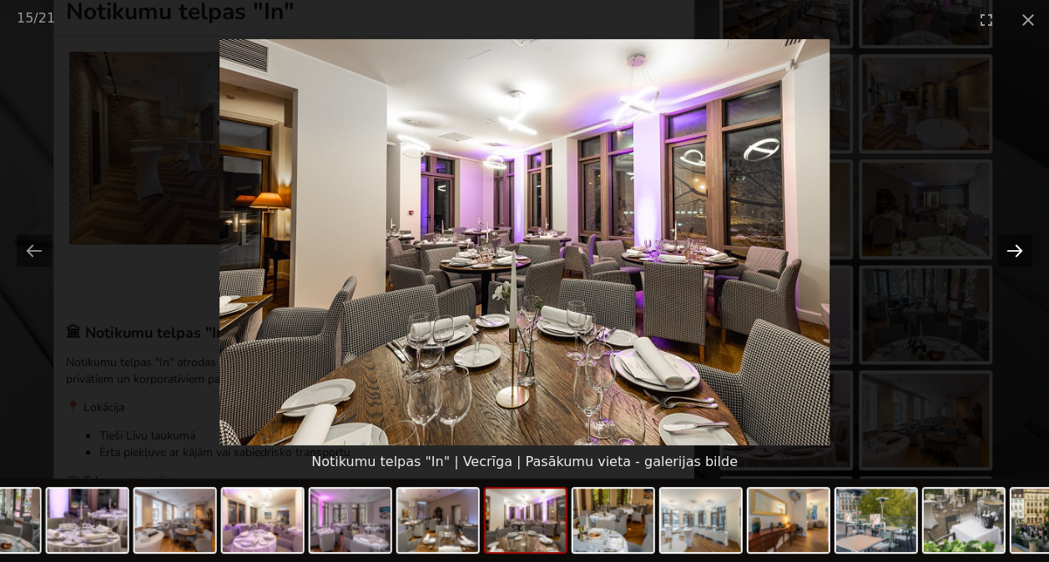
click at [1008, 250] on button "Next slide" at bounding box center [1014, 250] width 35 height 33
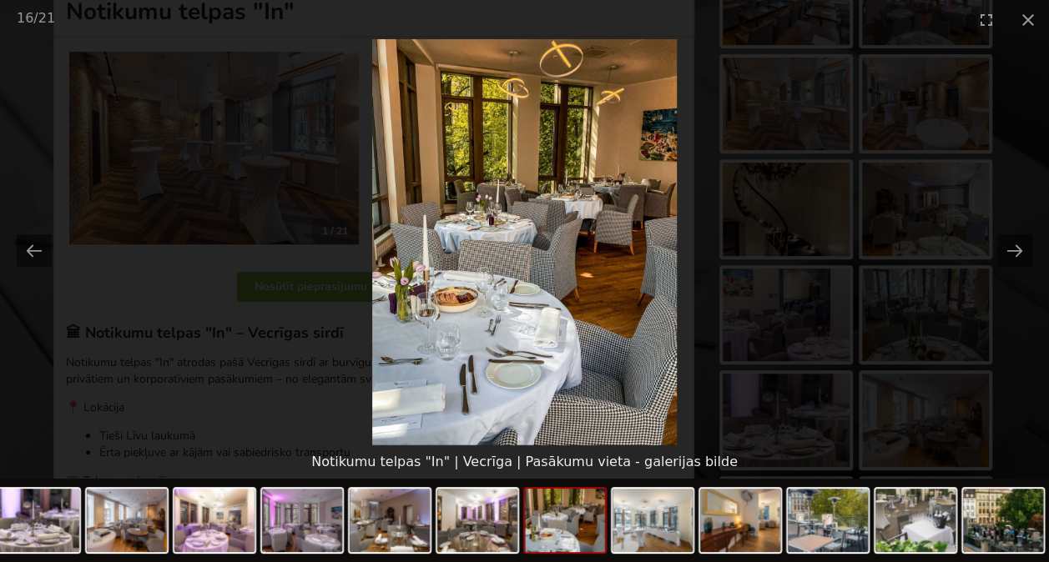
click at [916, 229] on picture at bounding box center [524, 242] width 1049 height 406
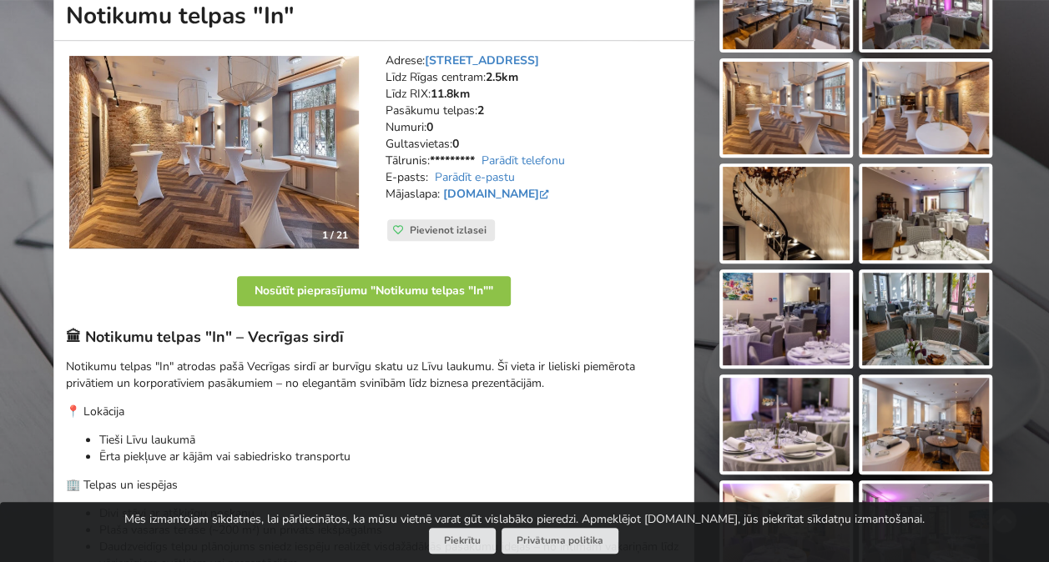
scroll to position [167, 0]
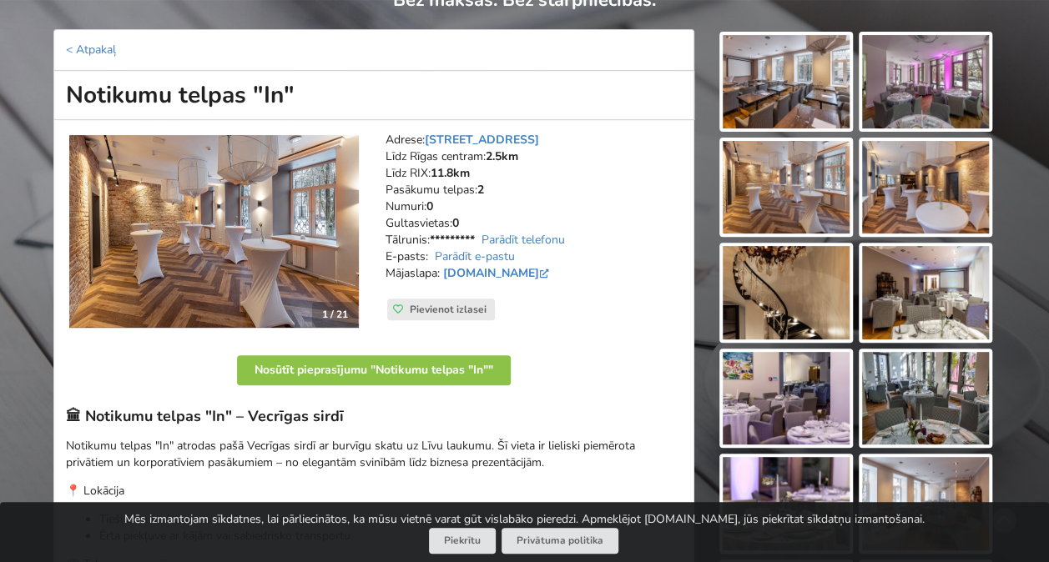
drag, startPoint x: 317, startPoint y: 83, endPoint x: 48, endPoint y: 93, distance: 268.8
copy h1 "Notikumu telpas "In""
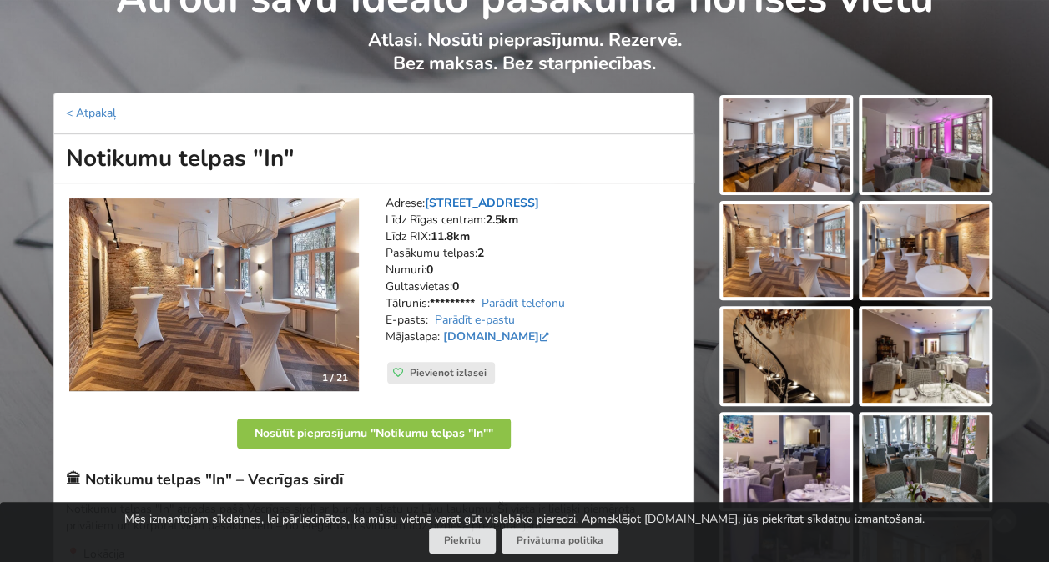
scroll to position [0, 0]
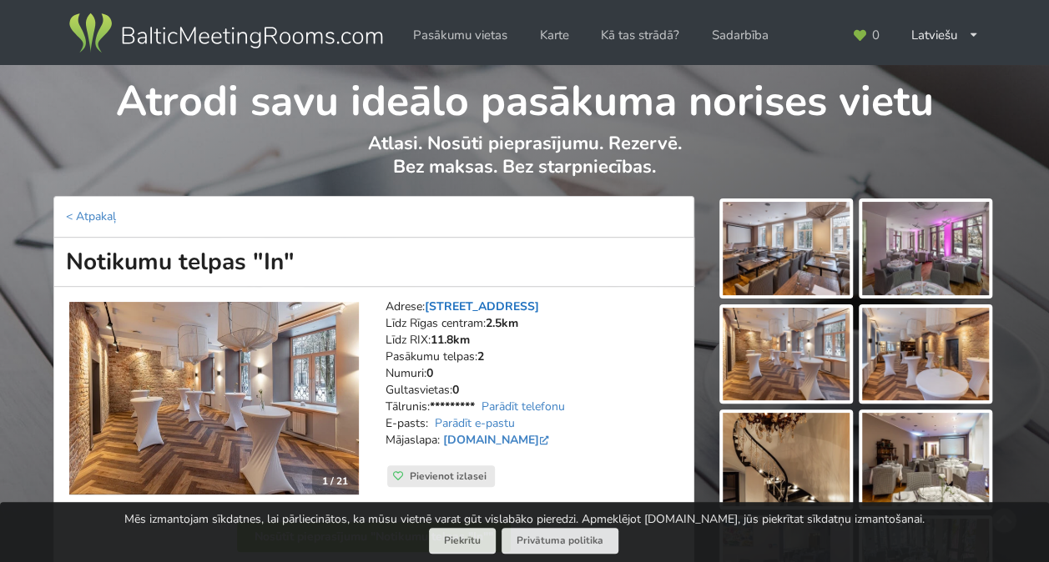
drag, startPoint x: 554, startPoint y: 304, endPoint x: 429, endPoint y: 304, distance: 125.1
click at [429, 304] on address "Adrese: Zirgu iela 14, Vecrīga Līdz Rīgas centram: 2.5km Līdz RIX: 11.8km Pasāk…" at bounding box center [533, 382] width 296 height 167
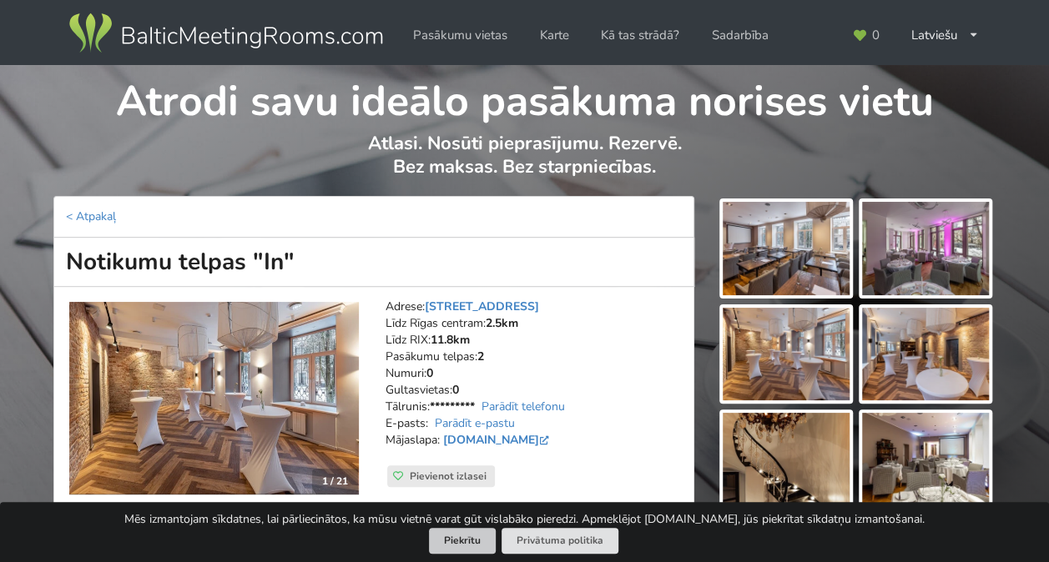
copy link "Zirgu iela 14, Vecrīga"
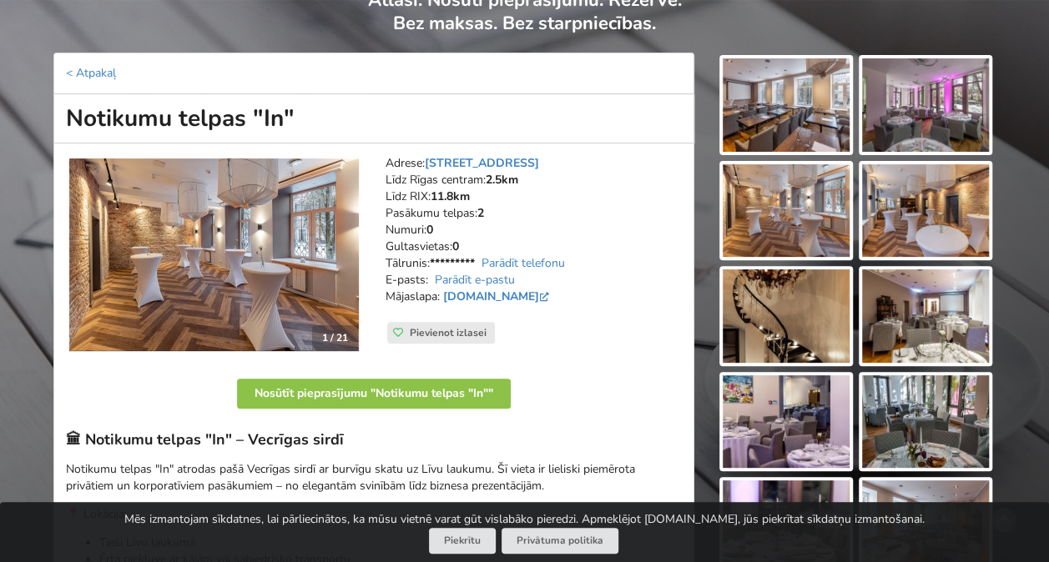
scroll to position [83, 0]
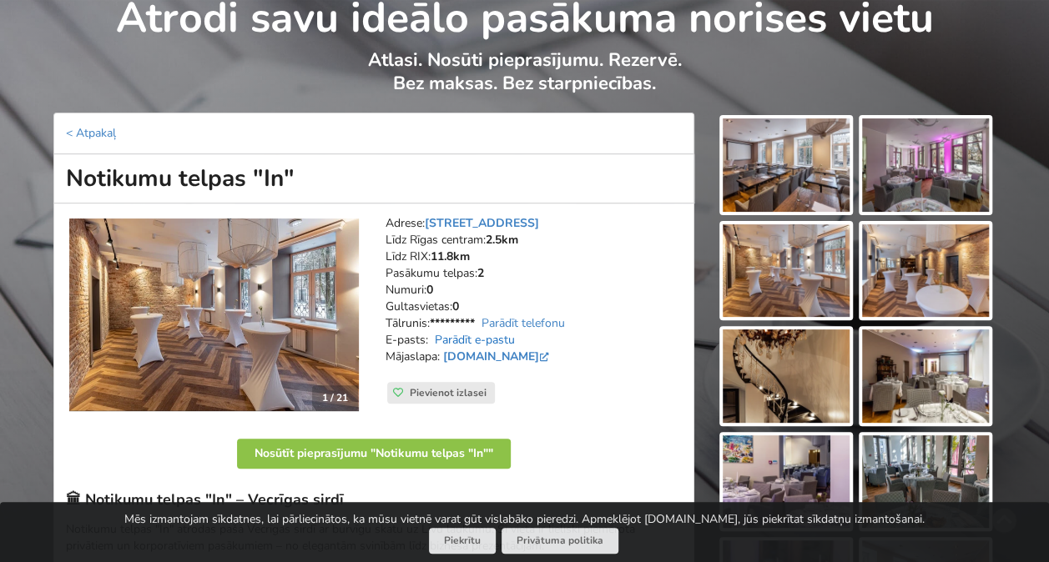
click at [499, 336] on link "Parādīt e-pastu" at bounding box center [475, 340] width 80 height 16
click at [555, 321] on link "Parādīt telefonu" at bounding box center [522, 323] width 83 height 16
drag, startPoint x: 536, startPoint y: 315, endPoint x: 466, endPoint y: 323, distance: 69.6
click at [466, 323] on address "Adrese: Zirgu iela 14, Vecrīga Līdz Rīgas centram: 2.5km Līdz RIX: 11.8km Pasāk…" at bounding box center [533, 298] width 296 height 167
copy address "29947100"
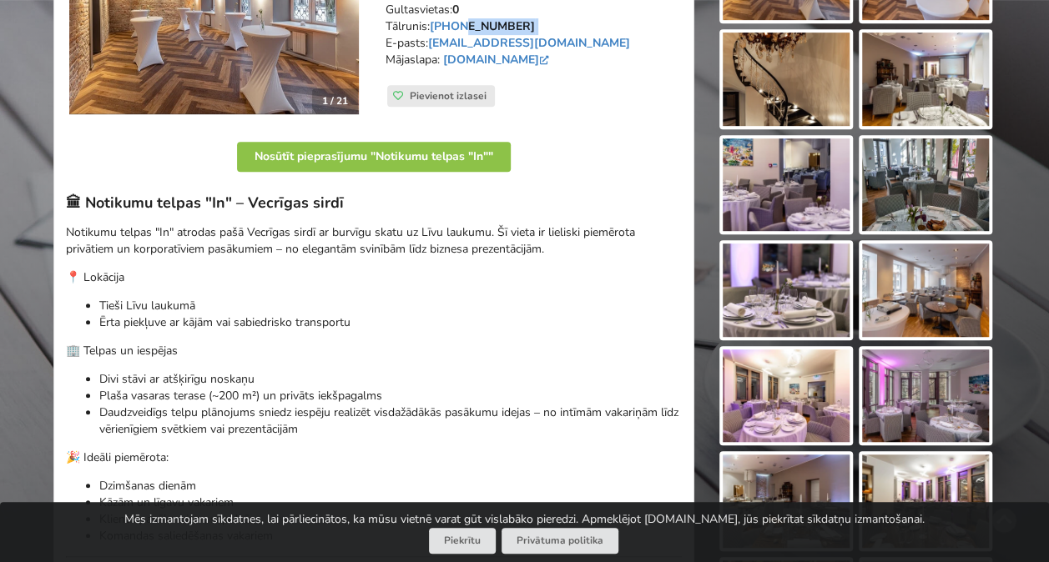
scroll to position [417, 0]
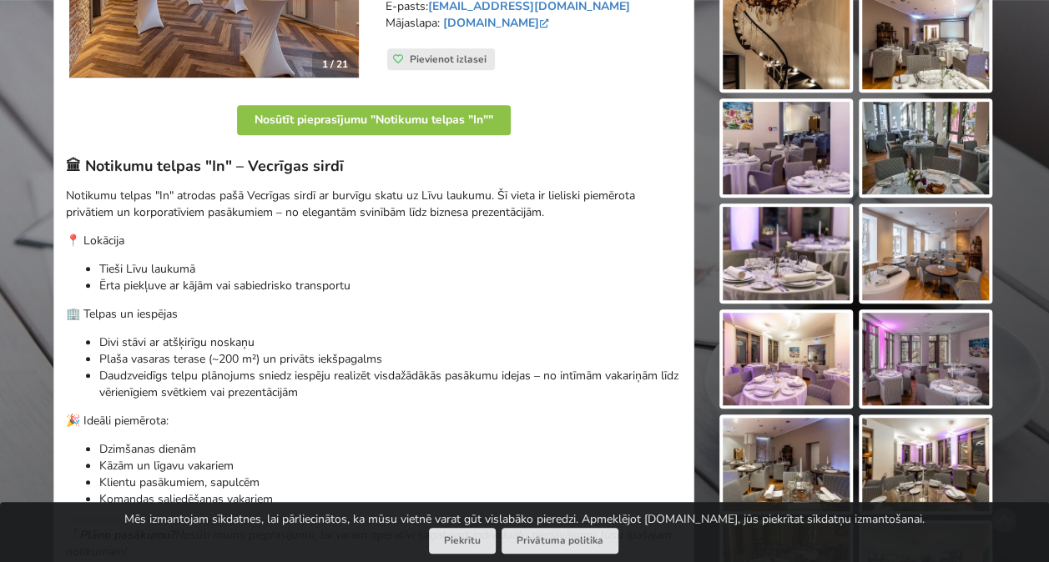
click at [332, 357] on li "Plaša vasaras terase (~200 m²) un privāts iekšpagalms" at bounding box center [390, 359] width 582 height 17
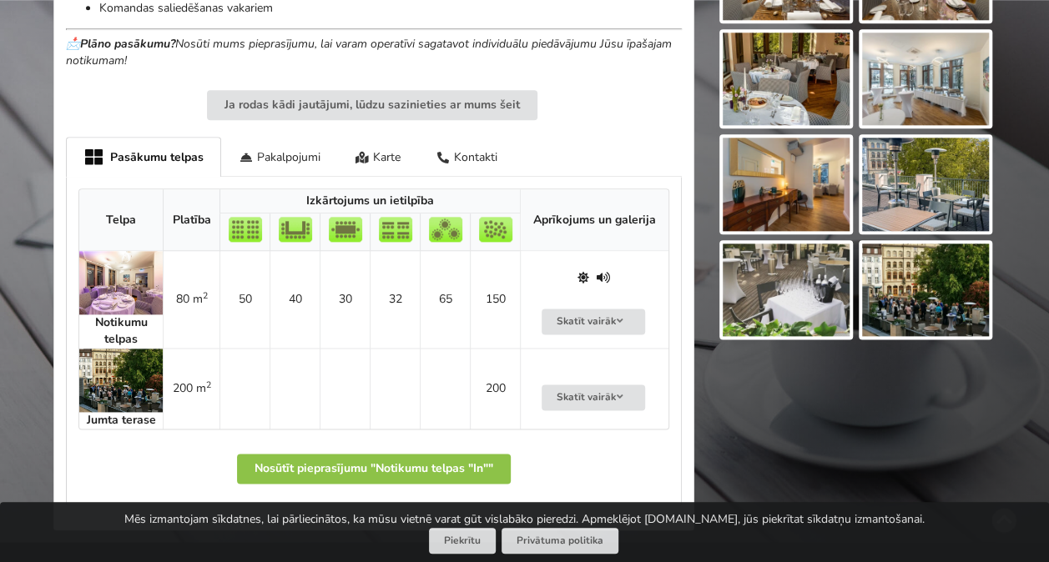
scroll to position [834, 0]
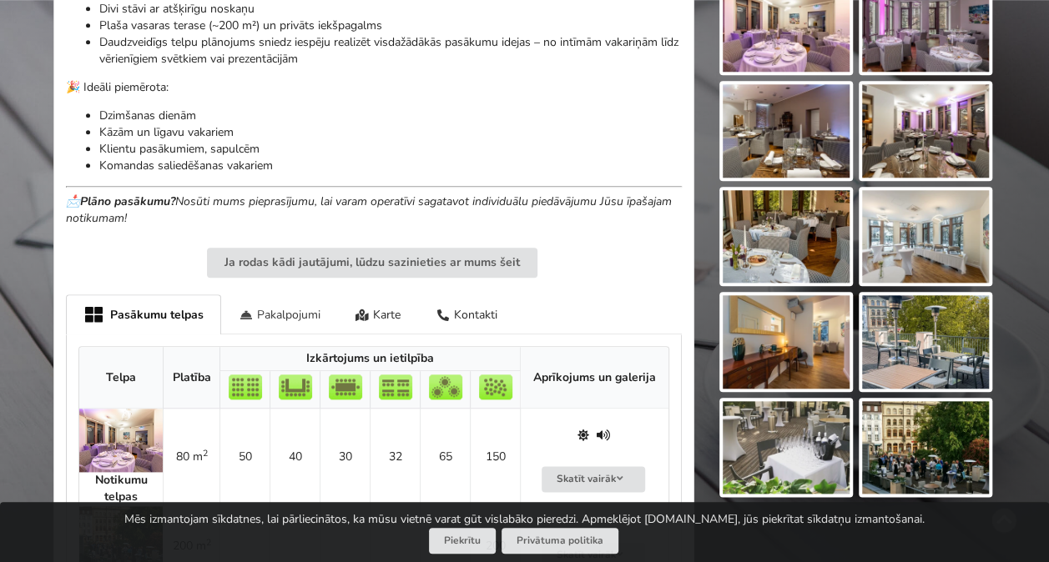
click at [260, 317] on div "Pakalpojumi" at bounding box center [279, 313] width 117 height 39
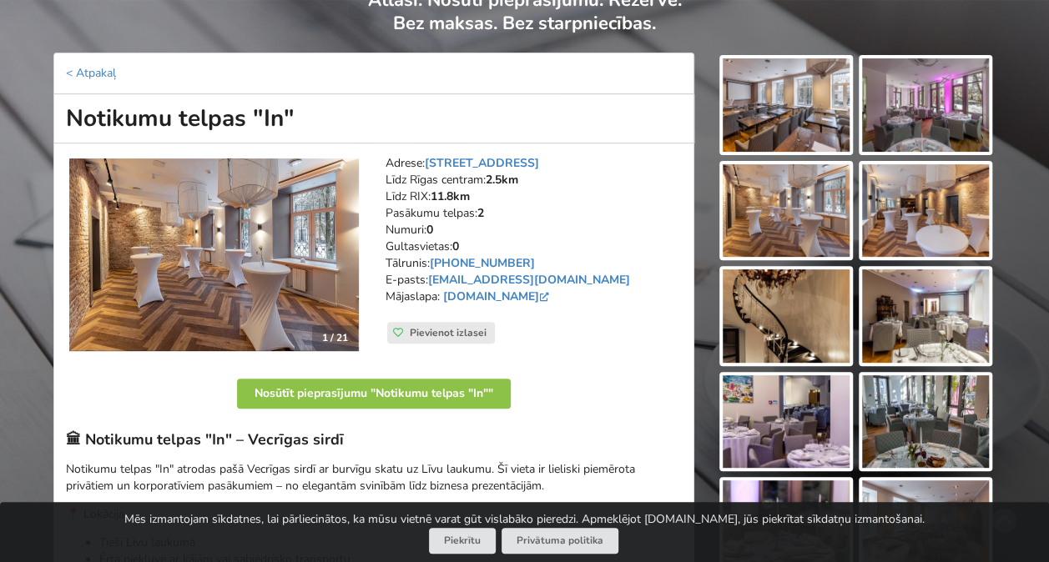
scroll to position [83, 0]
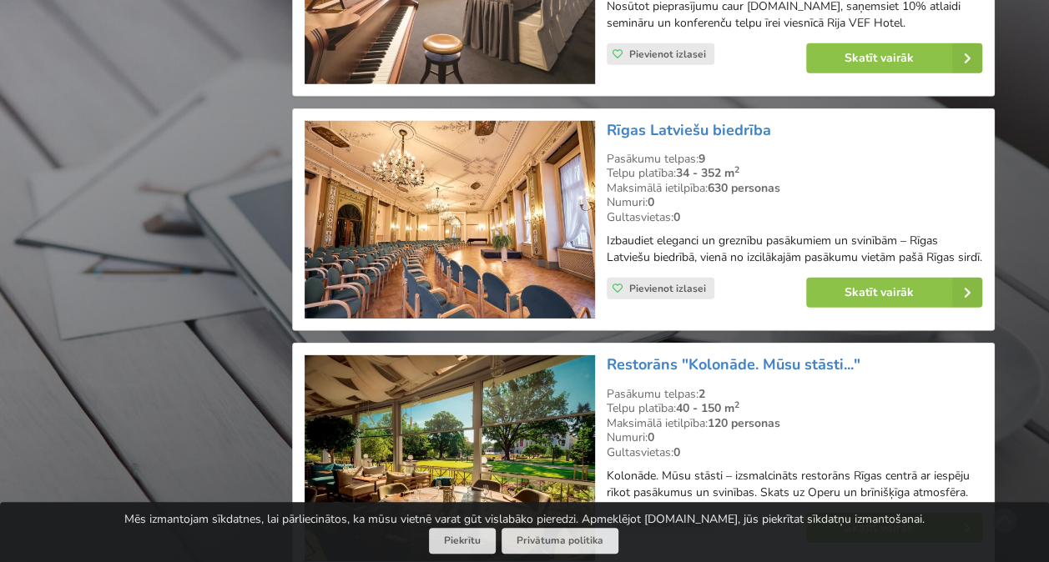
scroll to position [2336, 0]
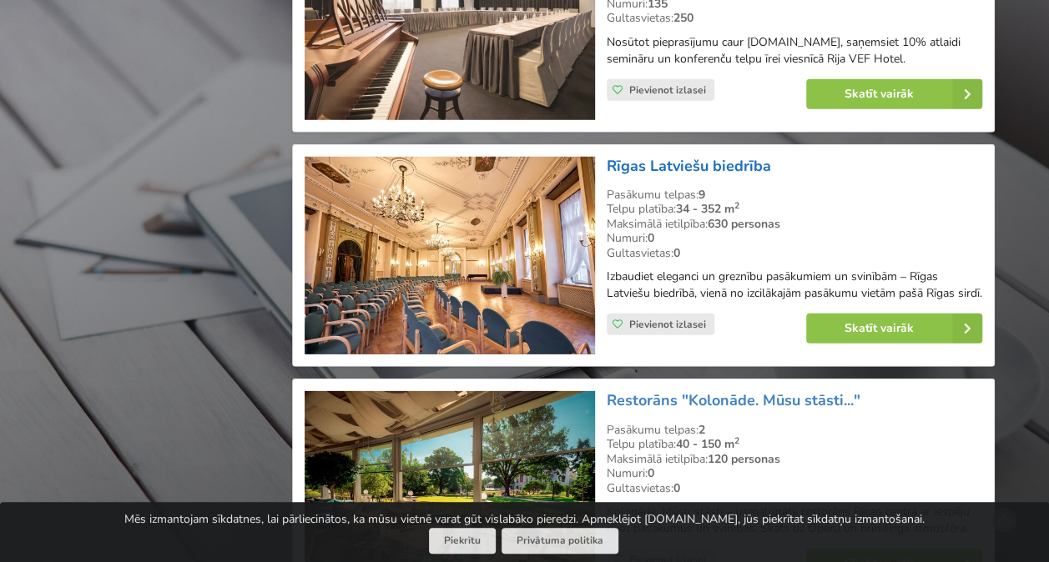
click at [686, 156] on link "Rīgas Latviešu biedrība" at bounding box center [688, 166] width 164 height 20
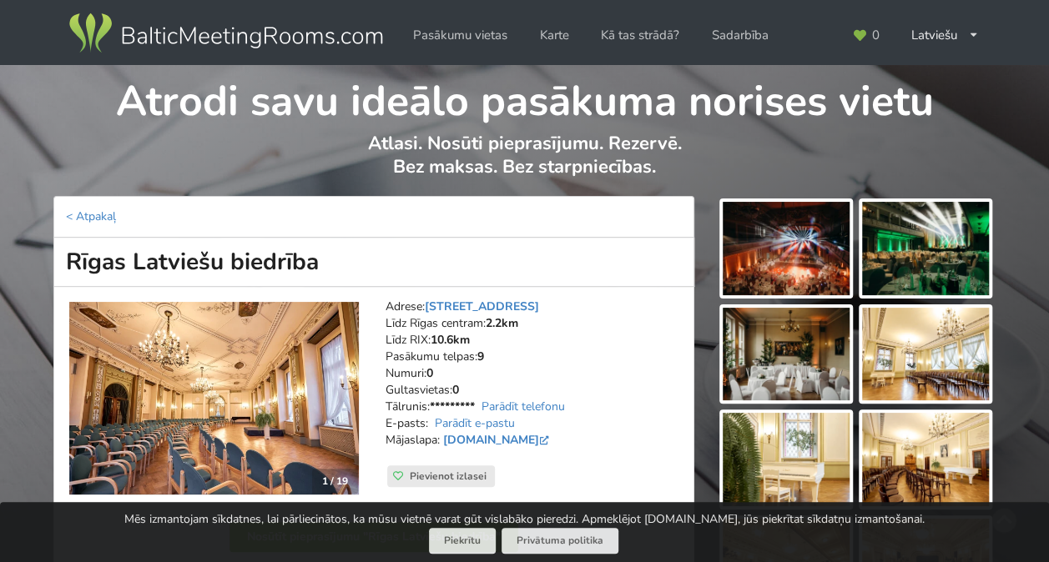
scroll to position [83, 0]
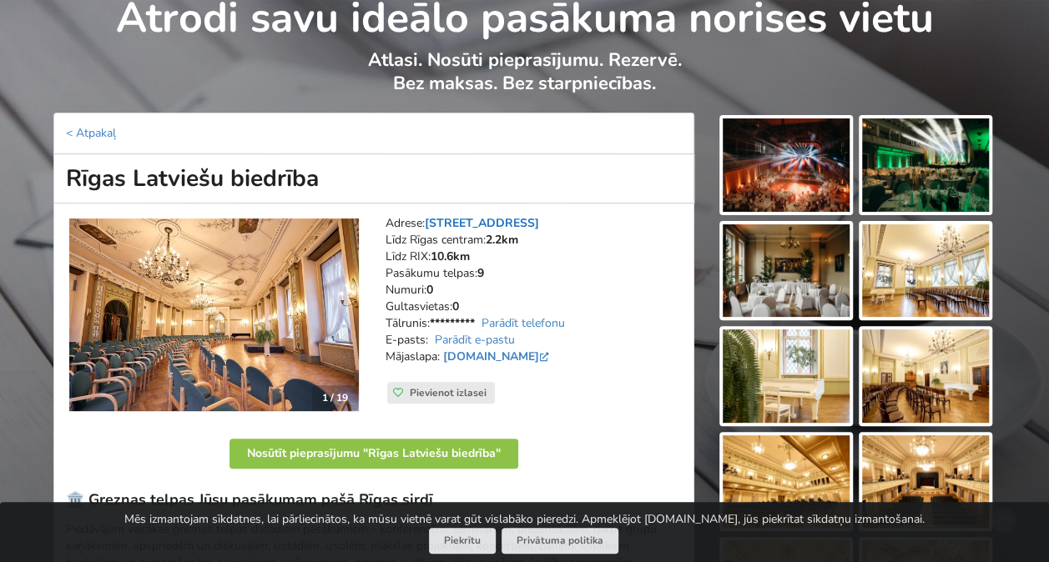
drag, startPoint x: 573, startPoint y: 219, endPoint x: 429, endPoint y: 221, distance: 144.3
click at [429, 221] on address "Adrese: [STREET_ADDRESS] Rīgas centram: 2.2km Līdz RIX: 10.6km Pasākumu telpas:…" at bounding box center [533, 298] width 296 height 167
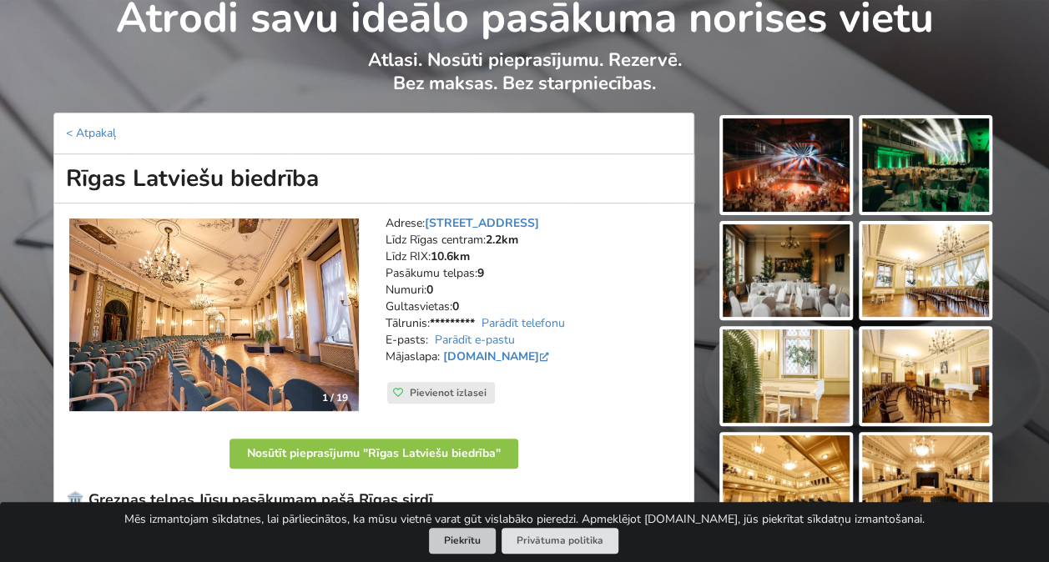
copy link "[STREET_ADDRESS]"
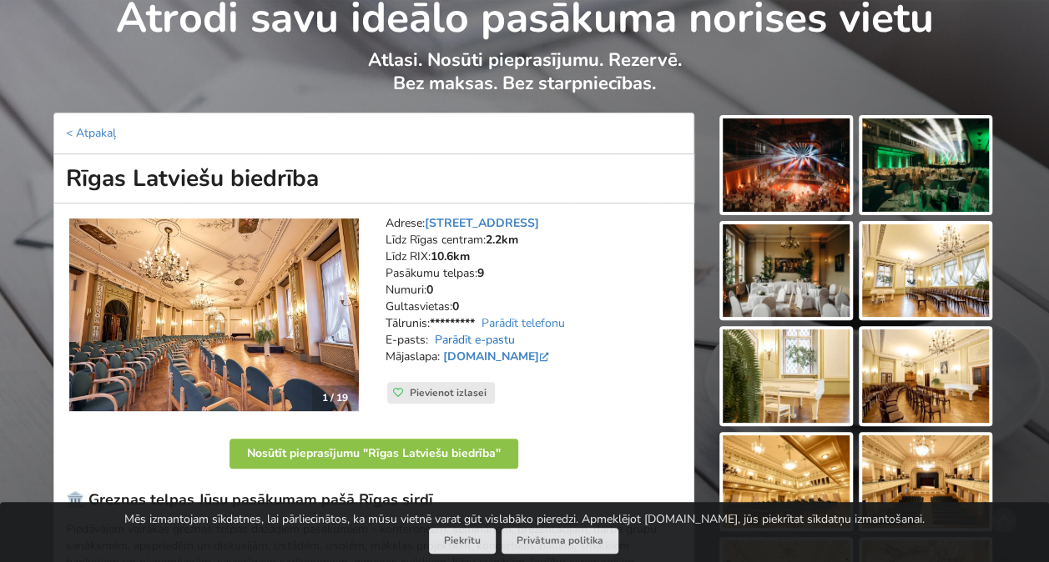
click at [493, 339] on link "Parādīt e-pastu" at bounding box center [475, 340] width 80 height 16
drag, startPoint x: 505, startPoint y: 339, endPoint x: 432, endPoint y: 339, distance: 73.4
click at [432, 339] on address "Adrese: [STREET_ADDRESS] Rīgas centram: 2.2km Līdz RIX: 10.6km Pasākumu telpas:…" at bounding box center [533, 298] width 296 height 167
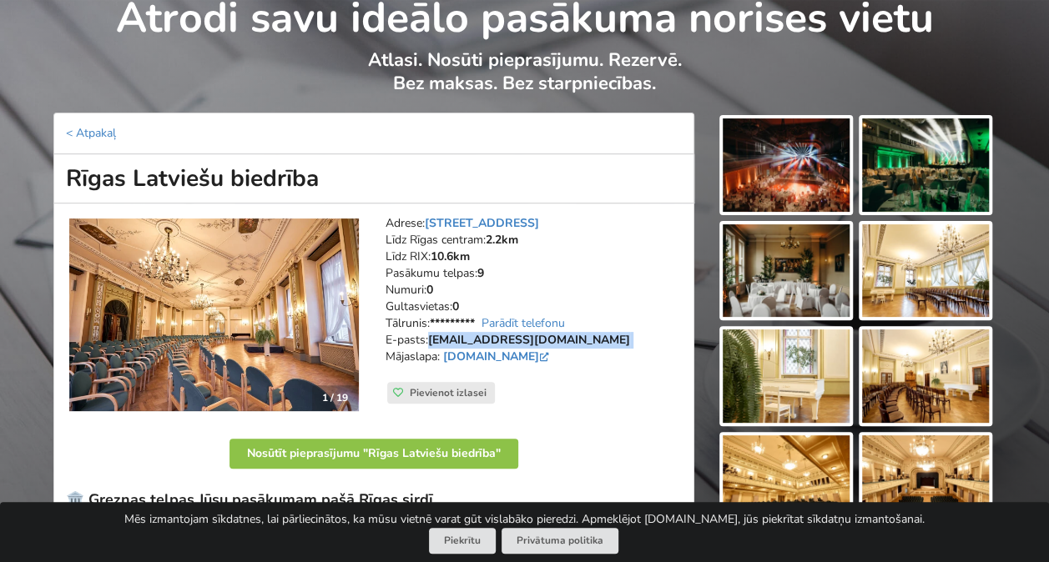
copy address "[EMAIL_ADDRESS][DOMAIN_NAME]"
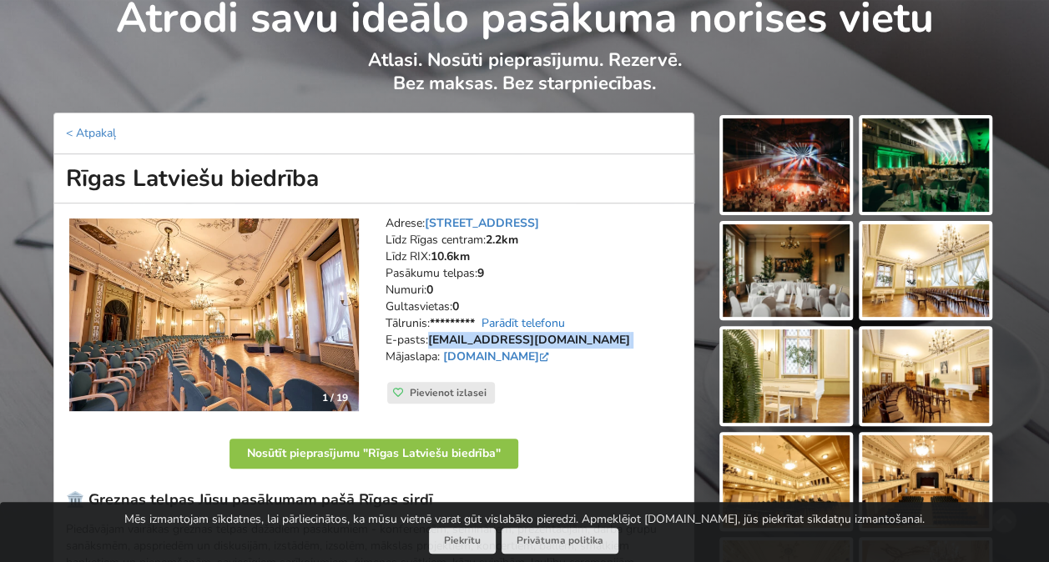
click at [512, 324] on link "Parādīt telefonu" at bounding box center [522, 323] width 83 height 16
drag, startPoint x: 537, startPoint y: 320, endPoint x: 464, endPoint y: 323, distance: 73.4
click at [464, 323] on address "Adrese: [STREET_ADDRESS] Rīgas centram: 2.2km Līdz RIX: 10.6km Pasākumu telpas:…" at bounding box center [533, 298] width 296 height 167
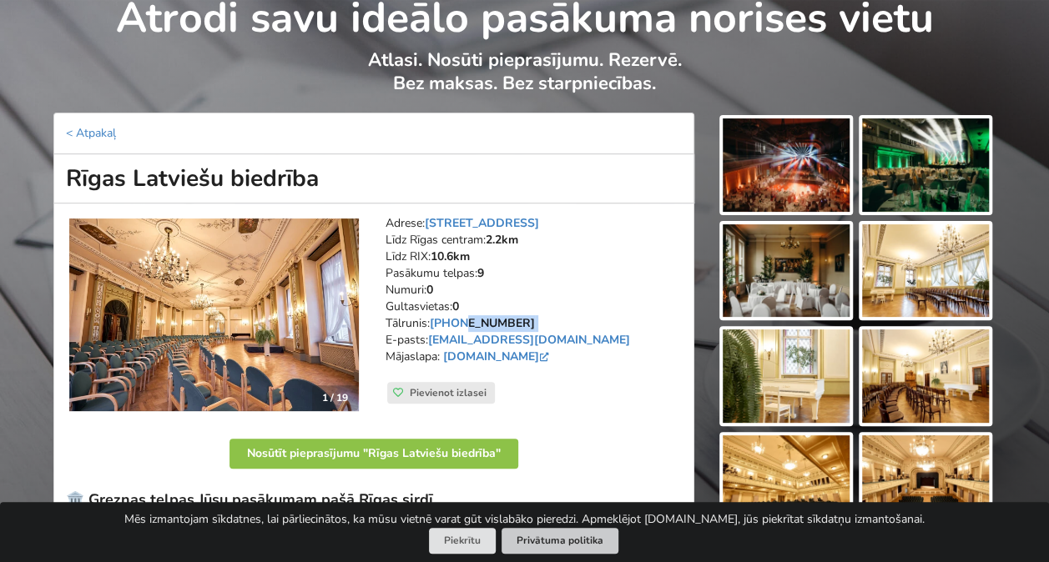
copy address "27260516"
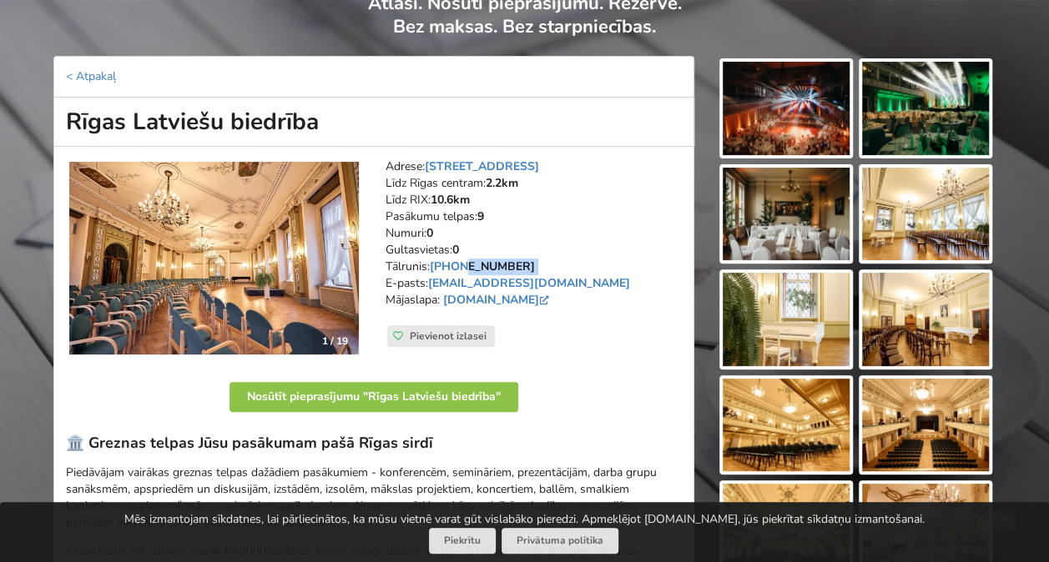
scroll to position [167, 0]
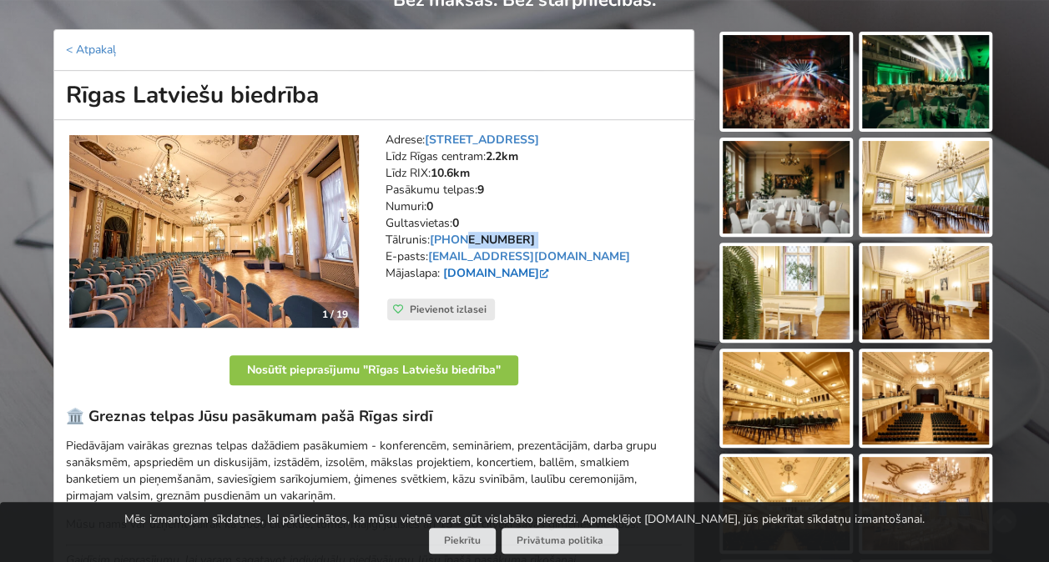
click at [454, 269] on link "[DOMAIN_NAME]" at bounding box center [497, 273] width 109 height 16
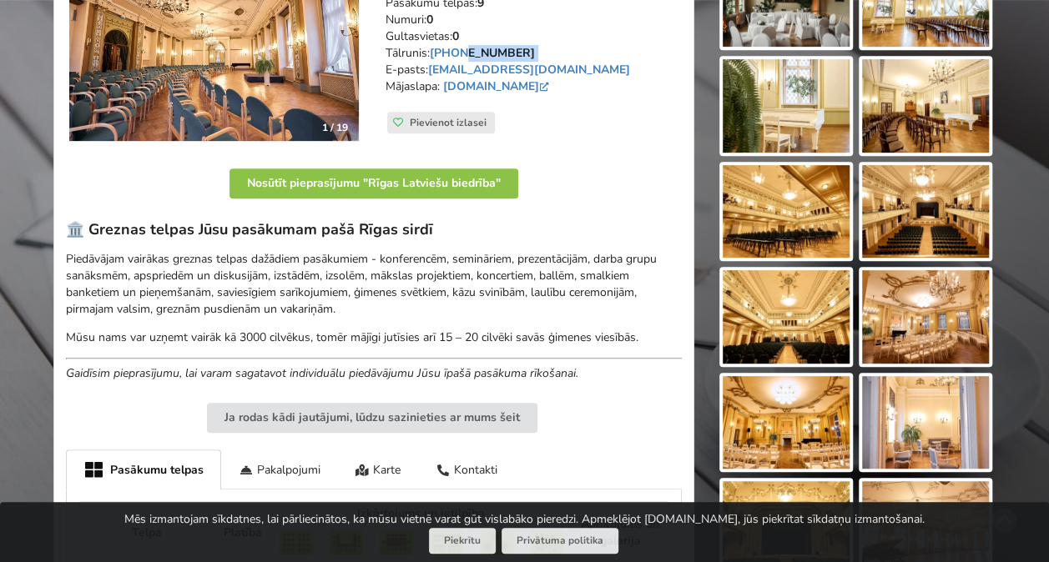
scroll to position [250, 0]
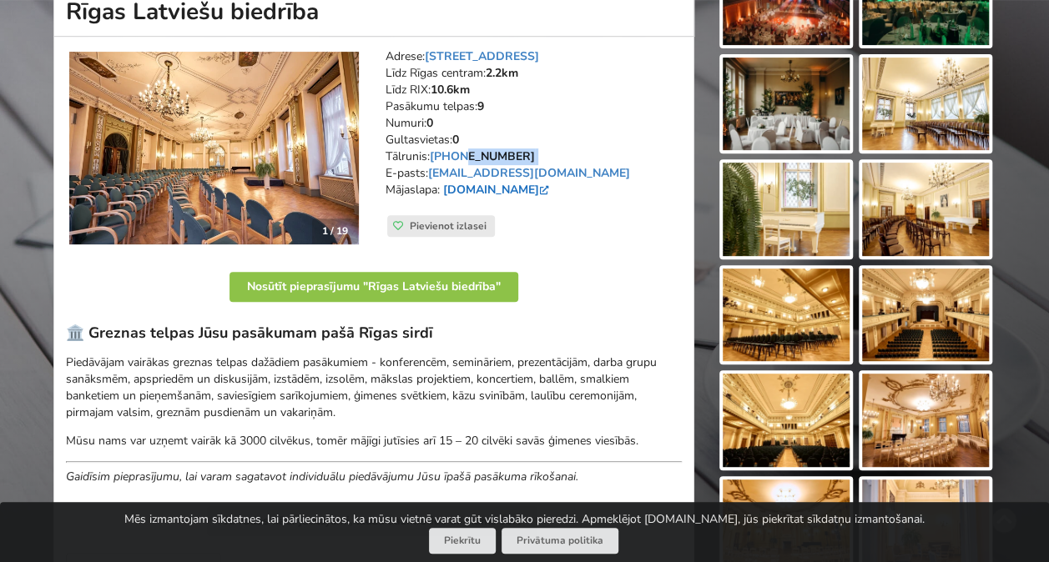
click at [466, 193] on link "[DOMAIN_NAME]" at bounding box center [497, 190] width 109 height 16
click at [443, 182] on link "[DOMAIN_NAME]" at bounding box center [497, 190] width 109 height 16
click at [225, 382] on p "Piedāvājam vairākas greznas telpas dažādiem pasākumiem - konferencēm, seminārie…" at bounding box center [374, 388] width 616 height 67
